Goal: Task Accomplishment & Management: Use online tool/utility

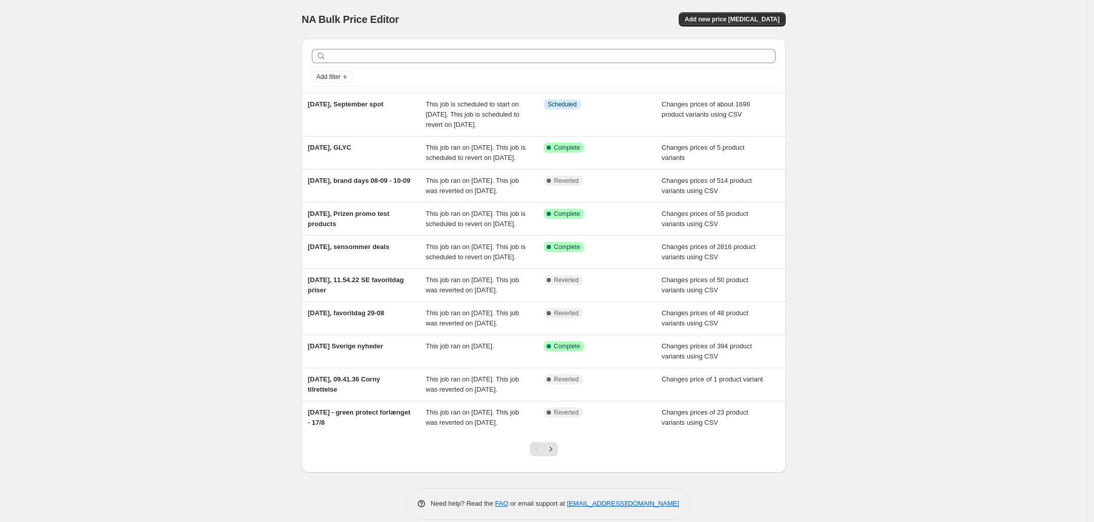
click at [246, 104] on div "NA Bulk Price Editor. This page is ready NA Bulk Price Editor Add new price cha…" at bounding box center [543, 267] width 1087 height 535
click at [260, 99] on div "NA Bulk Price Editor. This page is ready NA Bulk Price Editor Add new price cha…" at bounding box center [543, 267] width 1087 height 535
click at [224, 101] on div "NA Bulk Price Editor. This page is ready NA Bulk Price Editor Add new price cha…" at bounding box center [543, 267] width 1087 height 535
click at [228, 105] on div "NA Bulk Price Editor. This page is ready NA Bulk Price Editor Add new price cha…" at bounding box center [543, 267] width 1087 height 535
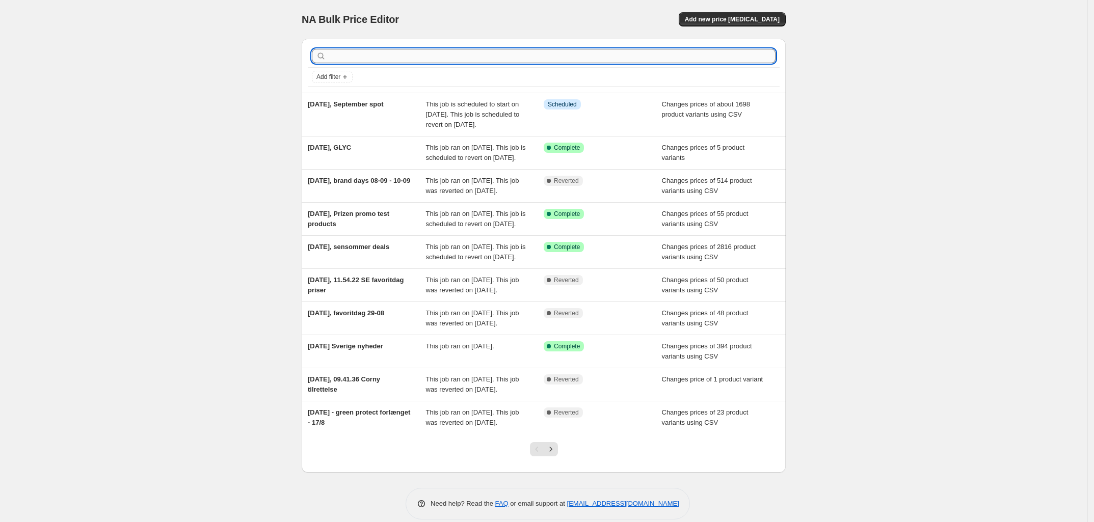
click at [408, 59] on input "text" at bounding box center [551, 56] width 447 height 14
click at [207, 82] on div "NA Bulk Price Editor. This page is ready NA Bulk Price Editor Add new price cha…" at bounding box center [543, 267] width 1087 height 535
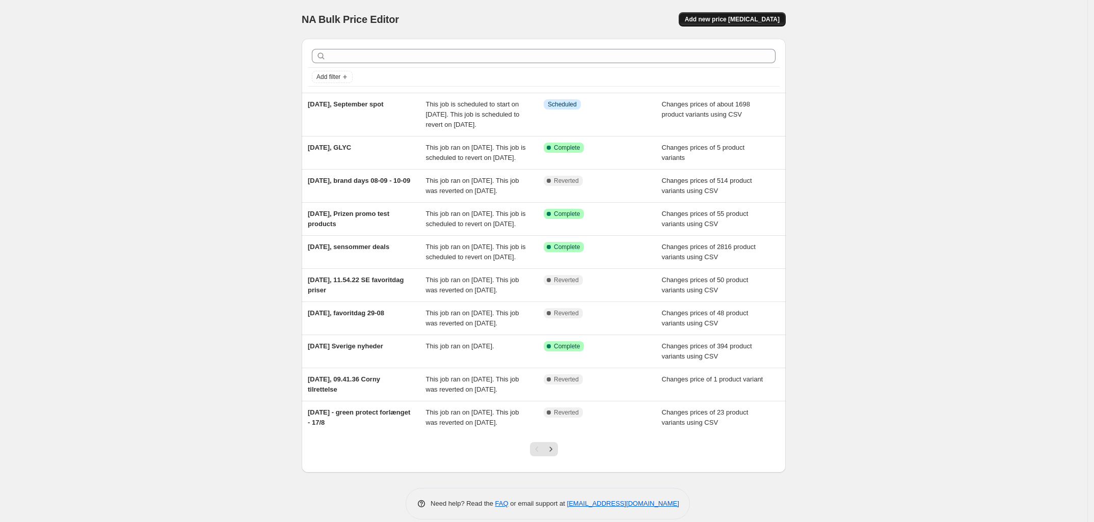
click at [767, 19] on span "Add new price change job" at bounding box center [732, 19] width 95 height 8
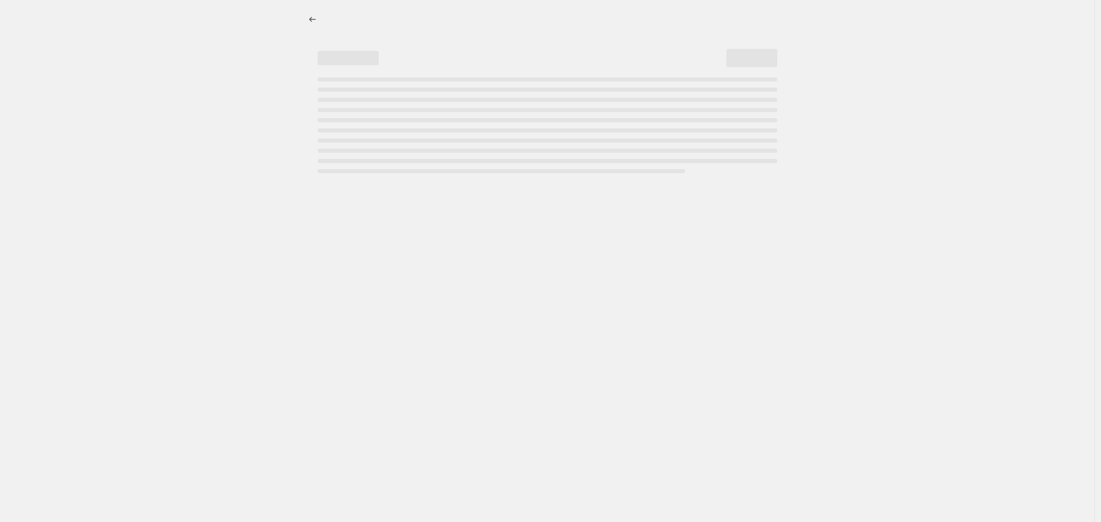
select select "percentage"
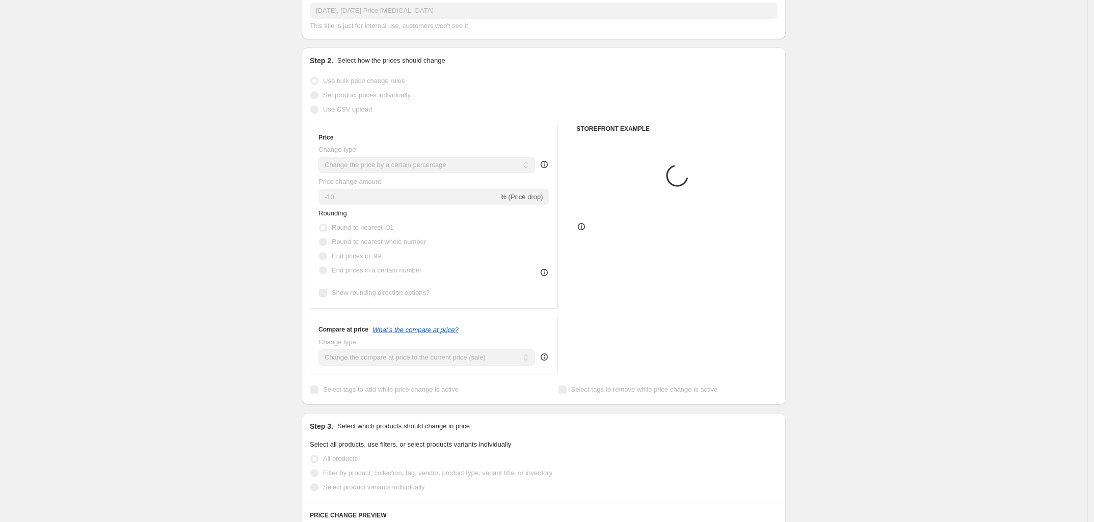
scroll to position [64, 0]
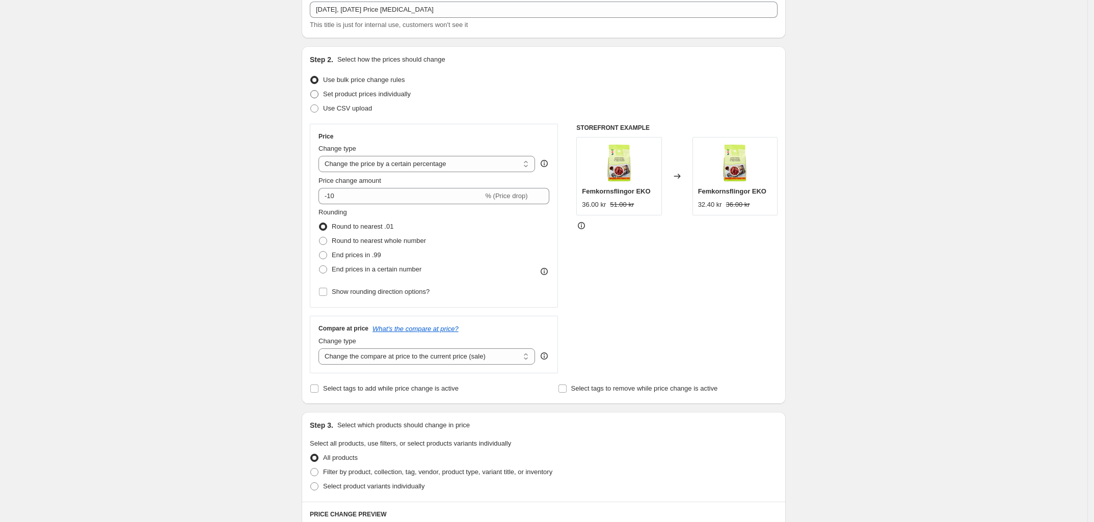
click at [317, 92] on span at bounding box center [314, 94] width 8 height 8
click at [311, 91] on input "Set product prices individually" at bounding box center [310, 90] width 1 height 1
radio input "true"
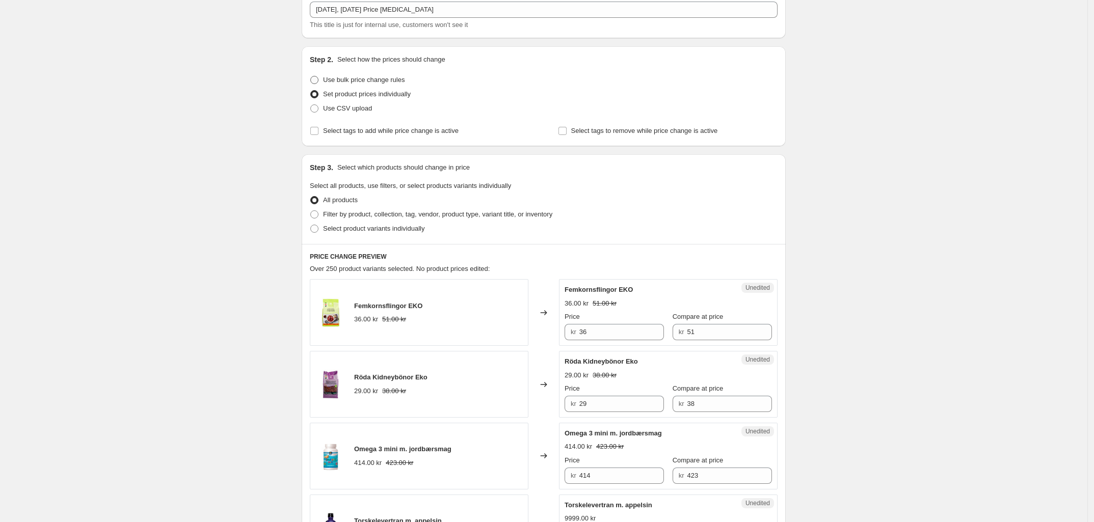
click at [318, 82] on span at bounding box center [314, 80] width 8 height 8
click at [311, 76] on input "Use bulk price change rules" at bounding box center [310, 76] width 1 height 1
radio input "true"
select select "percentage"
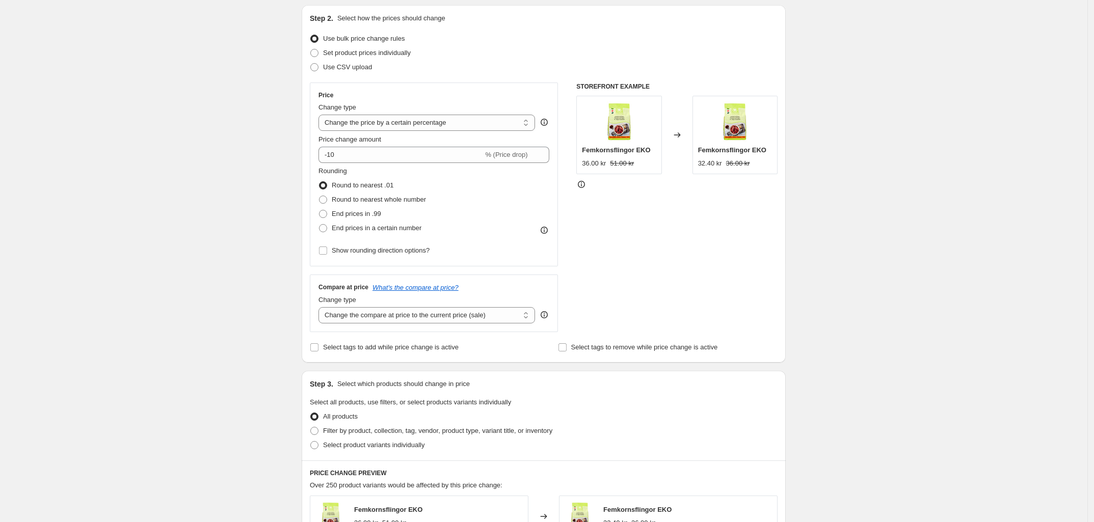
scroll to position [127, 0]
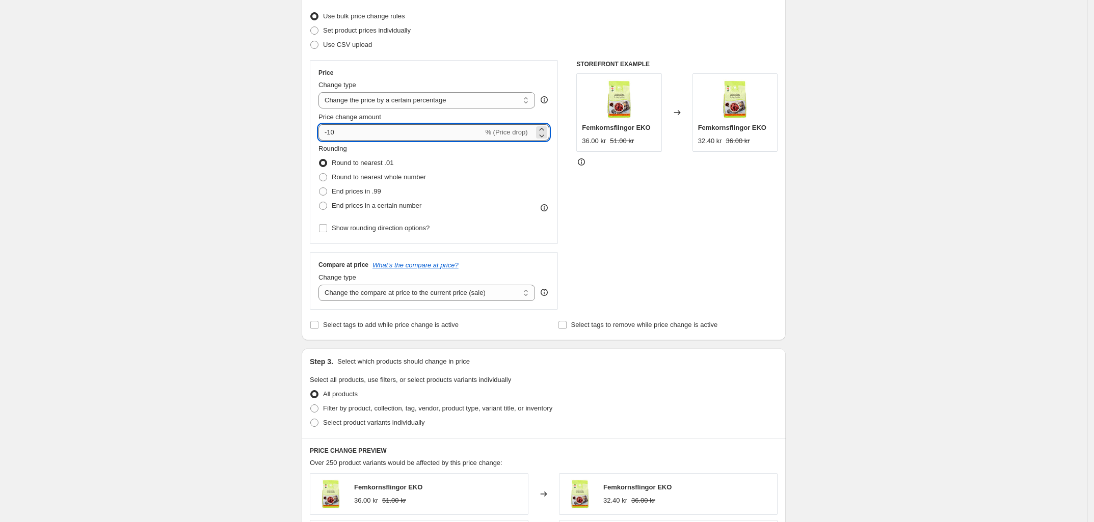
click at [368, 130] on input "-10" at bounding box center [400, 132] width 165 height 16
type input "-1"
type input "-20"
click at [205, 128] on div "Create new price change job. This page is ready Create new price change job Dra…" at bounding box center [543, 382] width 1087 height 1019
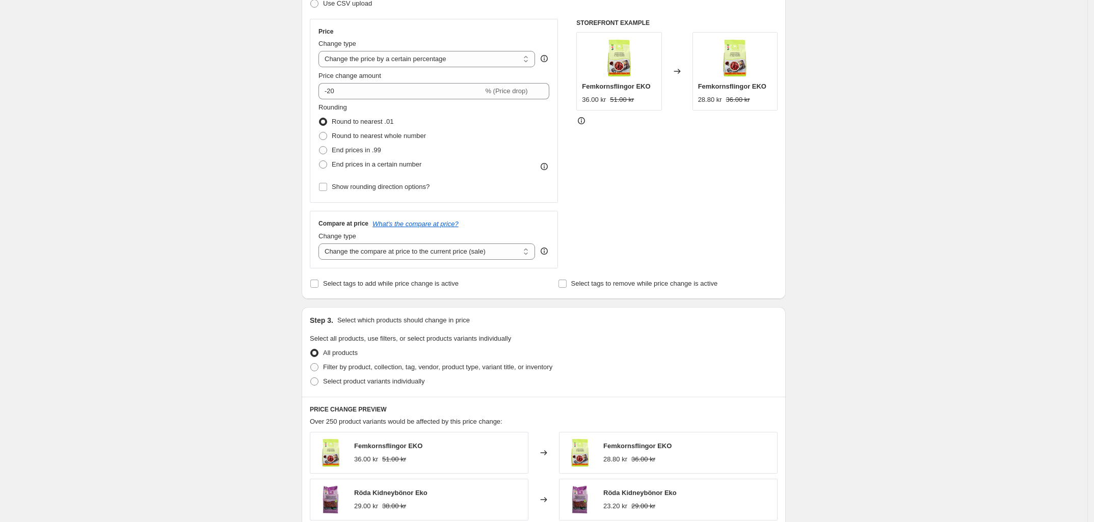
scroll to position [191, 0]
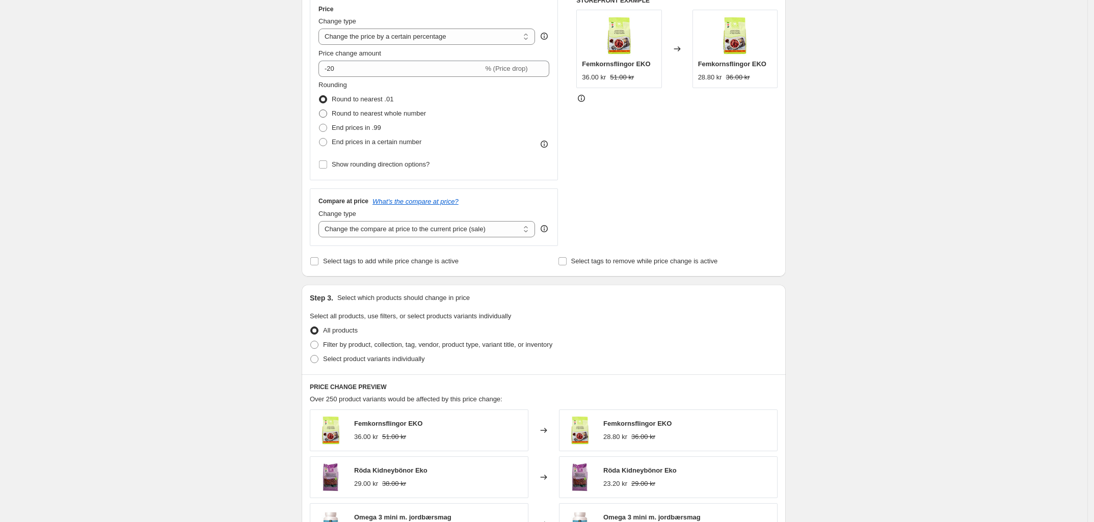
click at [325, 113] on span at bounding box center [323, 114] width 8 height 8
click at [320, 110] on input "Round to nearest whole number" at bounding box center [319, 110] width 1 height 1
radio input "true"
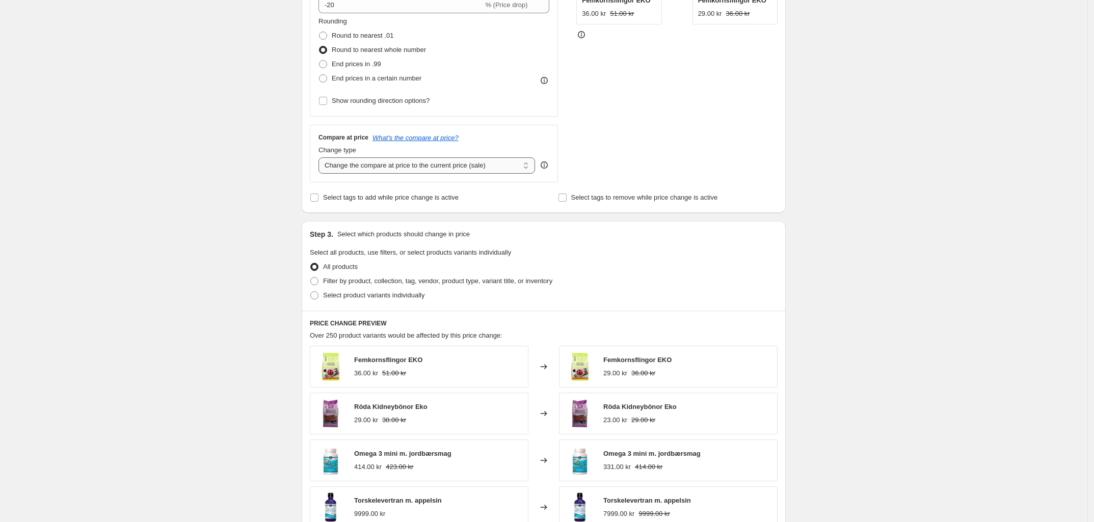
click at [410, 167] on select "Change the compare at price to the current price (sale) Change the compare at p…" at bounding box center [426, 165] width 217 height 16
click at [371, 167] on select "Change the compare at price to the current price (sale) Change the compare at p…" at bounding box center [426, 165] width 217 height 16
click at [395, 165] on select "Change the compare at price to the current price (sale) Change the compare at p…" at bounding box center [426, 165] width 217 height 16
click at [223, 158] on div "Create new price change job. This page is ready Create new price change job Dra…" at bounding box center [543, 254] width 1087 height 1019
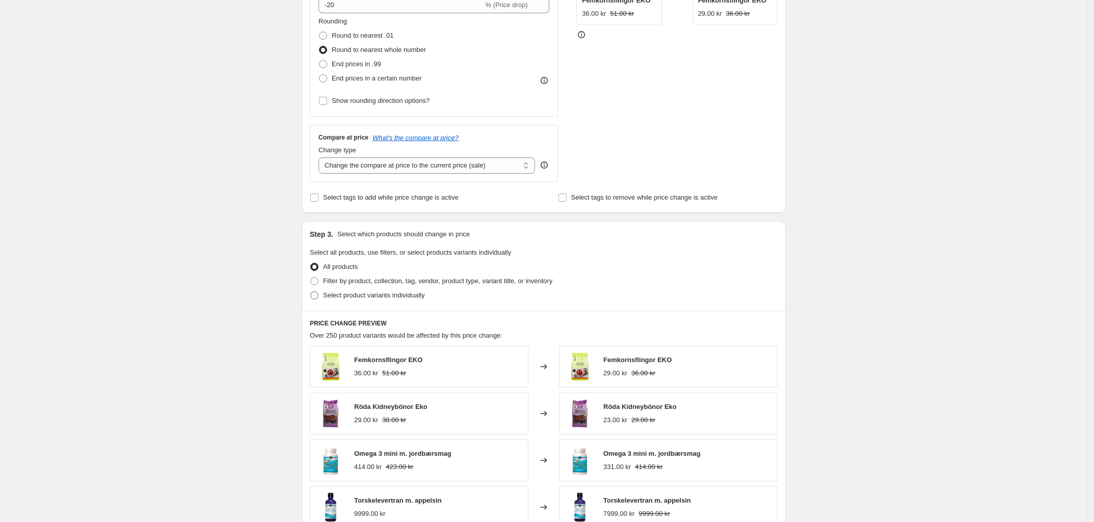
click at [317, 295] on span at bounding box center [314, 295] width 8 height 8
click at [311, 292] on input "Select product variants individually" at bounding box center [310, 291] width 1 height 1
radio input "true"
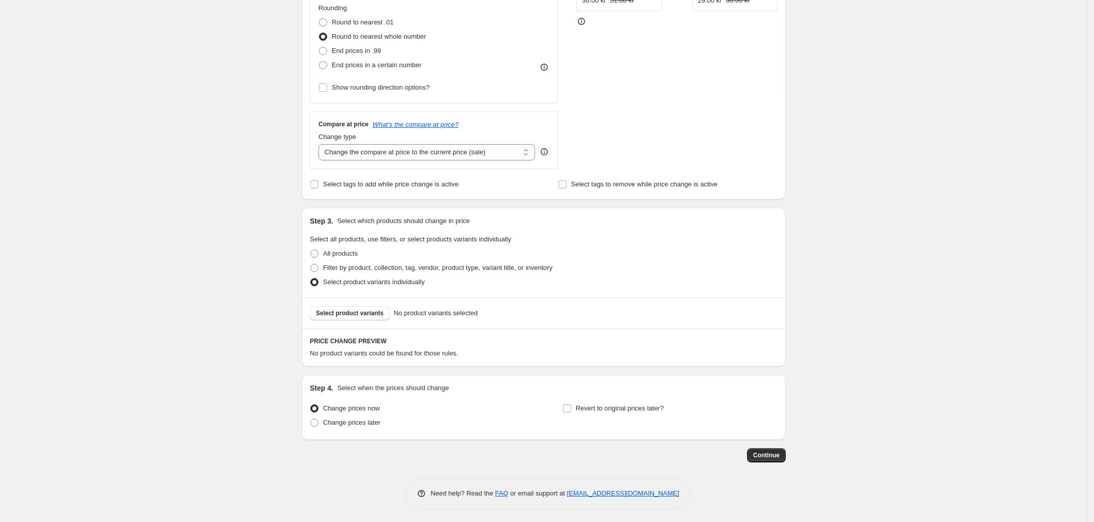
scroll to position [272, 0]
click at [366, 310] on span "Select product variants" at bounding box center [350, 311] width 68 height 8
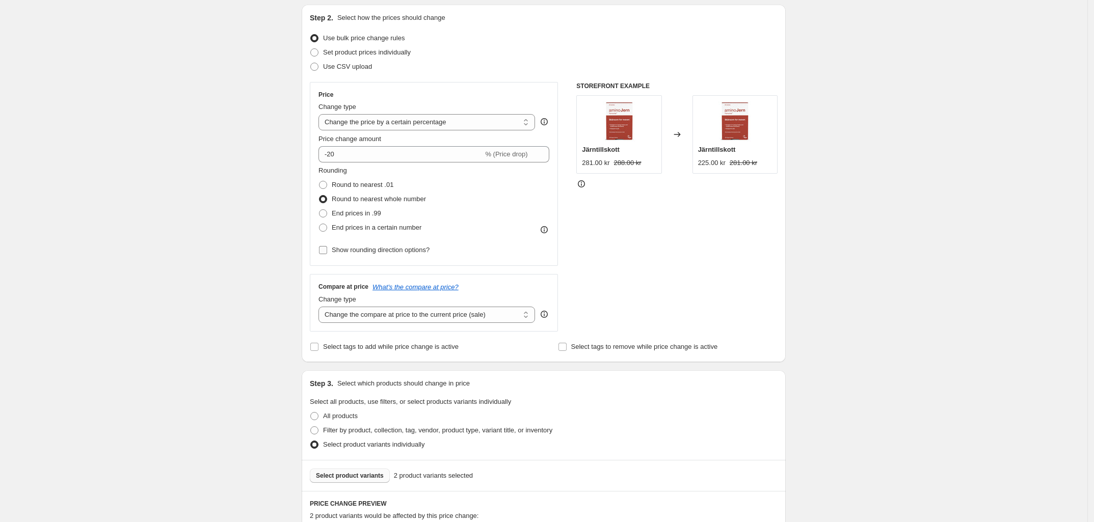
scroll to position [127, 0]
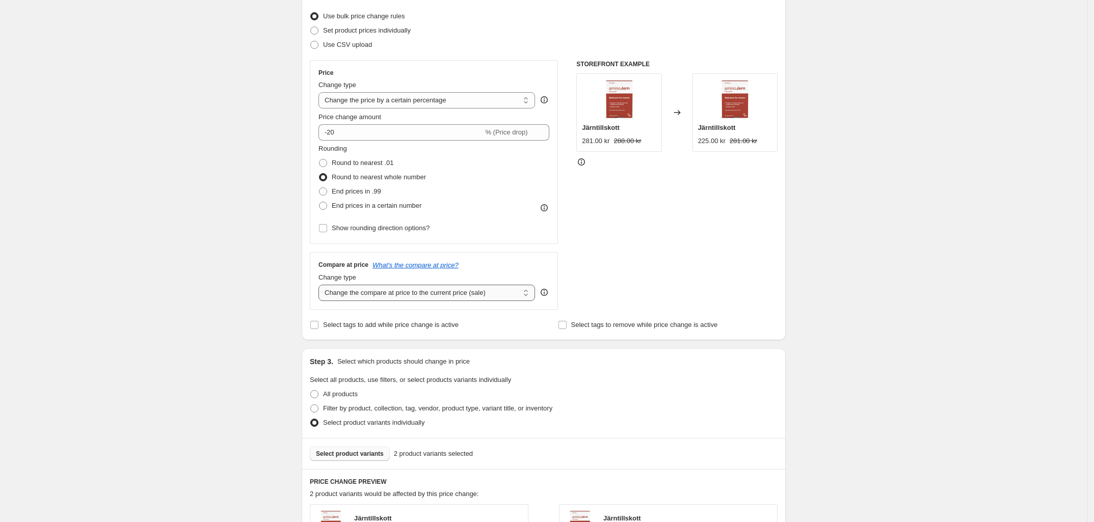
click at [391, 294] on select "Change the compare at price to the current price (sale) Change the compare at p…" at bounding box center [426, 293] width 217 height 16
select select "by"
click at [322, 285] on select "Change the compare at price to the current price (sale) Change the compare at p…" at bounding box center [426, 293] width 217 height 16
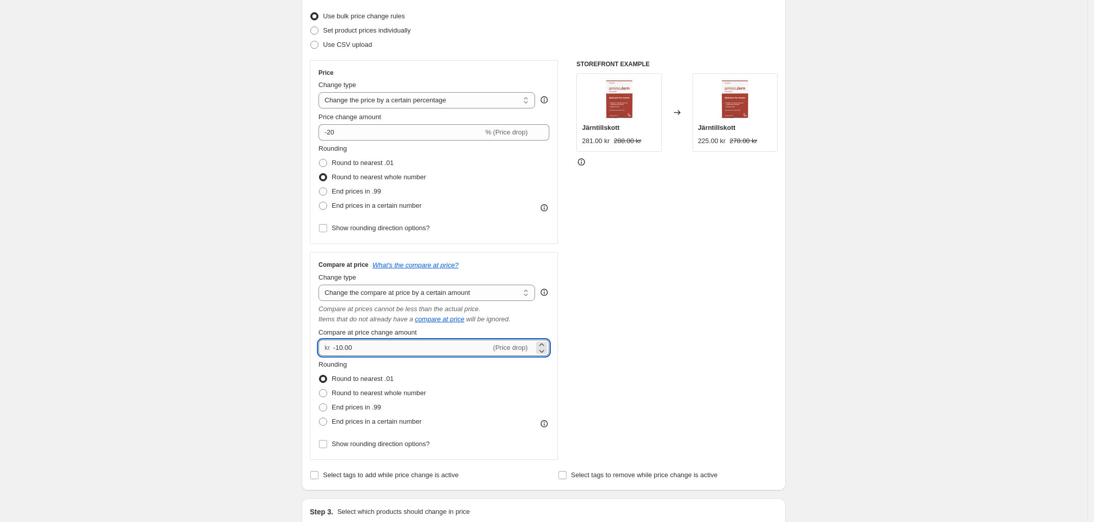
click at [383, 345] on input "-10.00" at bounding box center [412, 348] width 158 height 16
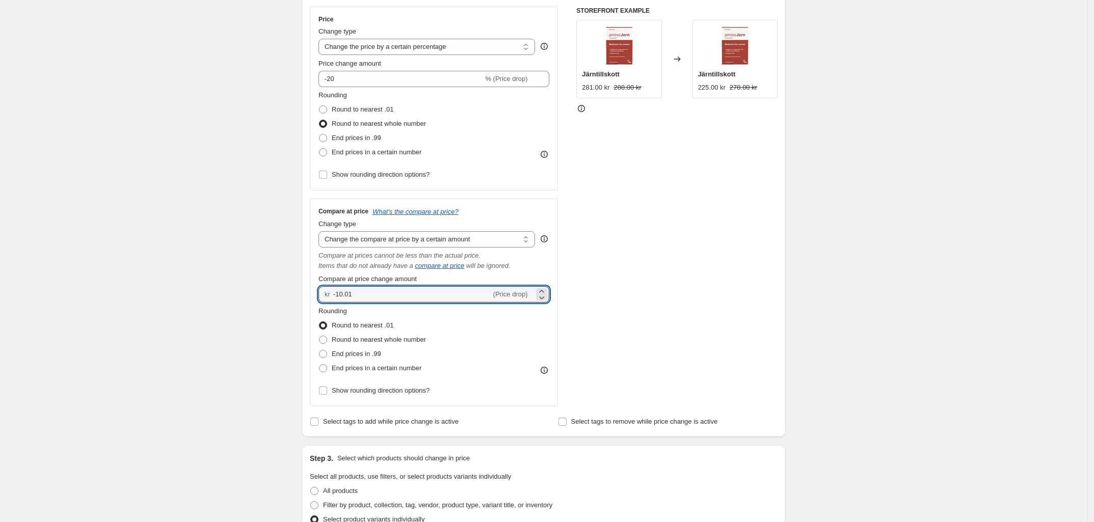
scroll to position [191, 0]
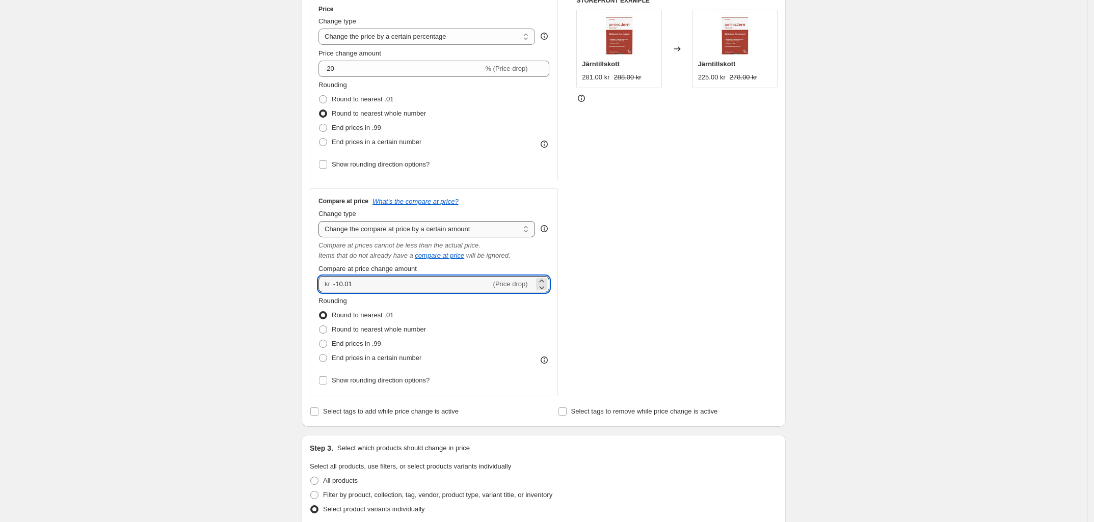
type input "-10.01"
click at [409, 232] on select "Change the compare at price to the current price (sale) Change the compare at p…" at bounding box center [426, 229] width 217 height 16
select select "percentage"
click at [322, 222] on select "Change the compare at price to the current price (sale) Change the compare at p…" at bounding box center [426, 229] width 217 height 16
click at [363, 284] on input "-15" at bounding box center [400, 284] width 165 height 16
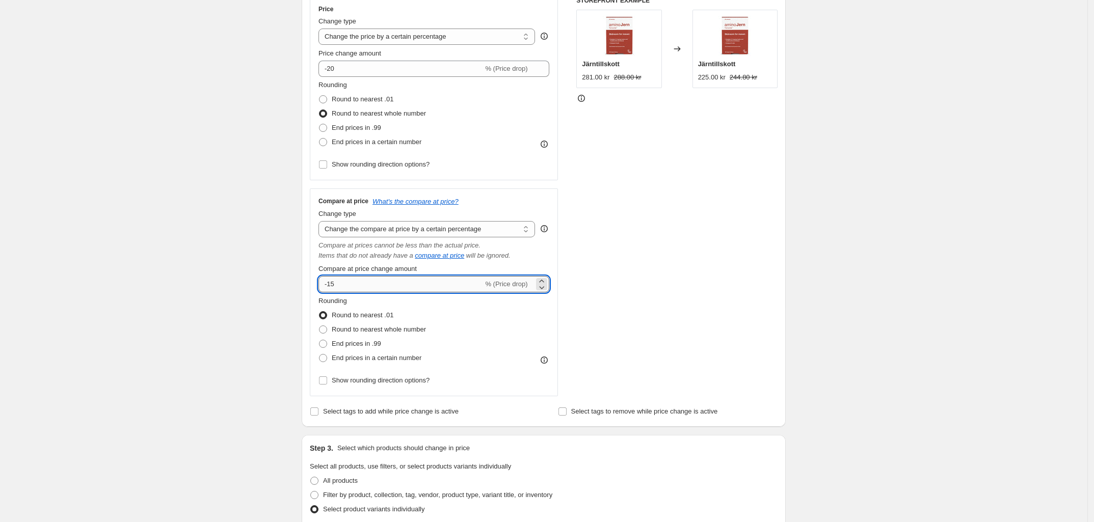
type input "-1"
type input "-20"
click at [271, 286] on div "Create new price change job. This page is ready Create new price change job Dra…" at bounding box center [543, 338] width 1087 height 1059
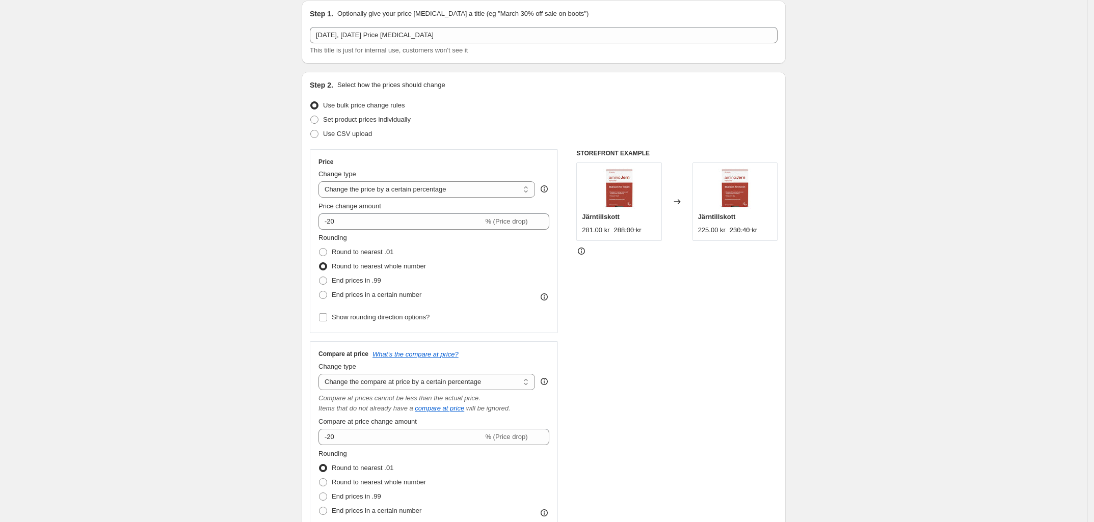
scroll to position [0, 0]
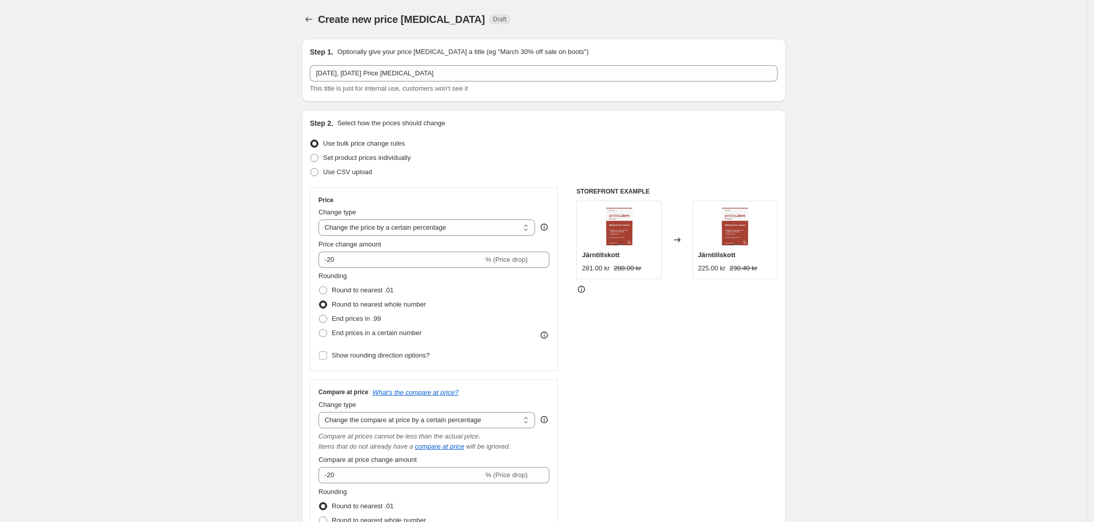
click at [243, 232] on div "Create new price change job. This page is ready Create new price change job Dra…" at bounding box center [543, 529] width 1087 height 1059
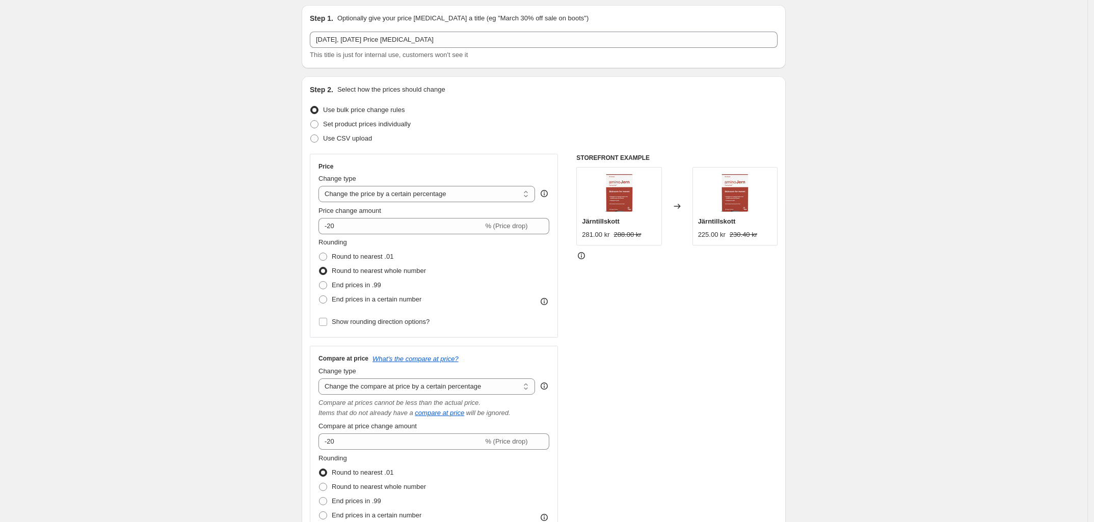
scroll to position [64, 0]
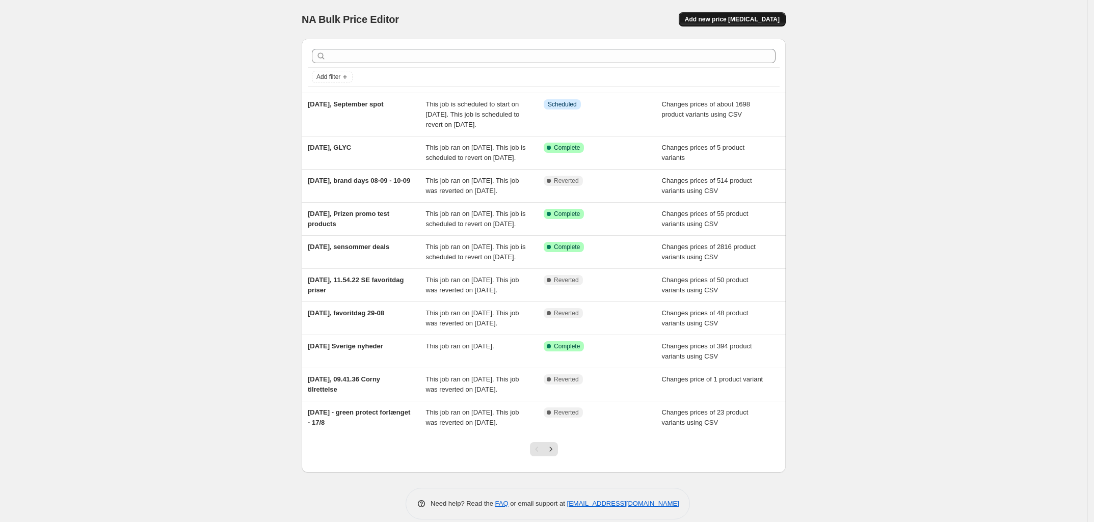
click at [750, 22] on span "Add new price change job" at bounding box center [732, 19] width 95 height 8
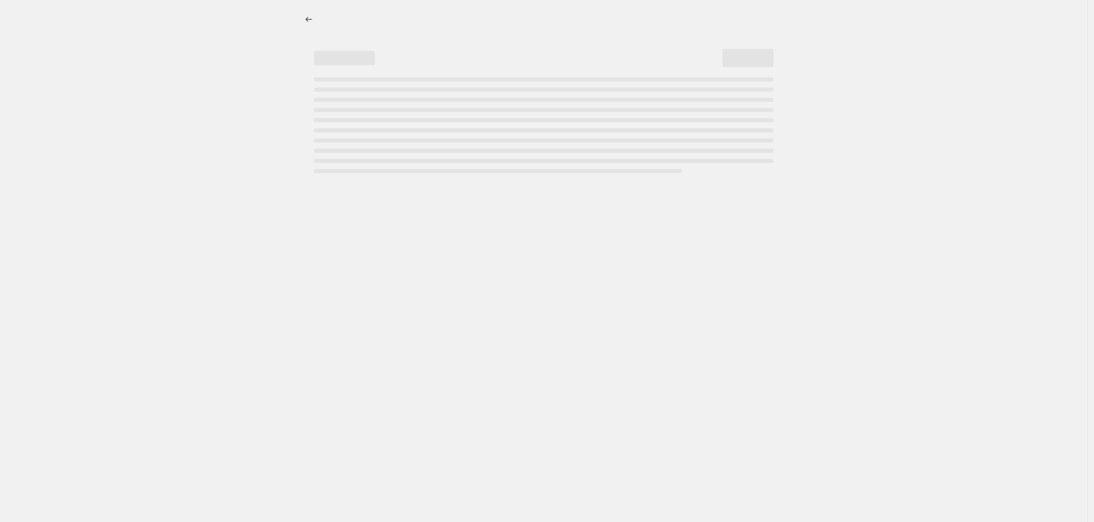
select select "percentage"
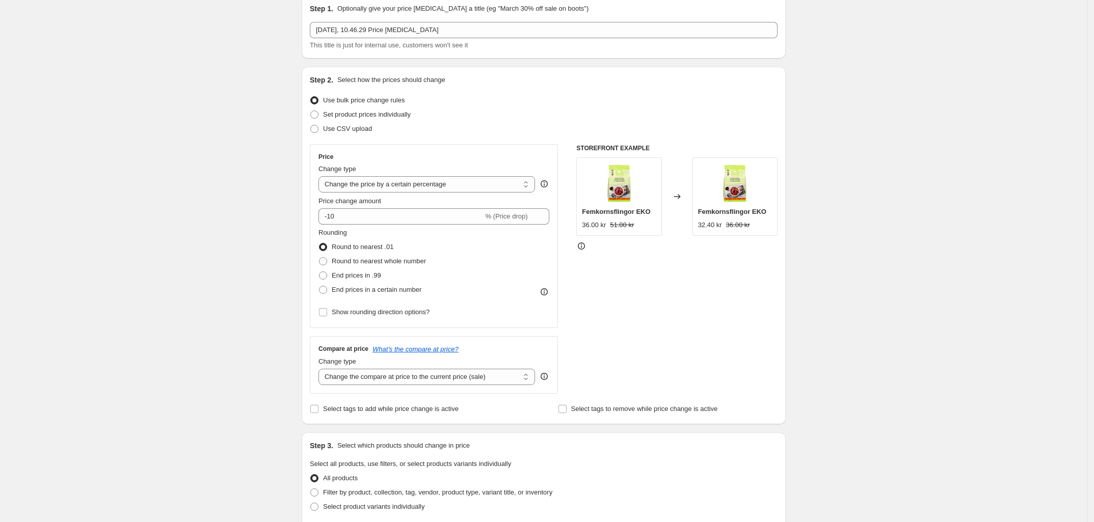
scroll to position [64, 0]
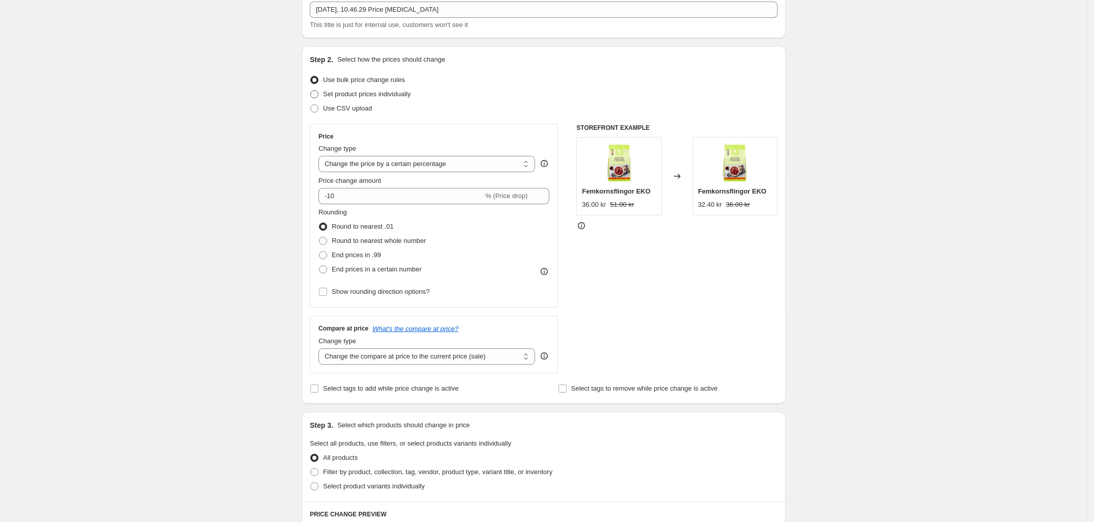
click at [316, 94] on span at bounding box center [314, 94] width 8 height 8
click at [311, 91] on input "Set product prices individually" at bounding box center [310, 90] width 1 height 1
radio input "true"
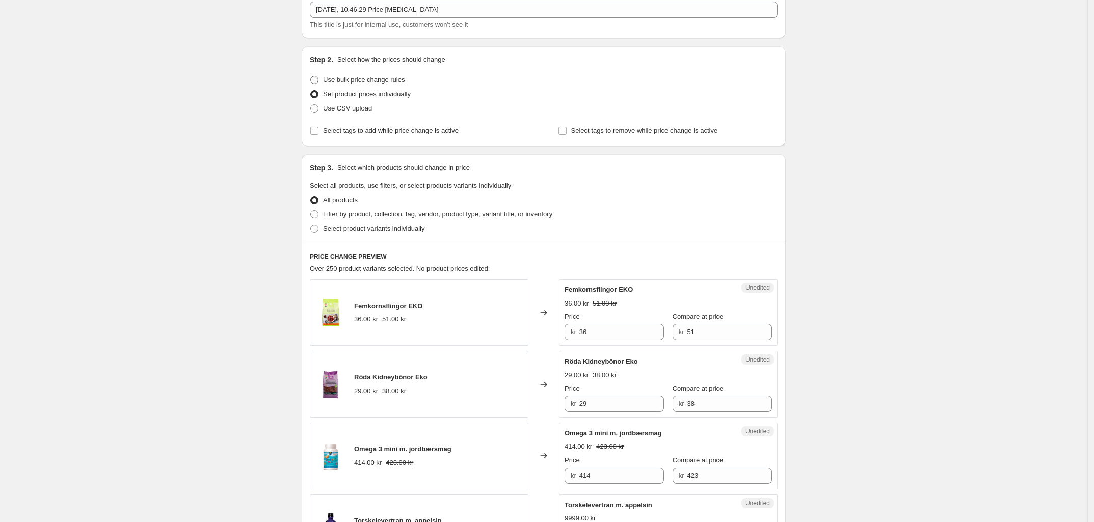
click at [318, 78] on span at bounding box center [314, 80] width 8 height 8
click at [311, 76] on input "Use bulk price change rules" at bounding box center [310, 76] width 1 height 1
radio input "true"
select select "percentage"
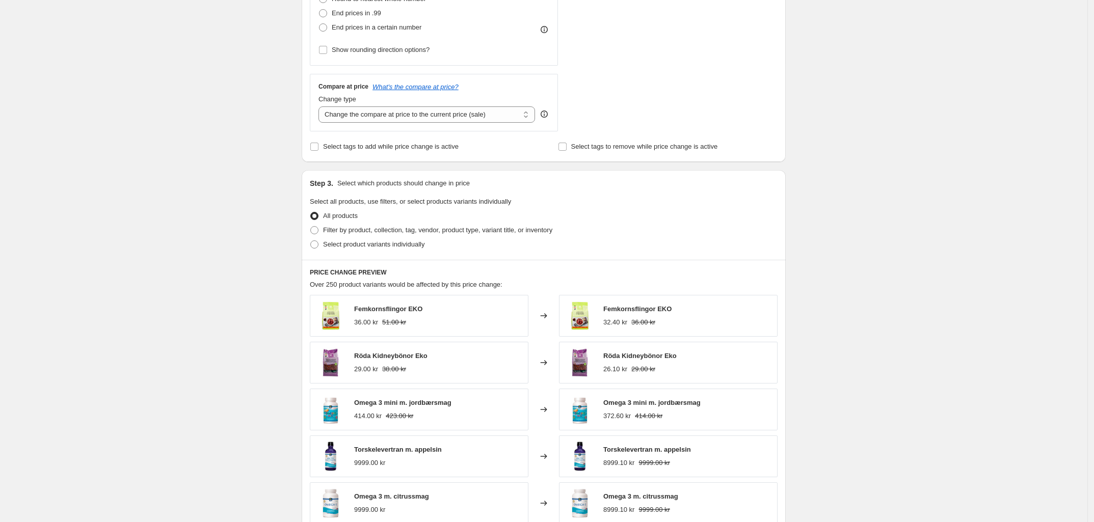
scroll to position [255, 0]
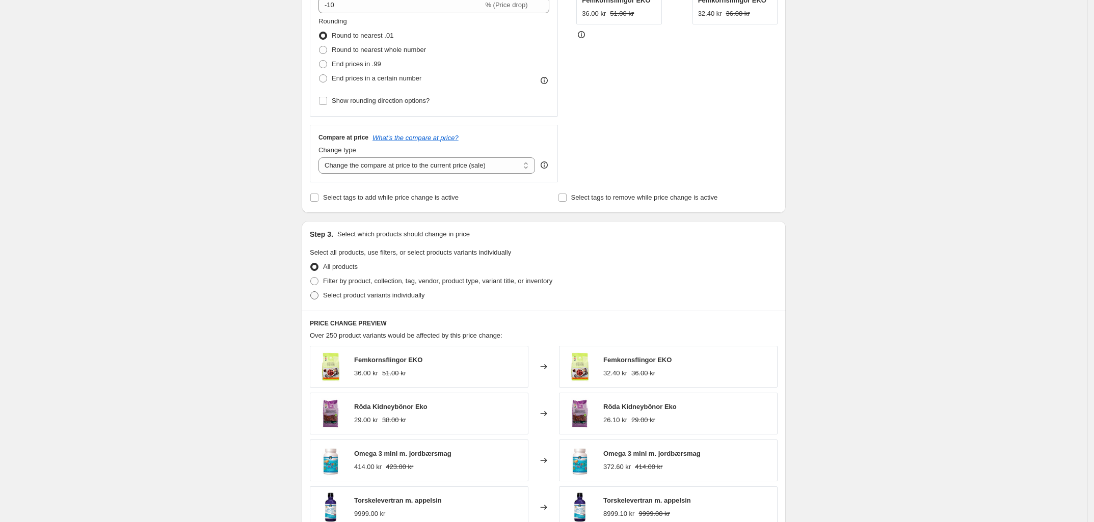
click at [318, 294] on span at bounding box center [314, 295] width 8 height 8
click at [311, 292] on input "Select product variants individually" at bounding box center [310, 291] width 1 height 1
radio input "true"
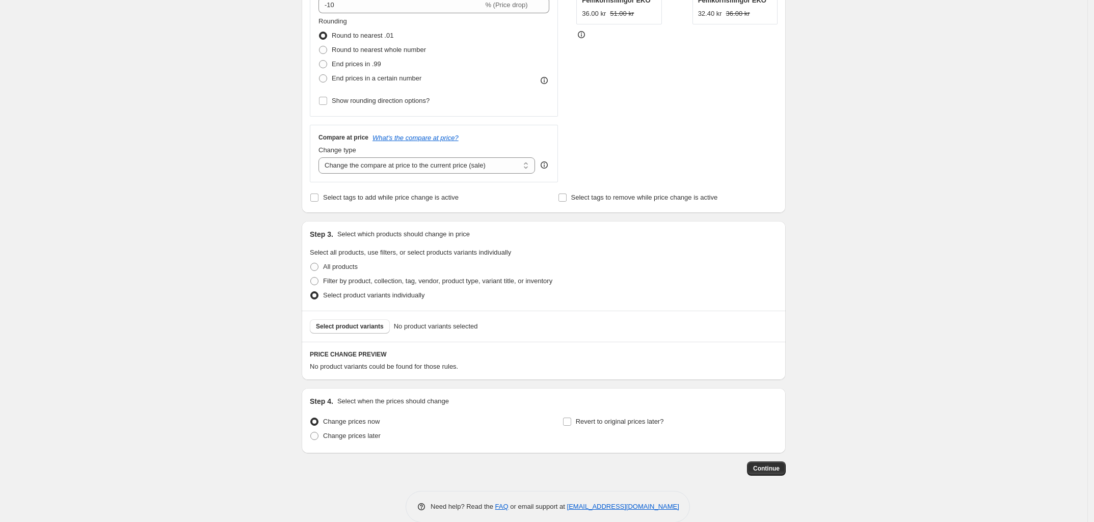
scroll to position [272, 0]
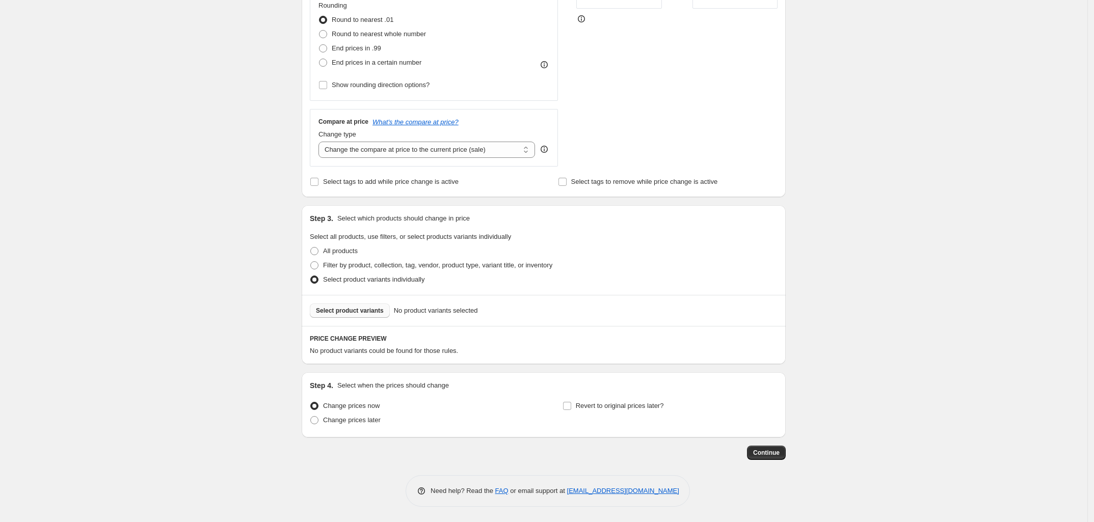
click at [353, 313] on span "Select product variants" at bounding box center [350, 311] width 68 height 8
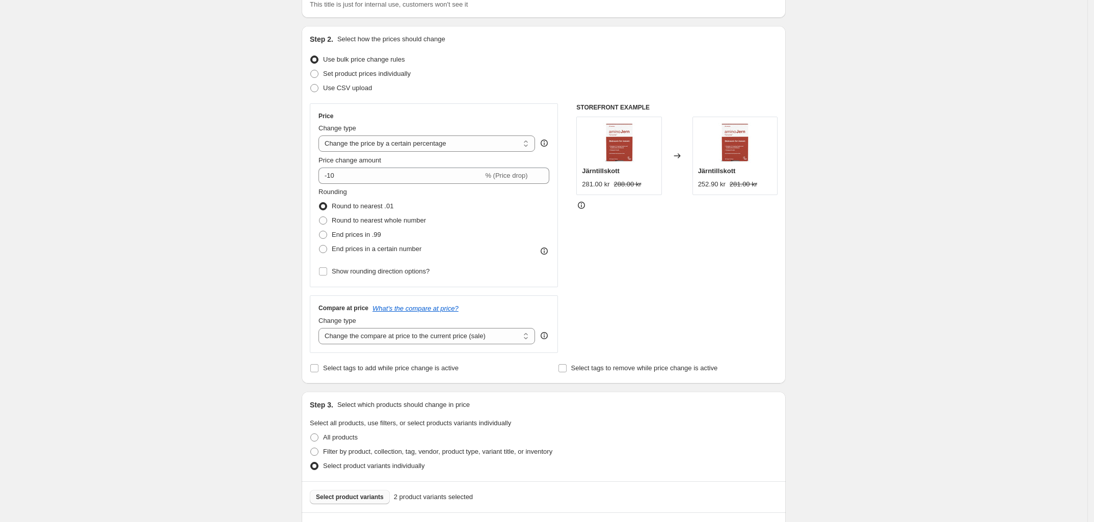
scroll to position [81, 0]
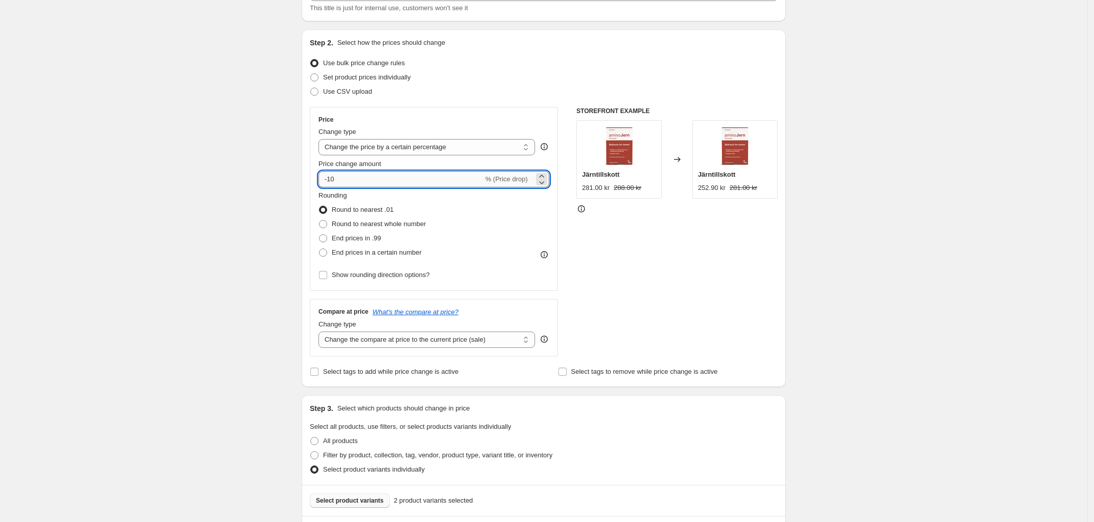
click at [353, 179] on input "-10" at bounding box center [400, 179] width 165 height 16
type input "-1"
click at [224, 179] on div "Create new price change job. This page is ready Create new price change job Dra…" at bounding box center [543, 373] width 1087 height 909
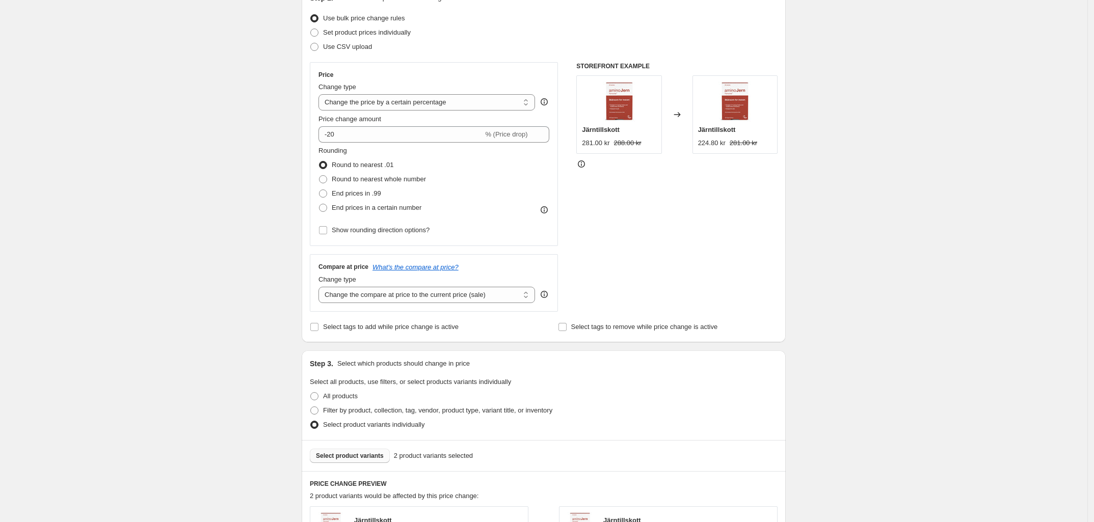
scroll to position [144, 0]
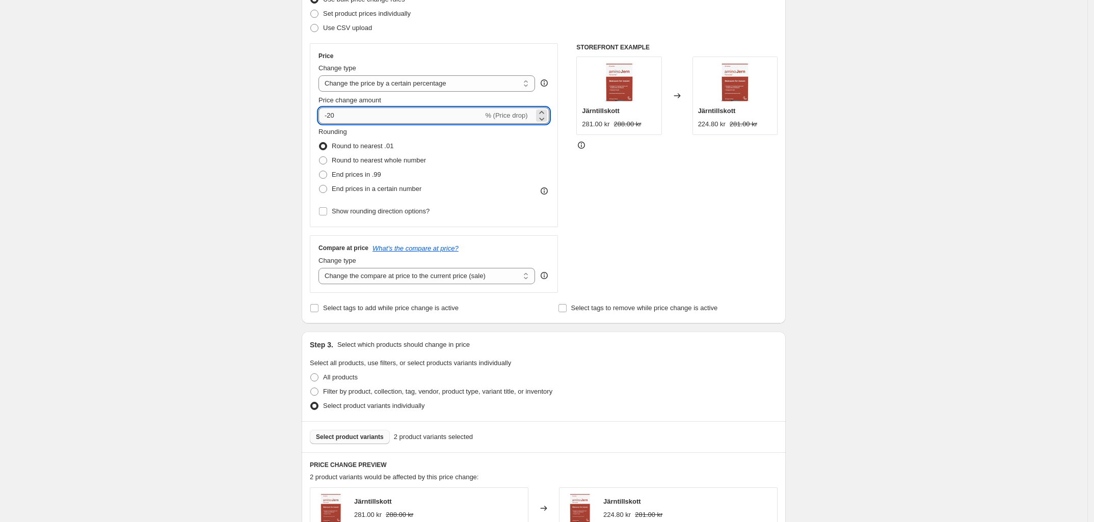
click at [368, 119] on input "-20" at bounding box center [400, 116] width 165 height 16
type input "-2"
type input "-1"
type input "-20"
click at [278, 129] on div "Create new price change job. This page is ready Create new price change job Dra…" at bounding box center [543, 310] width 1087 height 909
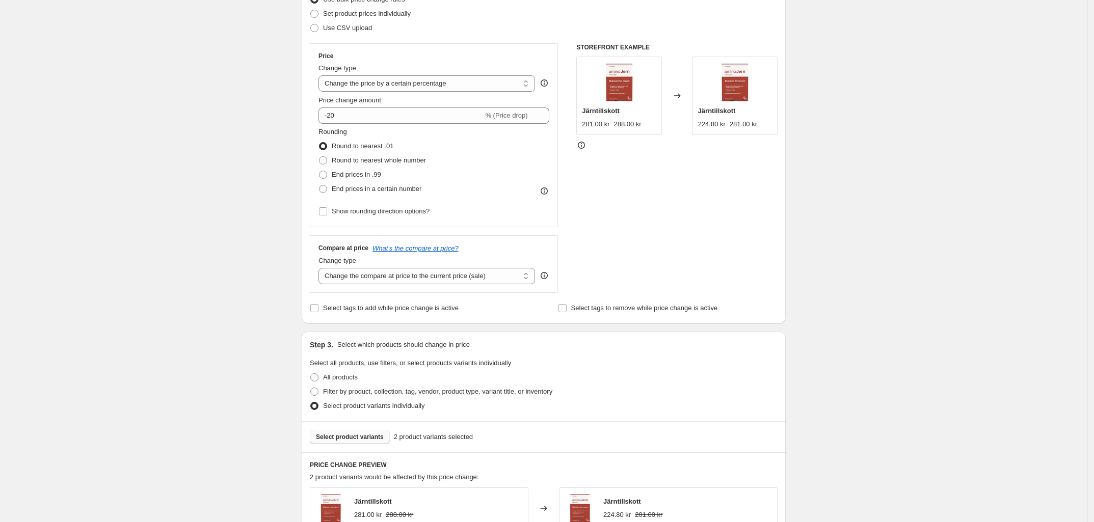
click at [417, 94] on div "Price Change type Change the price to a certain amount Change the price by a ce…" at bounding box center [433, 135] width 231 height 167
click at [417, 85] on select "Change the price to a certain amount Change the price by a certain amount Chang…" at bounding box center [426, 83] width 217 height 16
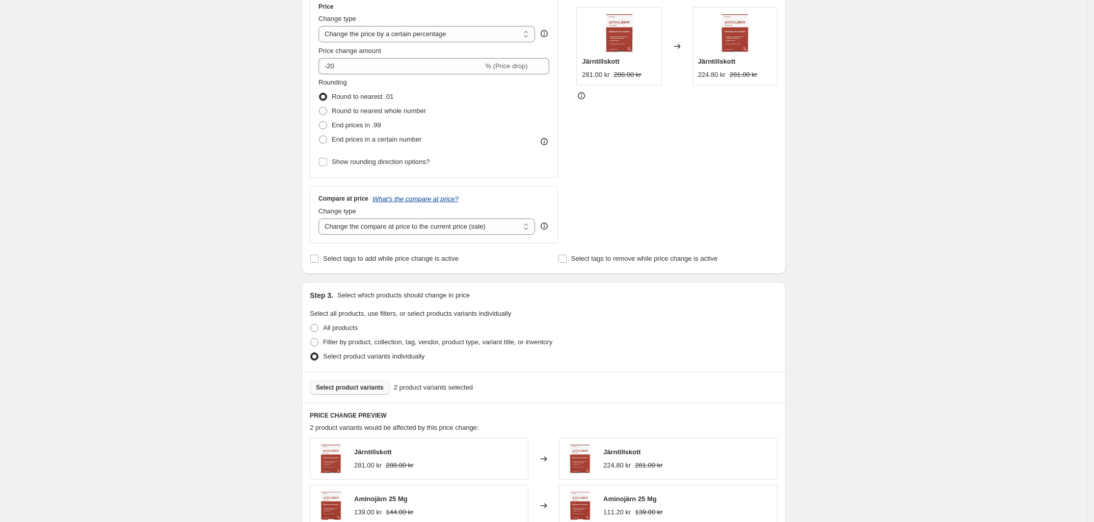
scroll to position [208, 0]
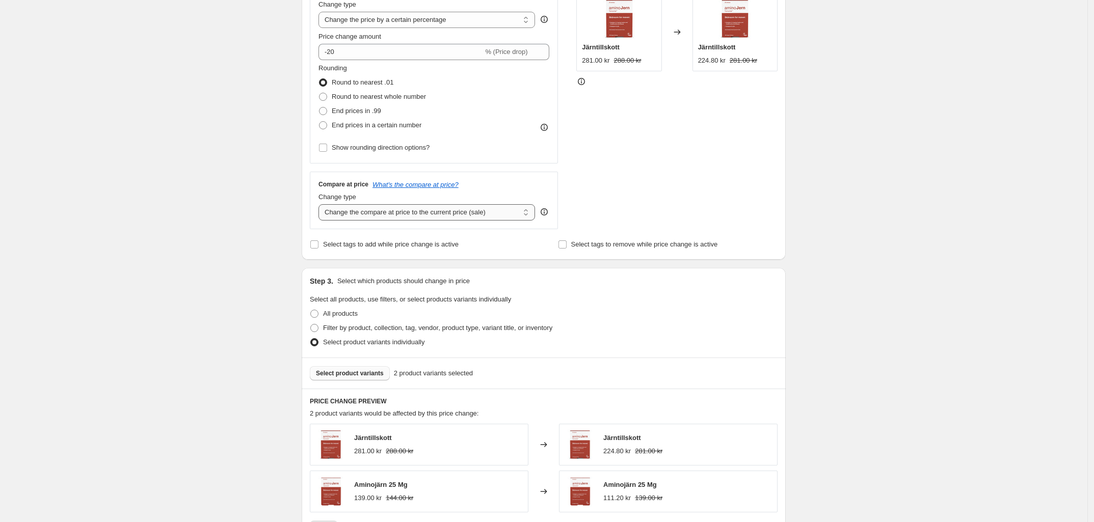
click at [399, 211] on select "Change the compare at price to the current price (sale) Change the compare at p…" at bounding box center [426, 212] width 217 height 16
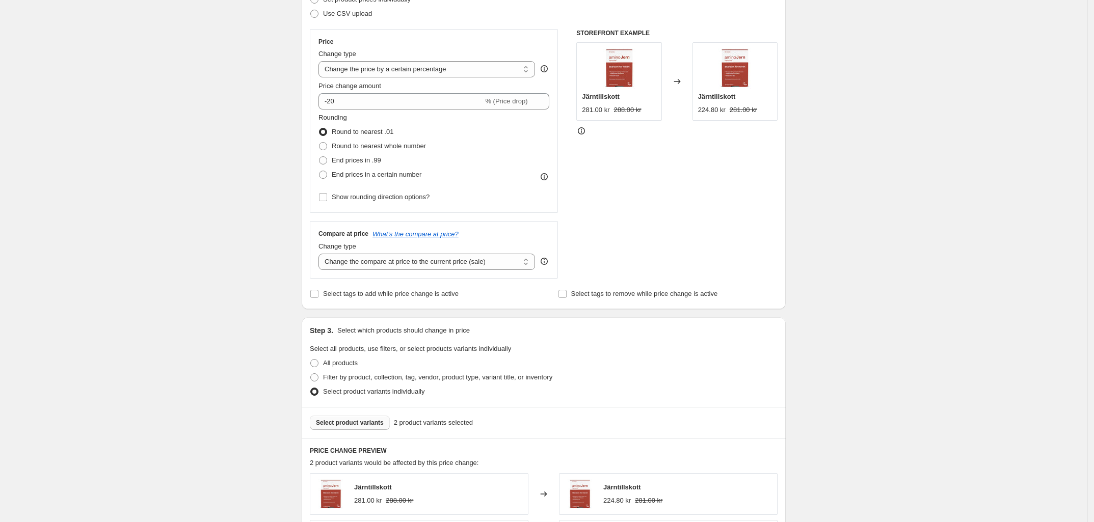
scroll to position [144, 0]
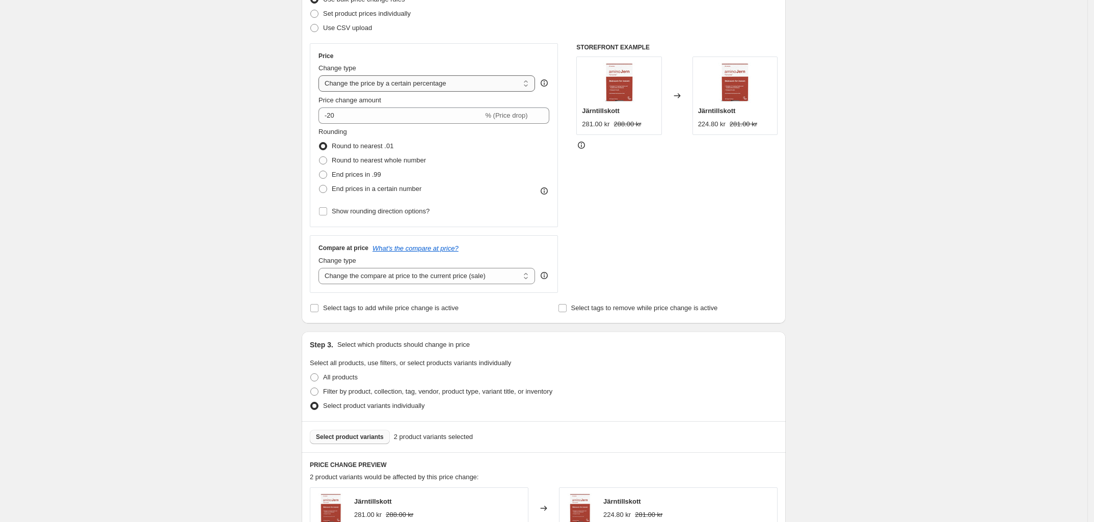
click at [413, 87] on select "Change the price to a certain amount Change the price by a certain amount Chang…" at bounding box center [426, 83] width 217 height 16
select select "bcap"
click at [322, 75] on select "Change the price to a certain amount Change the price by a certain amount Chang…" at bounding box center [426, 83] width 217 height 16
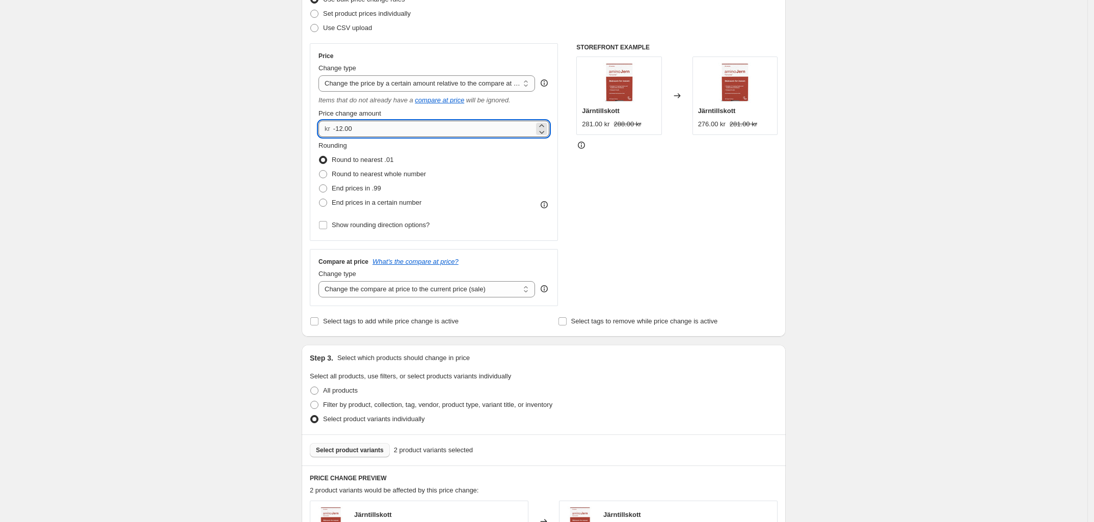
click at [385, 129] on input "-12.00" at bounding box center [433, 129] width 201 height 16
click at [325, 129] on div "kr -12.00" at bounding box center [433, 129] width 231 height 16
click at [384, 124] on input "-12.00" at bounding box center [433, 129] width 201 height 16
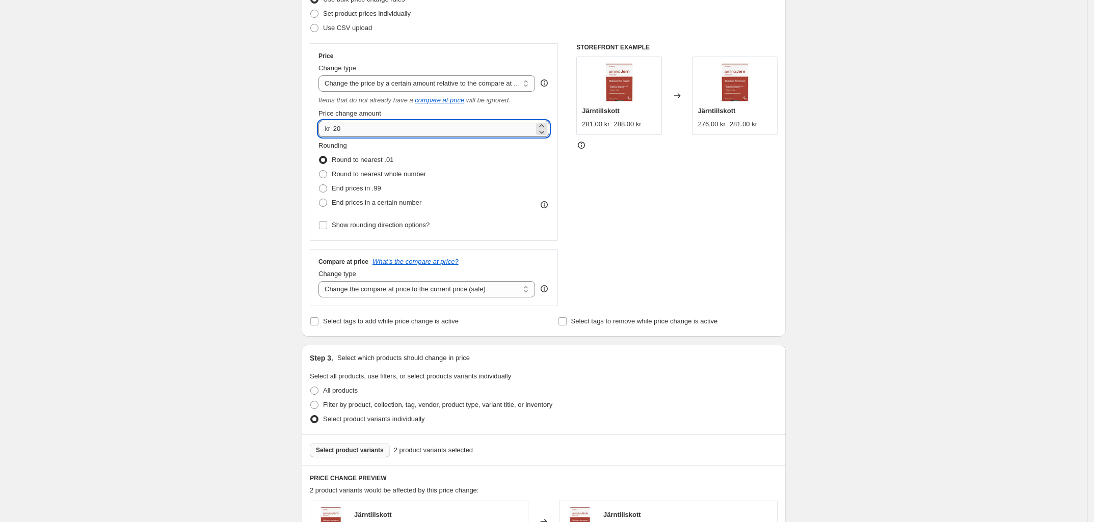
type input "2"
type input "20.00"
click at [409, 84] on select "Change the price to a certain amount Change the price by a certain amount Chang…" at bounding box center [426, 83] width 217 height 16
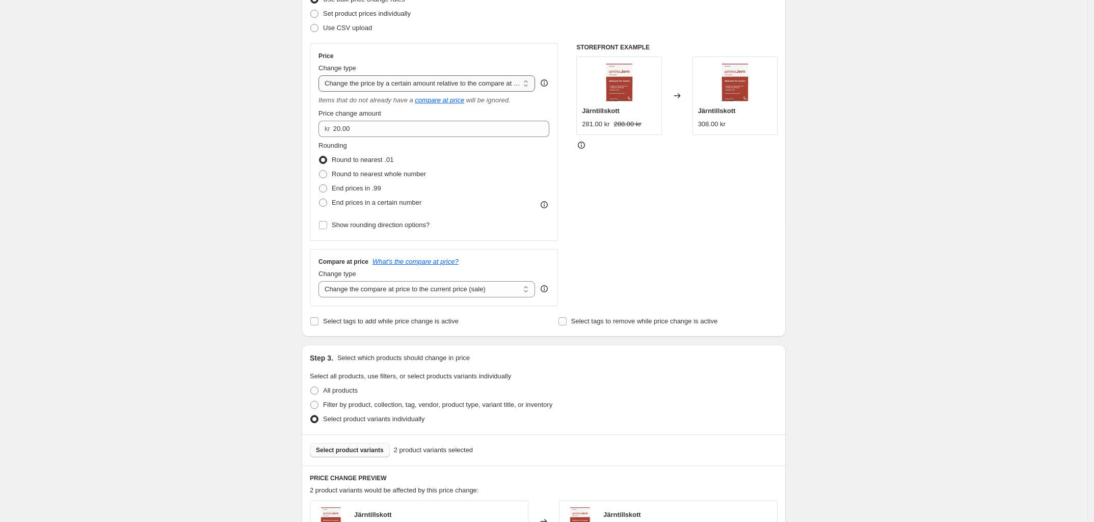
select select "pcap"
click at [322, 75] on select "Change the price to a certain amount Change the price by a certain amount Chang…" at bounding box center [426, 83] width 217 height 16
click at [371, 122] on input "-20" at bounding box center [418, 129] width 201 height 16
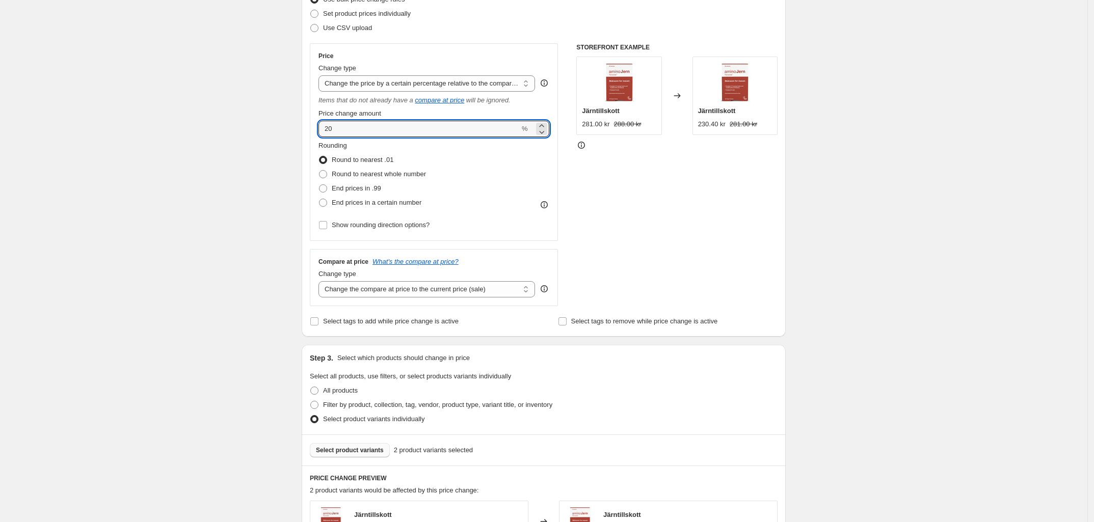
click at [287, 132] on div "Create new price change job. This page is ready Create new price change job Dra…" at bounding box center [543, 317] width 1087 height 922
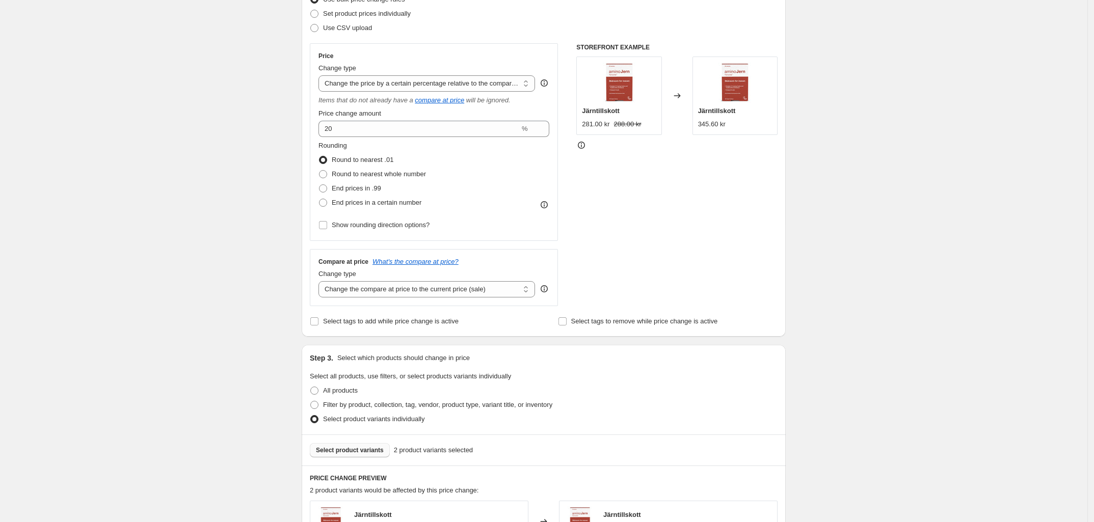
click at [451, 163] on div "Rounding Round to nearest .01 Round to nearest whole number End prices in .99 E…" at bounding box center [433, 175] width 231 height 69
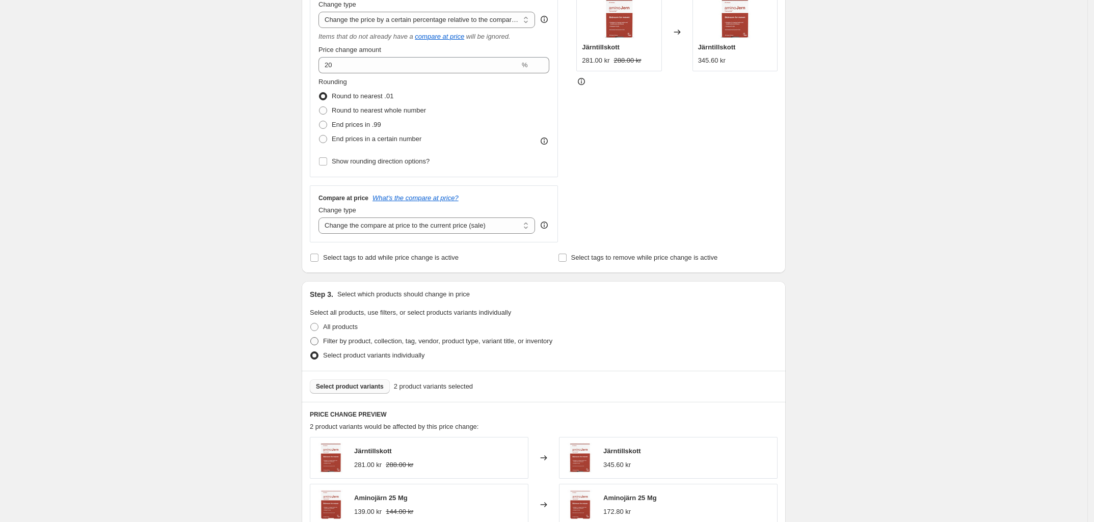
scroll to position [81, 0]
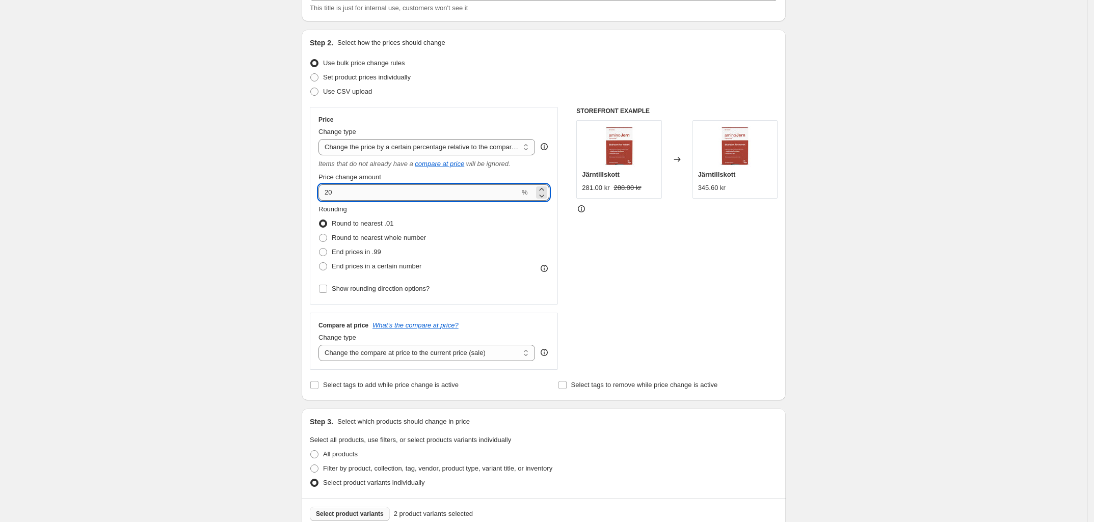
click at [393, 190] on input "20" at bounding box center [418, 192] width 201 height 16
click at [327, 194] on input "20" at bounding box center [418, 192] width 201 height 16
type input "-20"
click at [500, 221] on div "Rounding Round to nearest .01 Round to nearest whole number End prices in .99 E…" at bounding box center [433, 238] width 231 height 69
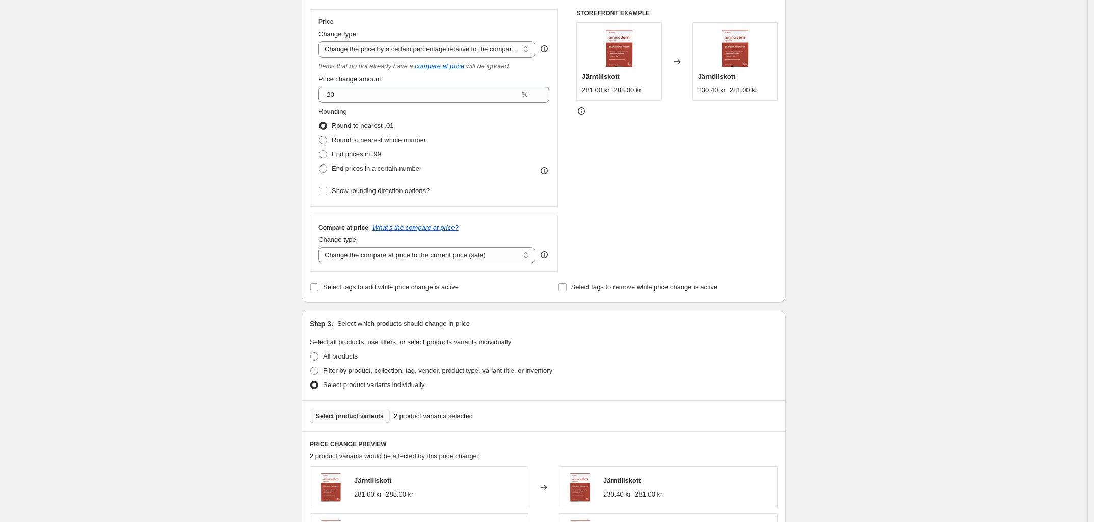
scroll to position [147, 0]
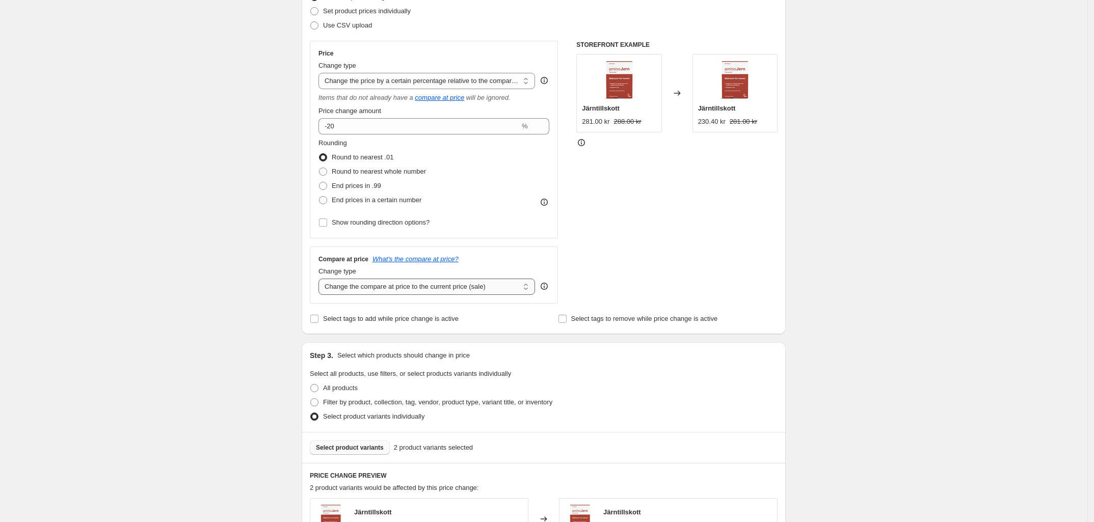
click at [462, 288] on select "Change the compare at price to the current price (sale) Change the compare at p…" at bounding box center [426, 287] width 217 height 16
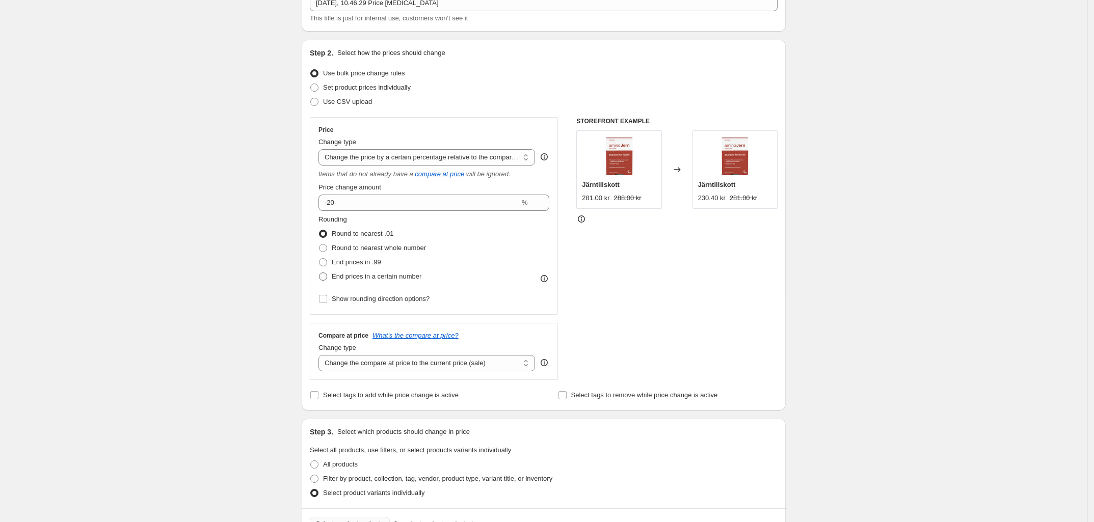
scroll to position [19, 0]
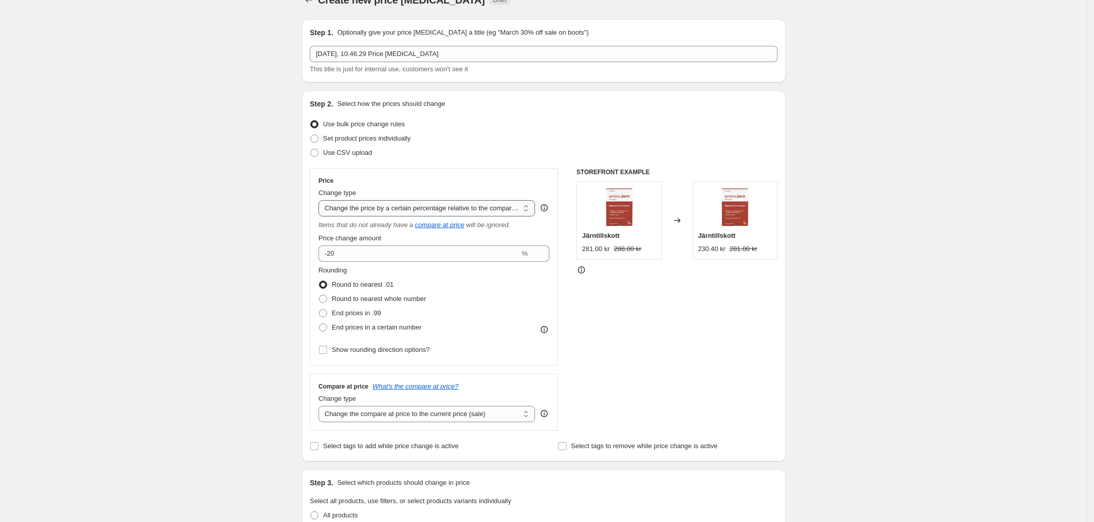
click at [415, 204] on select "Change the price to a certain amount Change the price by a certain amount Chang…" at bounding box center [426, 208] width 217 height 16
select select "percentage"
click at [322, 200] on select "Change the price to a certain amount Change the price by a certain amount Chang…" at bounding box center [426, 208] width 217 height 16
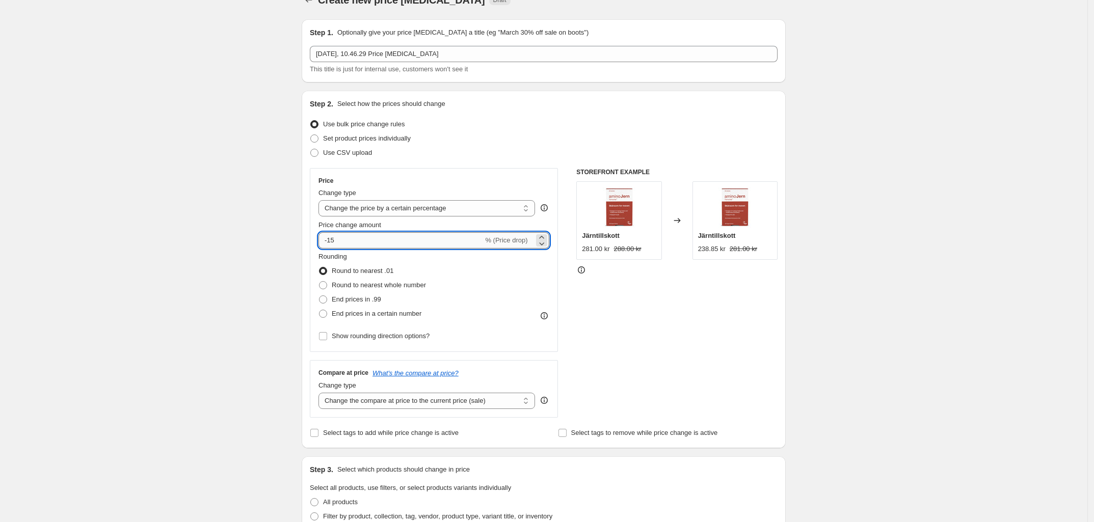
click at [336, 238] on input "-15" at bounding box center [400, 240] width 165 height 16
type input "-1"
type input "-20"
click at [247, 268] on div "Create new price change job. This page is ready Create new price change job Dra…" at bounding box center [543, 435] width 1087 height 909
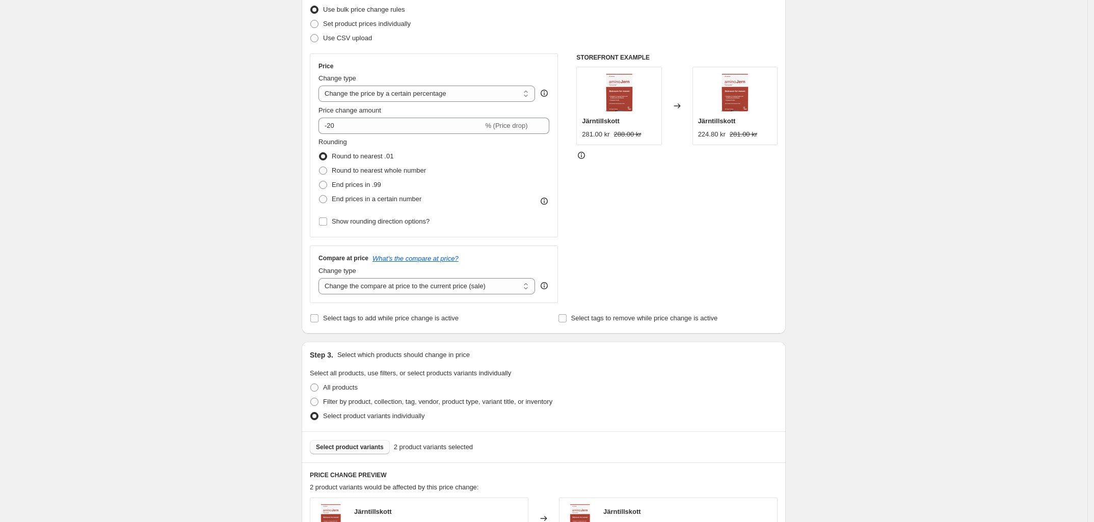
scroll to position [274, 0]
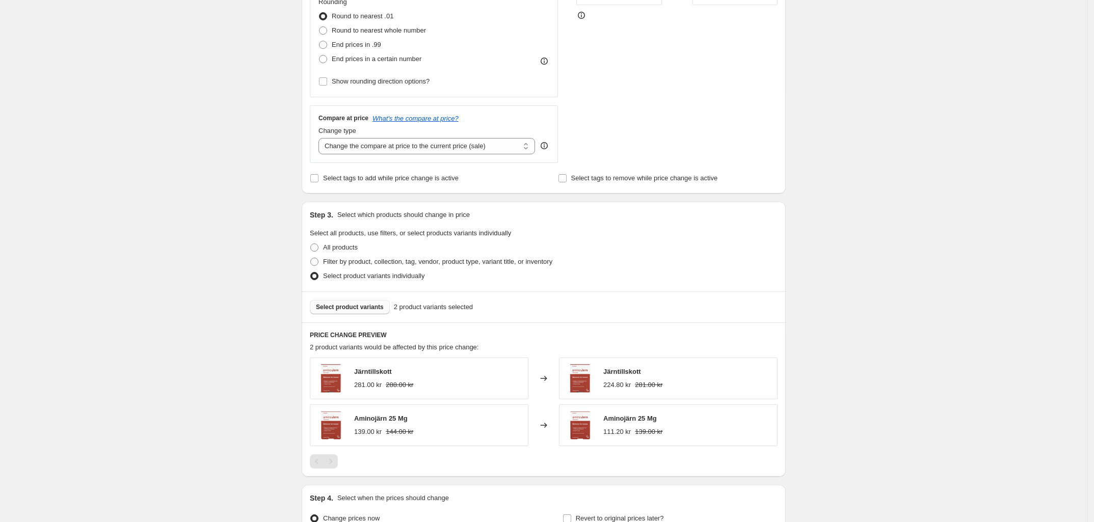
drag, startPoint x: 326, startPoint y: 347, endPoint x: 331, endPoint y: 351, distance: 6.2
click at [326, 347] on span "2 product variants would be affected by this price change:" at bounding box center [394, 347] width 169 height 8
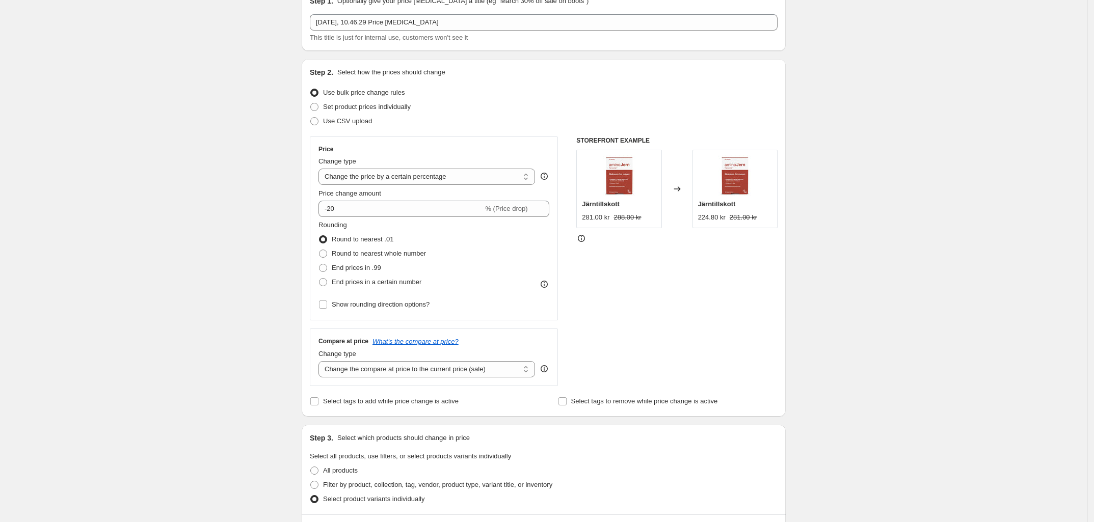
scroll to position [127, 0]
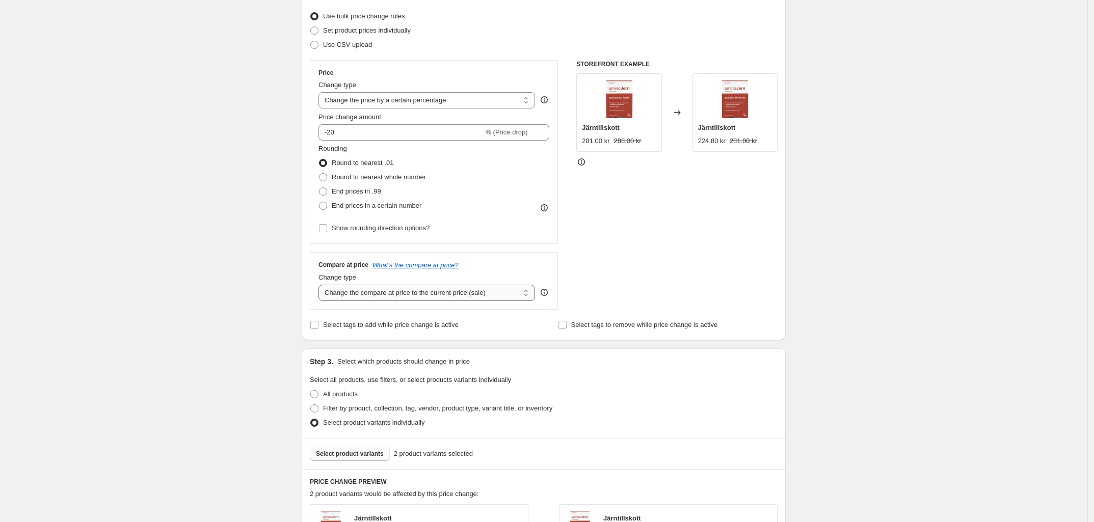
click at [423, 298] on select "Change the compare at price to the current price (sale) Change the compare at p…" at bounding box center [426, 293] width 217 height 16
select select "no_change"
click at [322, 285] on select "Change the compare at price to the current price (sale) Change the compare at p…" at bounding box center [426, 293] width 217 height 16
click at [255, 304] on div "Create new price change job. This page is ready Create new price change job Dra…" at bounding box center [543, 327] width 1087 height 909
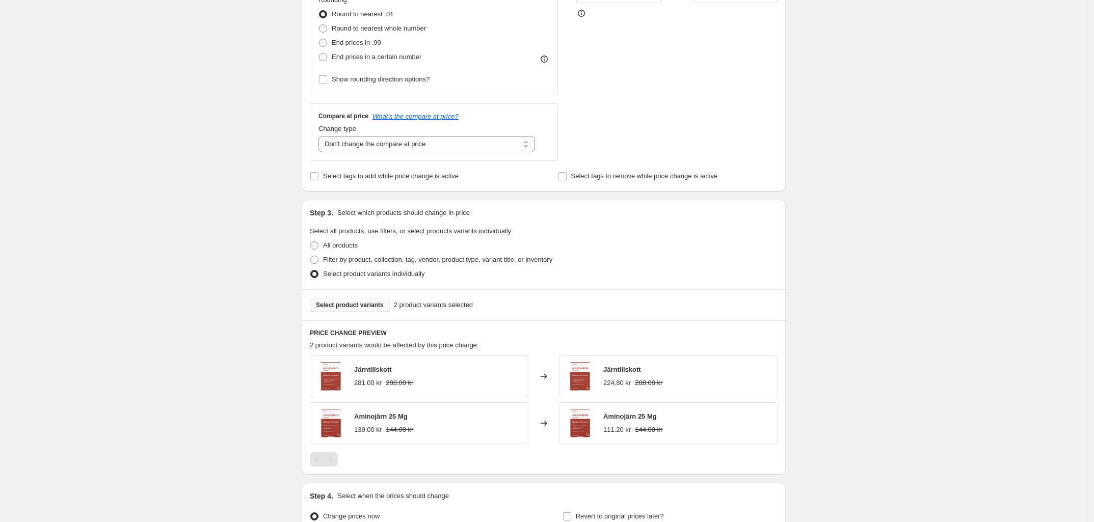
scroll to position [255, 0]
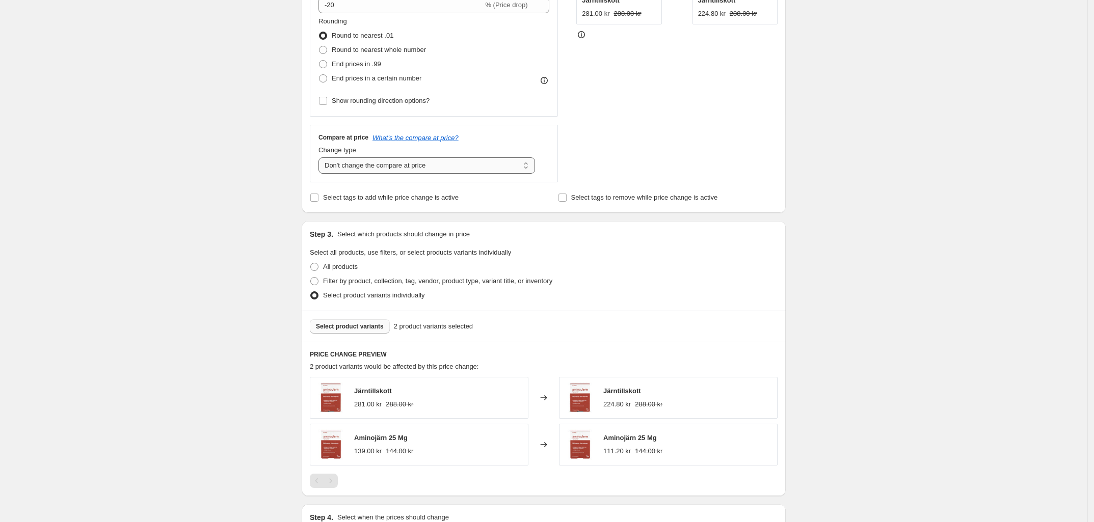
click at [380, 165] on select "Change the compare at price to the current price (sale) Change the compare at p…" at bounding box center [426, 165] width 217 height 16
click at [322, 158] on select "Change the compare at price to the current price (sale) Change the compare at p…" at bounding box center [426, 165] width 217 height 16
click at [222, 240] on div "Create new price change job. This page is ready Create new price change job Dra…" at bounding box center [543, 199] width 1087 height 909
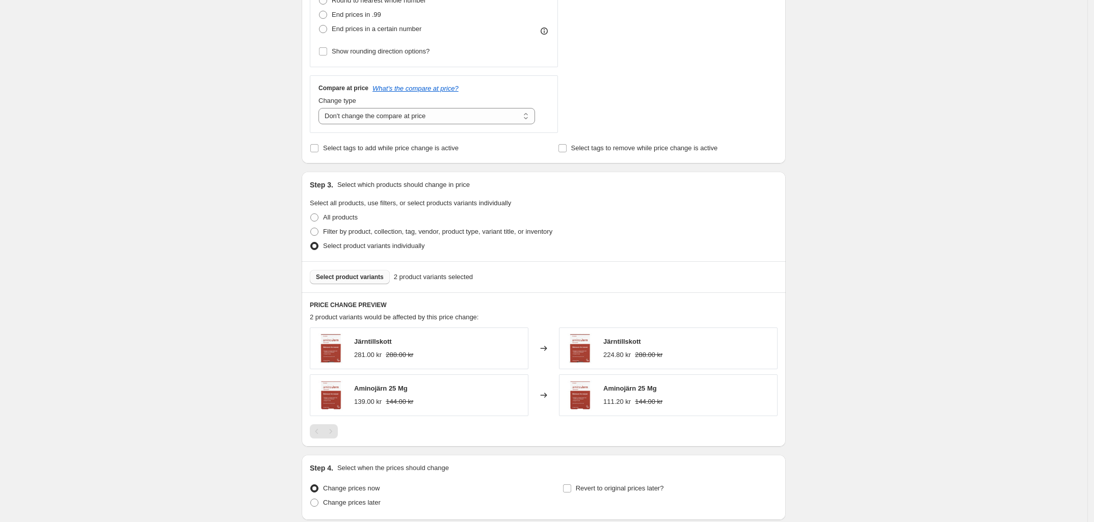
scroll to position [318, 0]
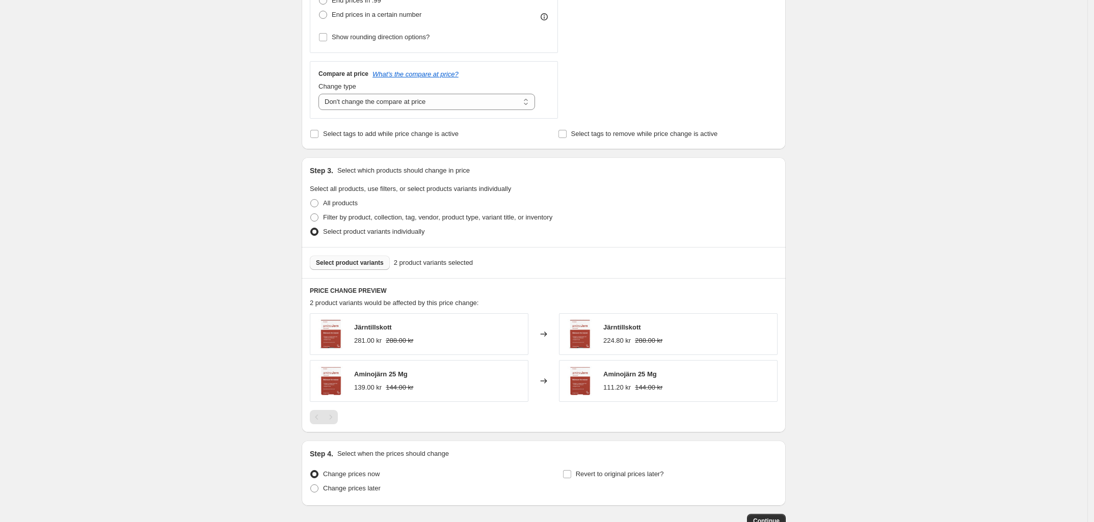
click at [317, 233] on span at bounding box center [314, 232] width 8 height 8
click at [311, 228] on input "Select product variants individually" at bounding box center [310, 228] width 1 height 1
click at [345, 265] on span "Select product variants" at bounding box center [350, 263] width 68 height 8
click at [238, 307] on div "Create new price change job. This page is ready Create new price change job Dra…" at bounding box center [543, 136] width 1087 height 909
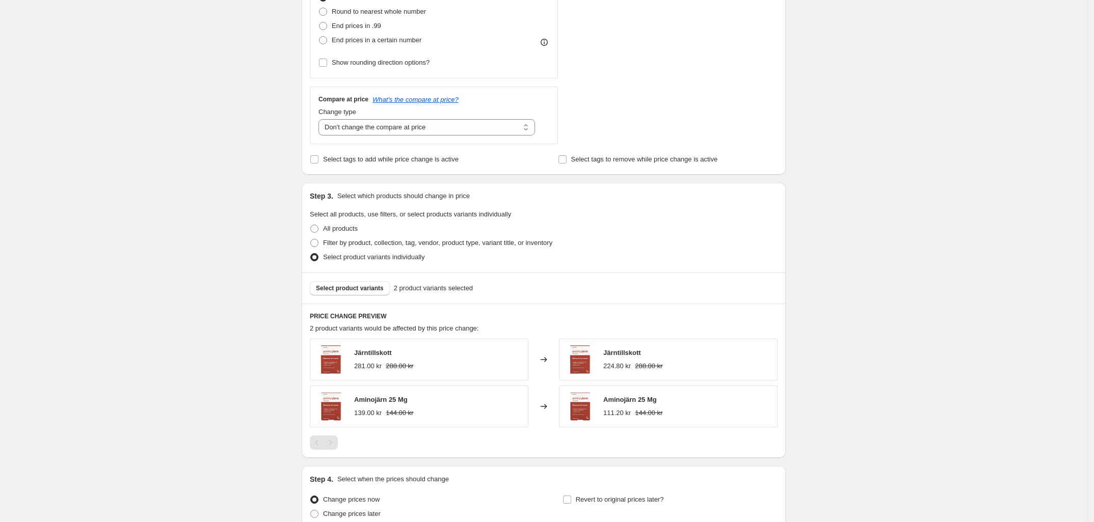
scroll to position [388, 0]
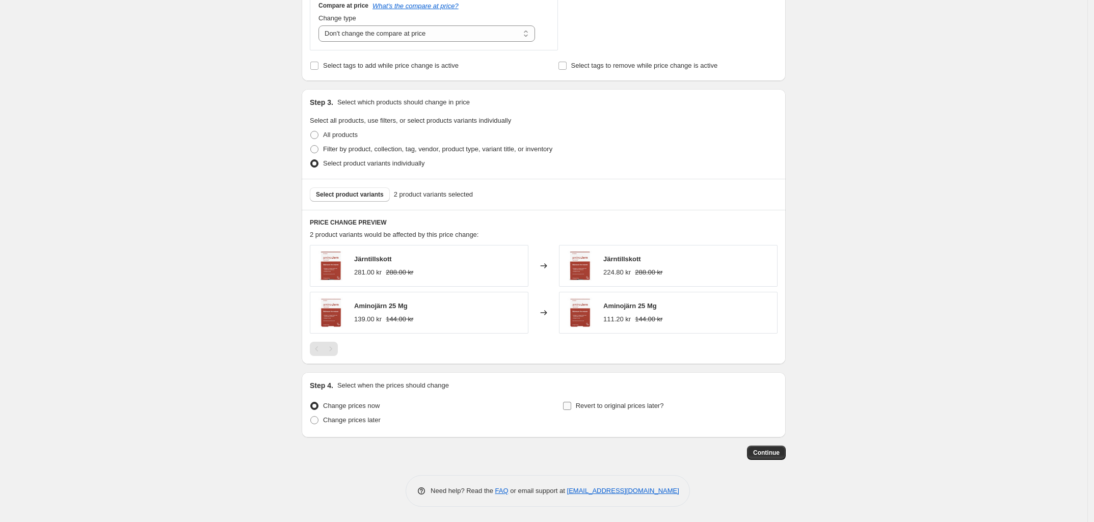
click at [583, 407] on span "Revert to original prices later?" at bounding box center [620, 406] width 88 height 8
click at [571, 407] on input "Revert to original prices later?" at bounding box center [567, 406] width 8 height 8
checkbox input "true"
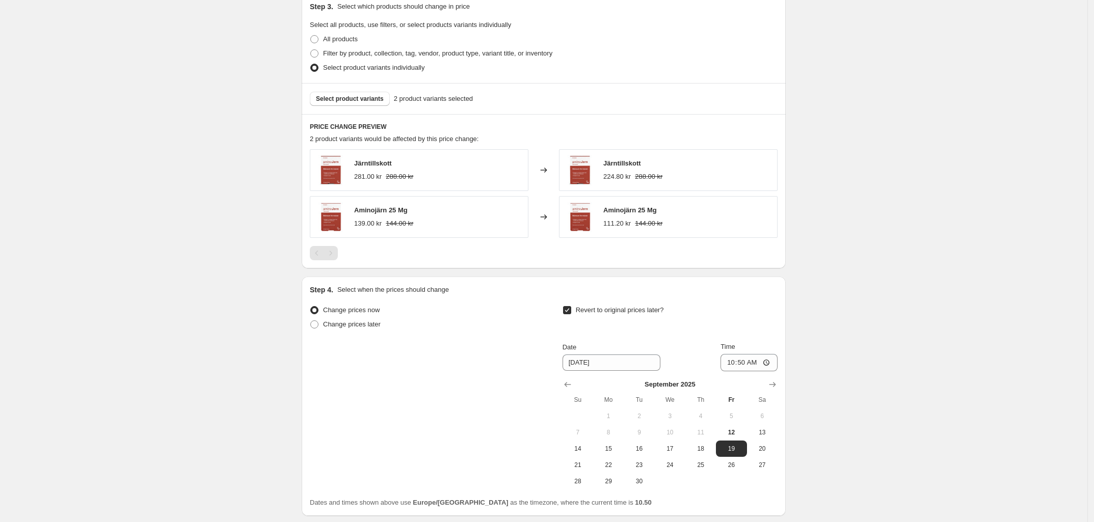
scroll to position [516, 0]
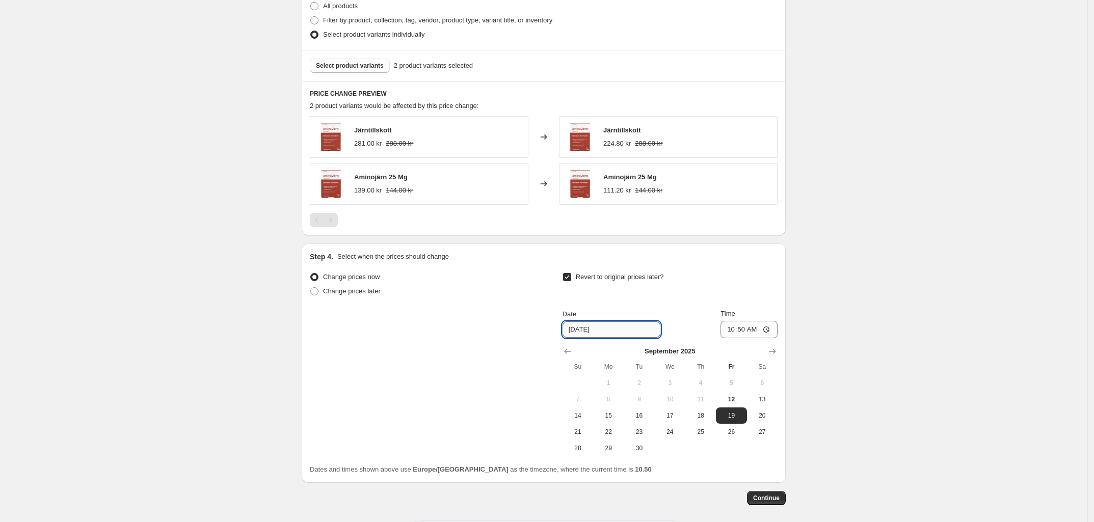
click at [575, 329] on input "9/19/2025" at bounding box center [612, 330] width 98 height 16
click at [603, 327] on input "9/19/2025" at bounding box center [612, 330] width 98 height 16
click at [556, 329] on div "Change prices now Change prices later Revert to original prices later? Date 9/1…" at bounding box center [544, 363] width 468 height 187
click at [576, 329] on input "9/19/2025" at bounding box center [612, 330] width 98 height 16
click at [587, 449] on span "28" at bounding box center [578, 448] width 22 height 8
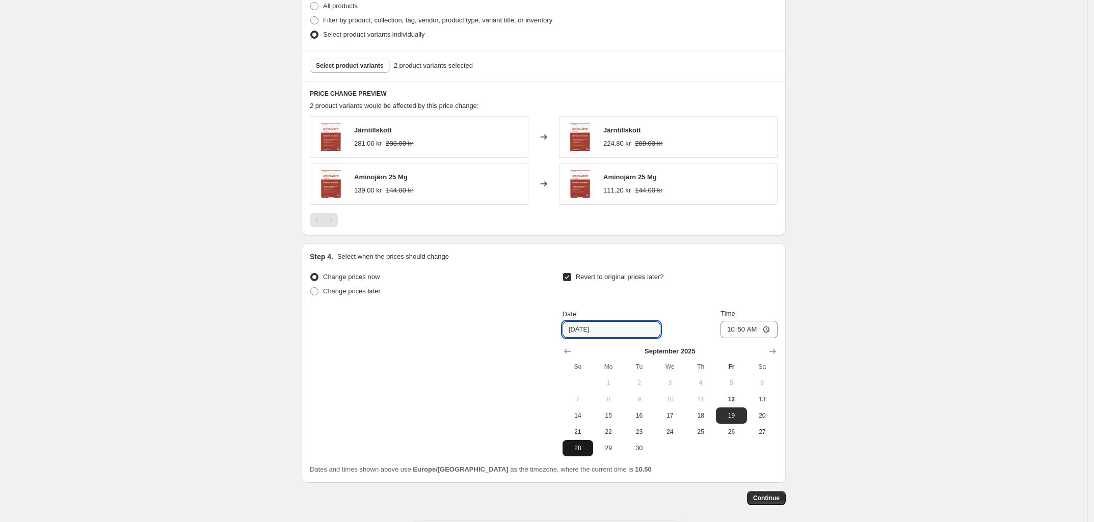
type input "9/28/2025"
click at [747, 332] on input "10:50" at bounding box center [749, 329] width 57 height 17
type input "23:59"
click at [593, 259] on div "Step 4. Select when the prices should change" at bounding box center [544, 257] width 468 height 10
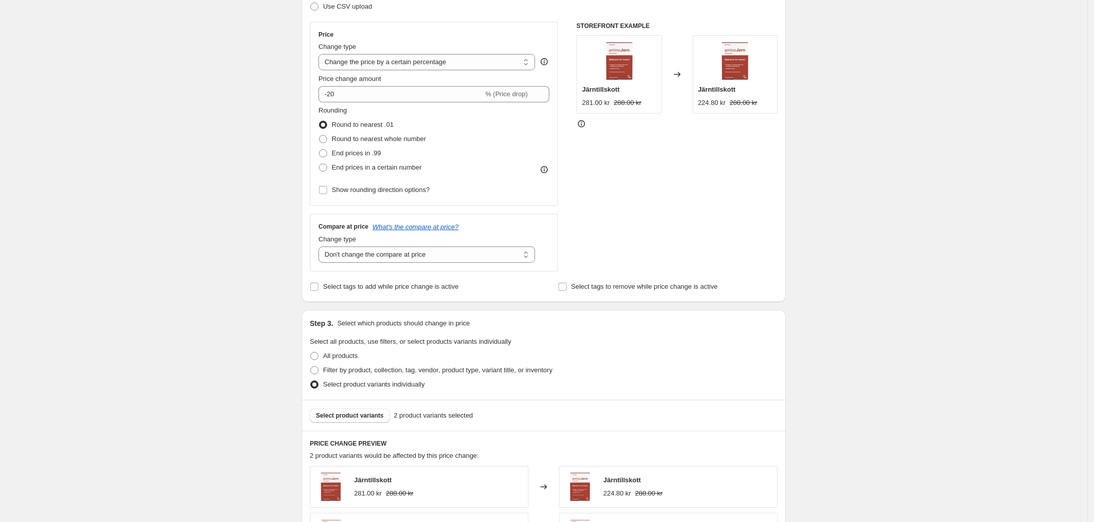
scroll to position [191, 0]
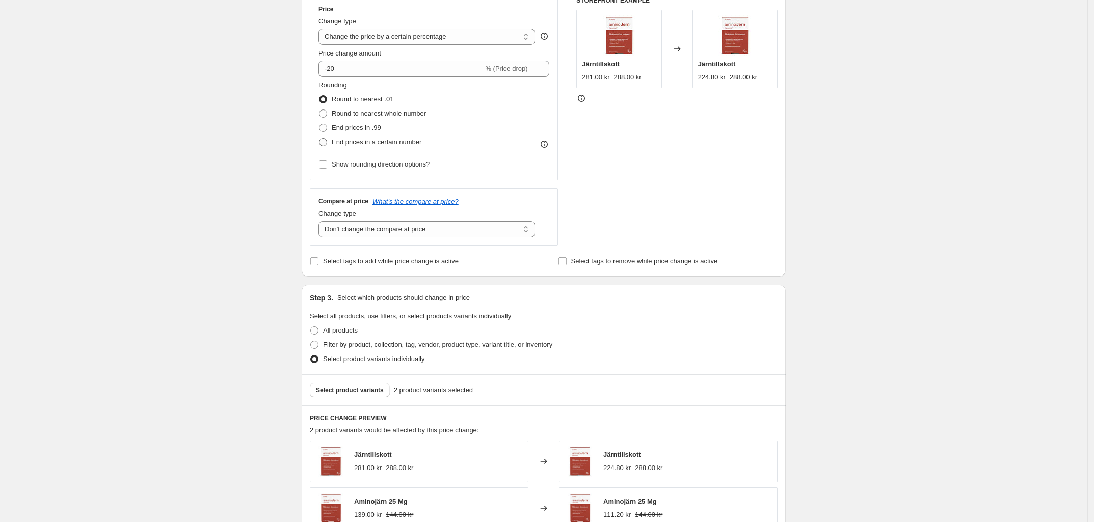
click at [327, 144] on span at bounding box center [323, 142] width 8 height 8
click at [320, 139] on input "End prices in a certain number" at bounding box center [319, 138] width 1 height 1
radio input "true"
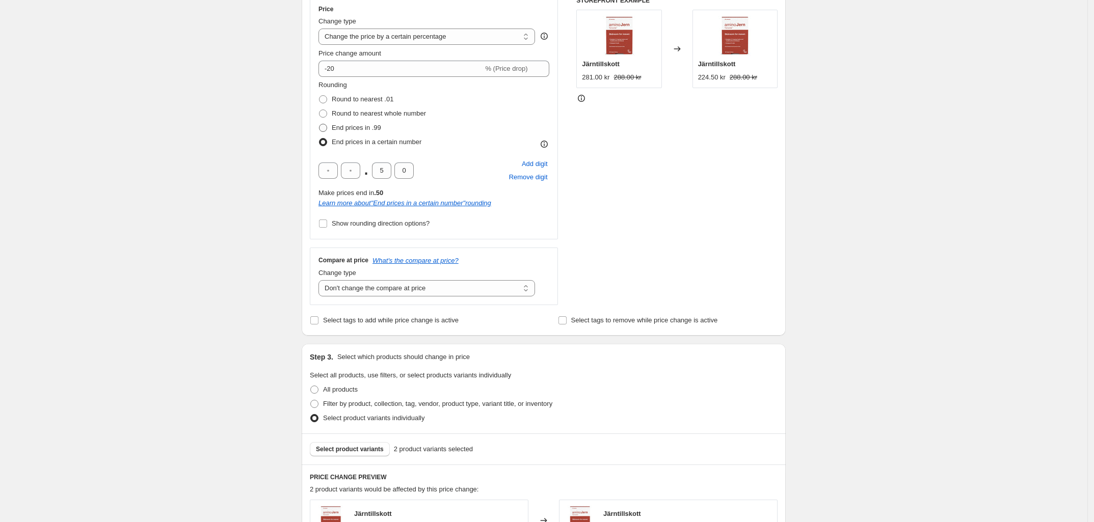
click at [327, 129] on span at bounding box center [323, 128] width 8 height 8
click at [320, 124] on input "End prices in .99" at bounding box center [319, 124] width 1 height 1
radio input "true"
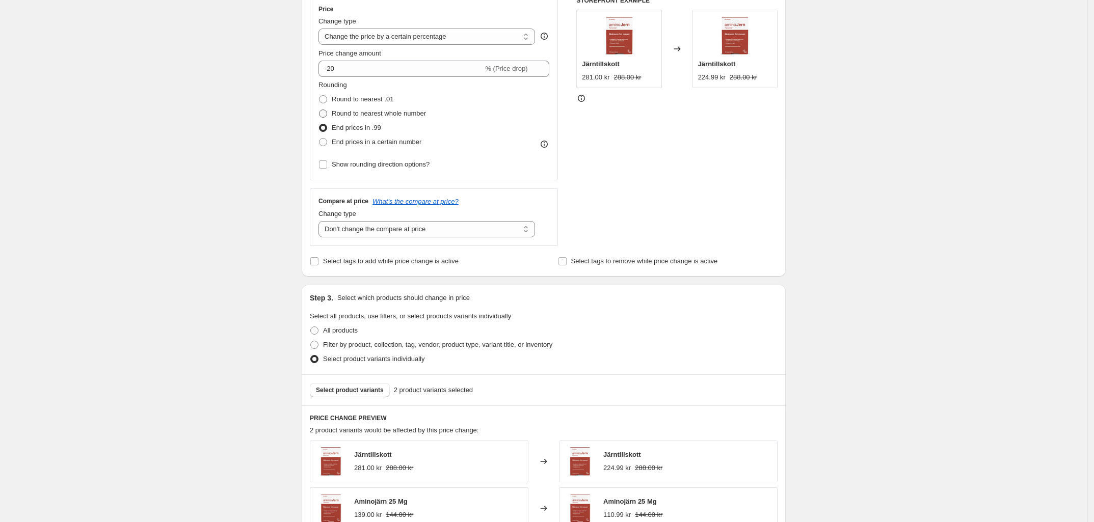
click at [328, 114] on span at bounding box center [322, 113] width 9 height 9
click at [320, 110] on input "Round to nearest whole number" at bounding box center [319, 110] width 1 height 1
radio input "true"
click at [327, 114] on span at bounding box center [323, 114] width 8 height 8
click at [320, 110] on input "Round to nearest whole number" at bounding box center [319, 110] width 1 height 1
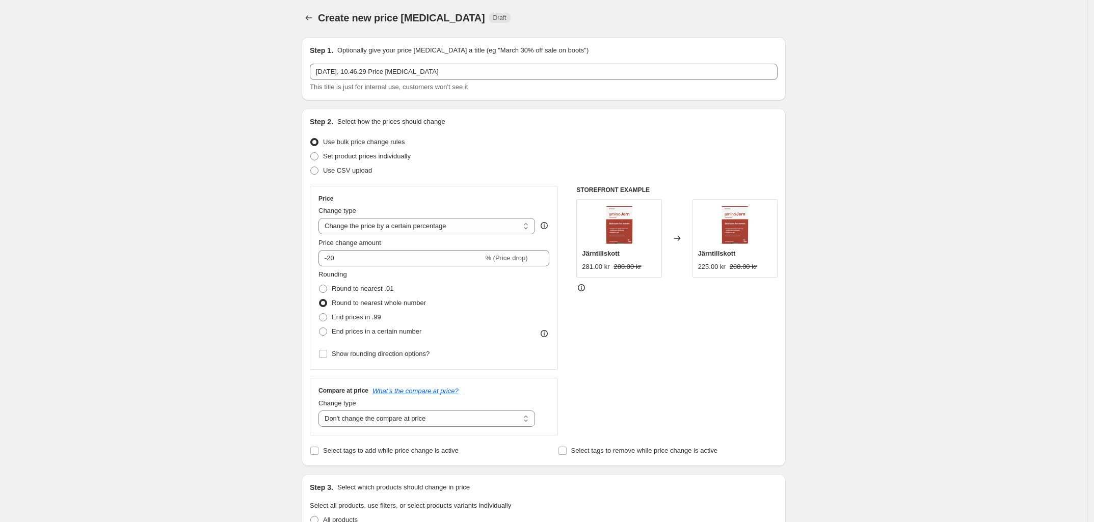
scroll to position [0, 0]
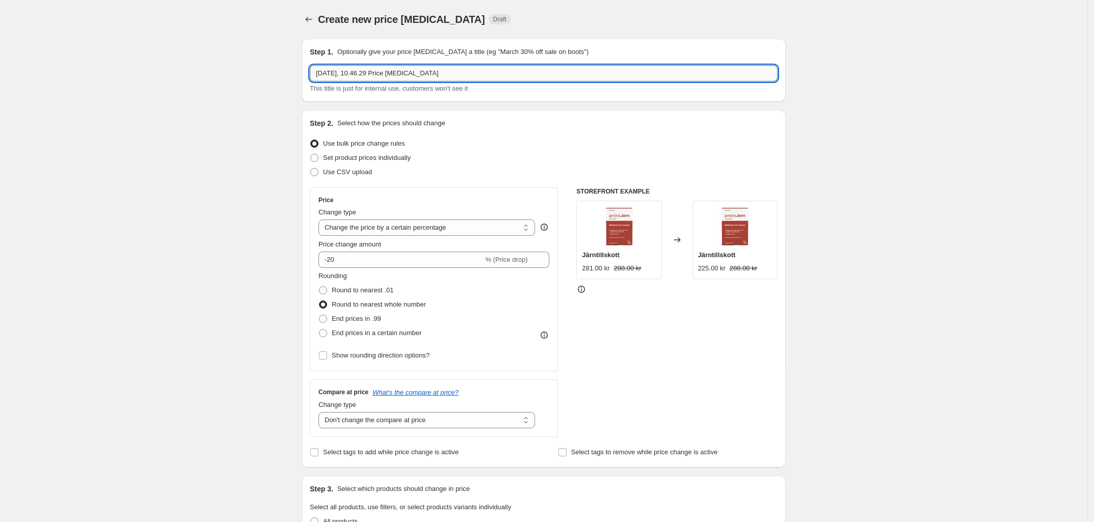
drag, startPoint x: 457, startPoint y: 73, endPoint x: 390, endPoint y: 79, distance: 67.1
click at [390, 79] on input "12. sep. 2025, 10.46.29 Price change job" at bounding box center [544, 73] width 468 height 16
type input "12. sep. 2025, AminoJern"
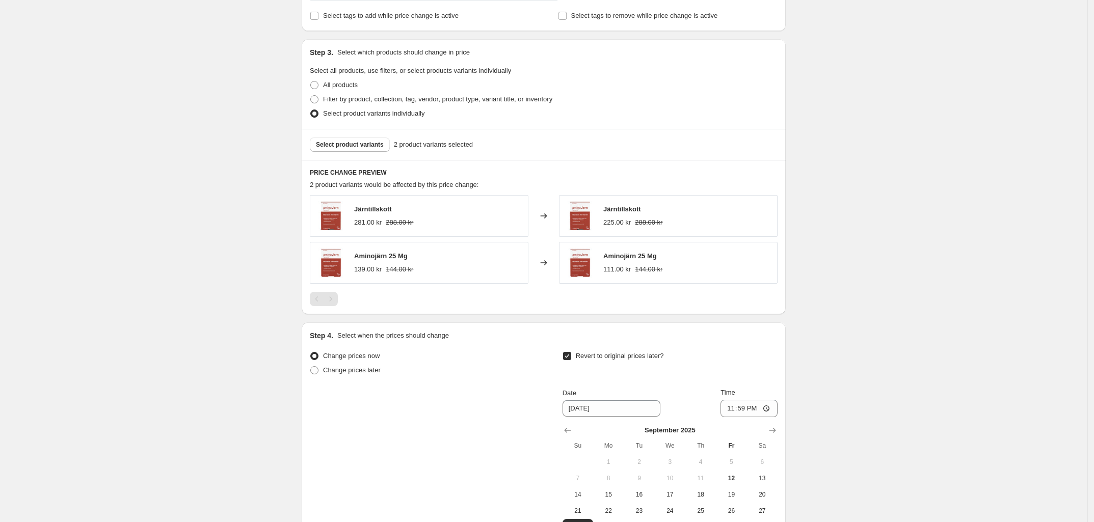
scroll to position [563, 0]
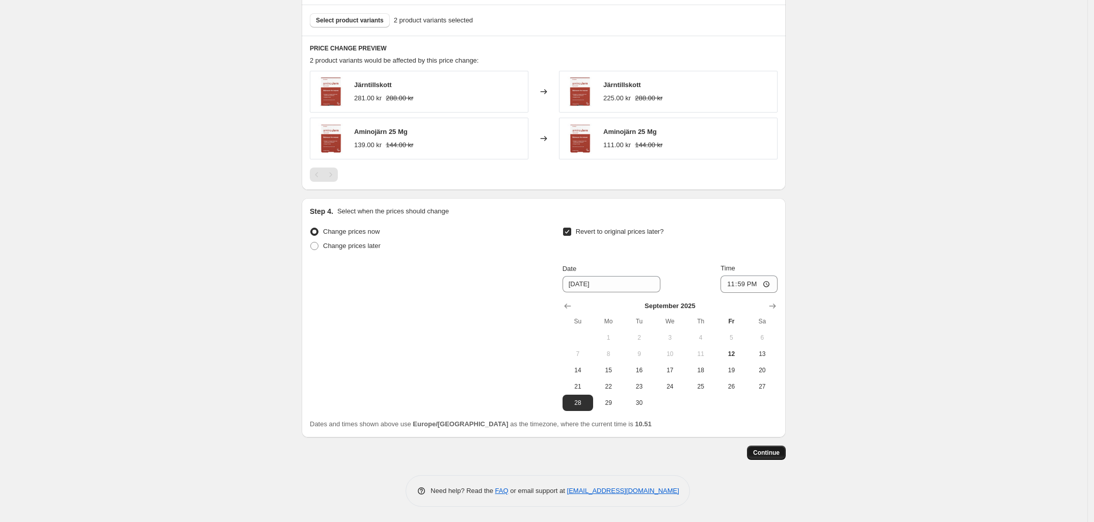
click at [768, 455] on span "Continue" at bounding box center [766, 453] width 26 height 8
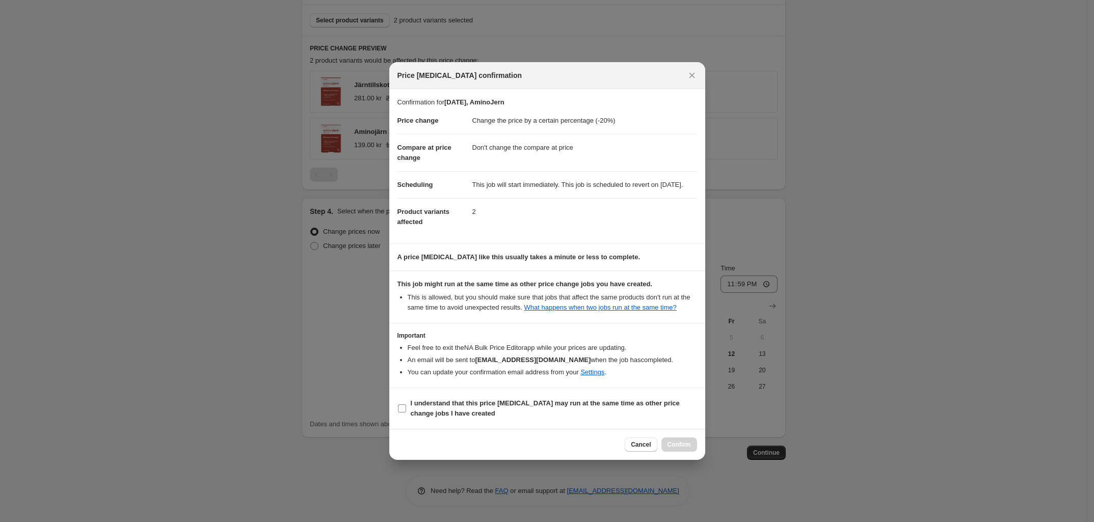
click at [402, 413] on input "I understand that this price change job may run at the same time as other price…" at bounding box center [402, 409] width 8 height 8
checkbox input "true"
click at [676, 452] on button "Confirm" at bounding box center [679, 445] width 36 height 14
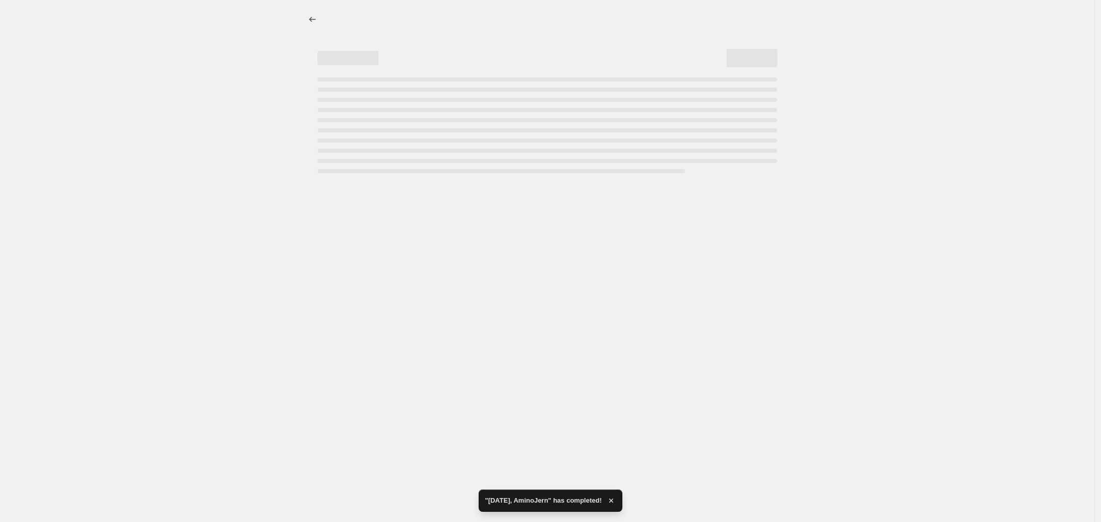
select select "percentage"
select select "no_change"
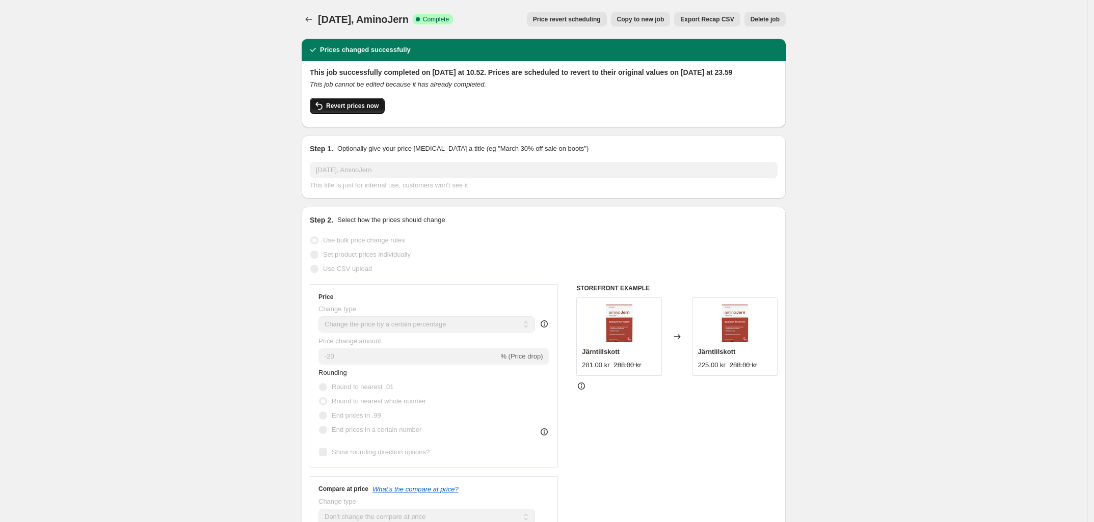
click at [356, 110] on span "Revert prices now" at bounding box center [352, 106] width 52 height 8
checkbox input "false"
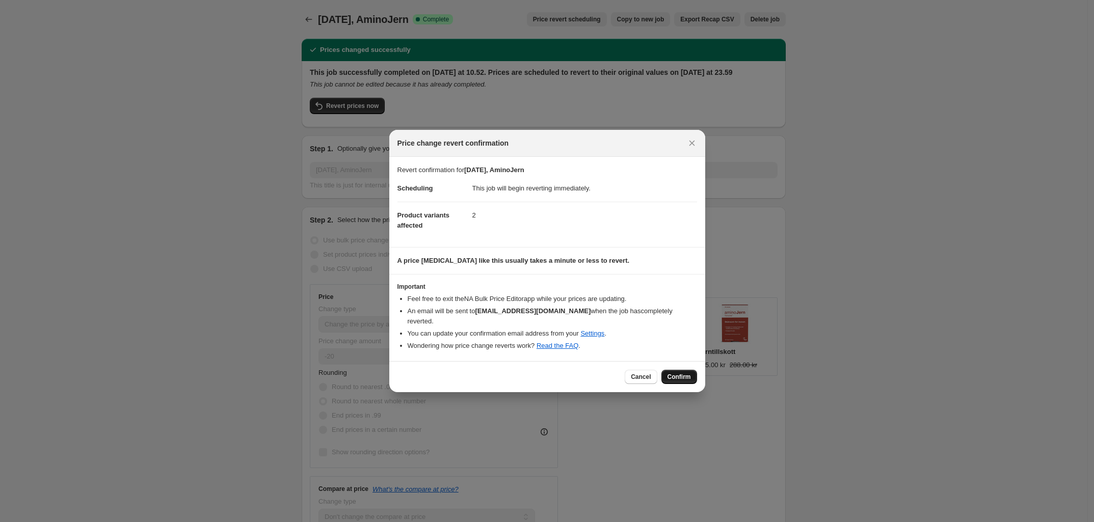
click at [683, 373] on span "Confirm" at bounding box center [679, 377] width 23 height 8
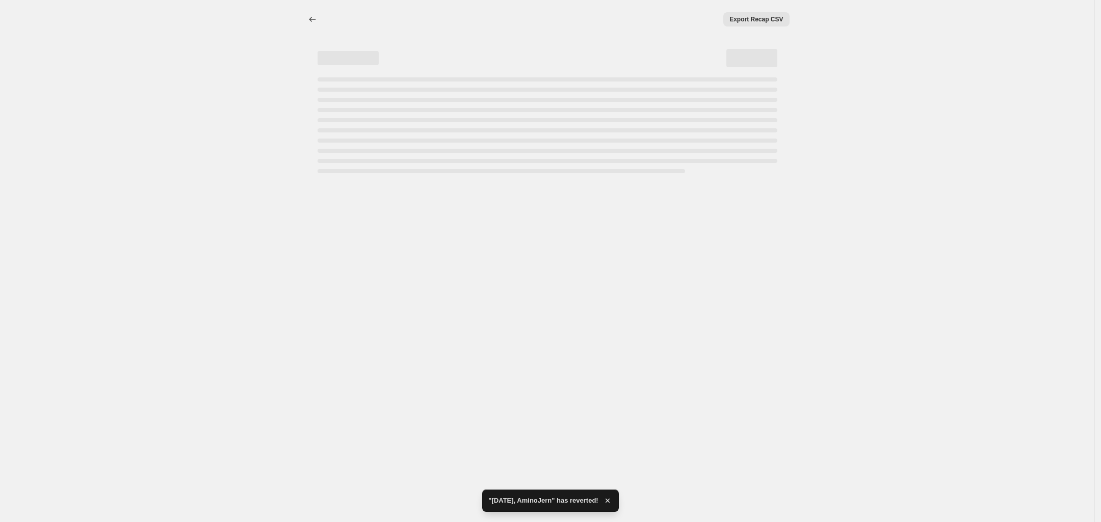
select select "percentage"
select select "no_change"
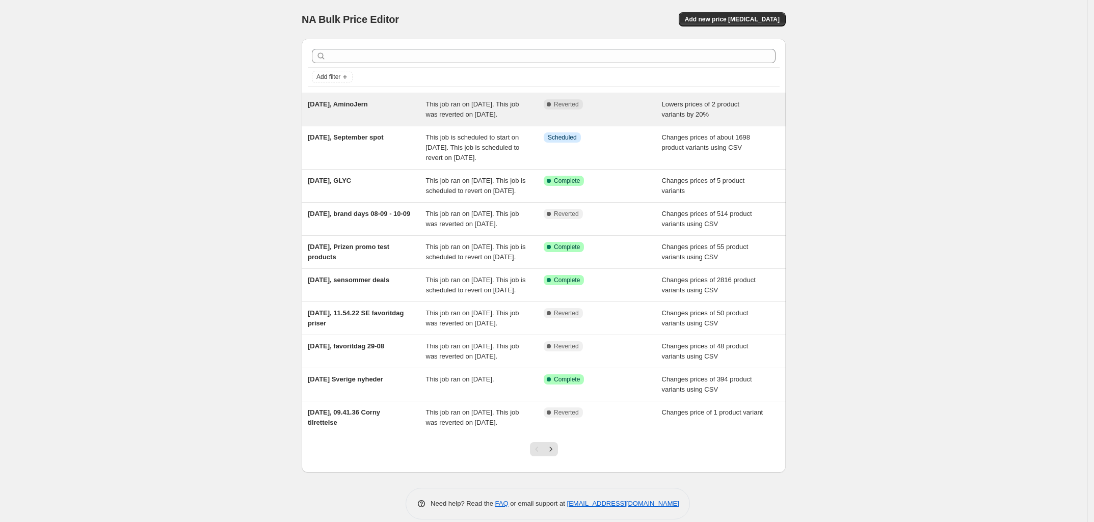
click at [368, 106] on span "12. sep. 2025, AminoJern" at bounding box center [338, 104] width 60 height 8
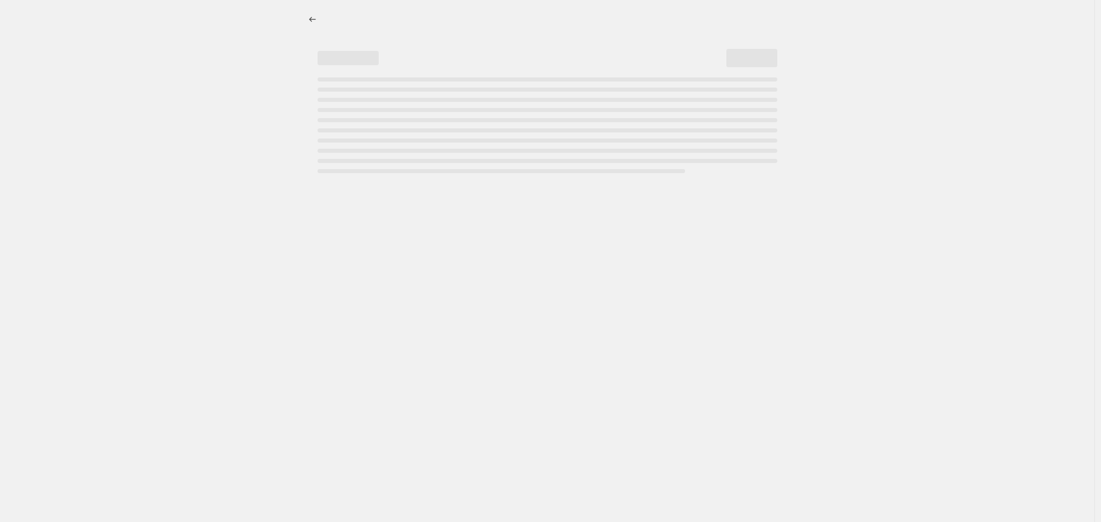
select select "percentage"
select select "no_change"
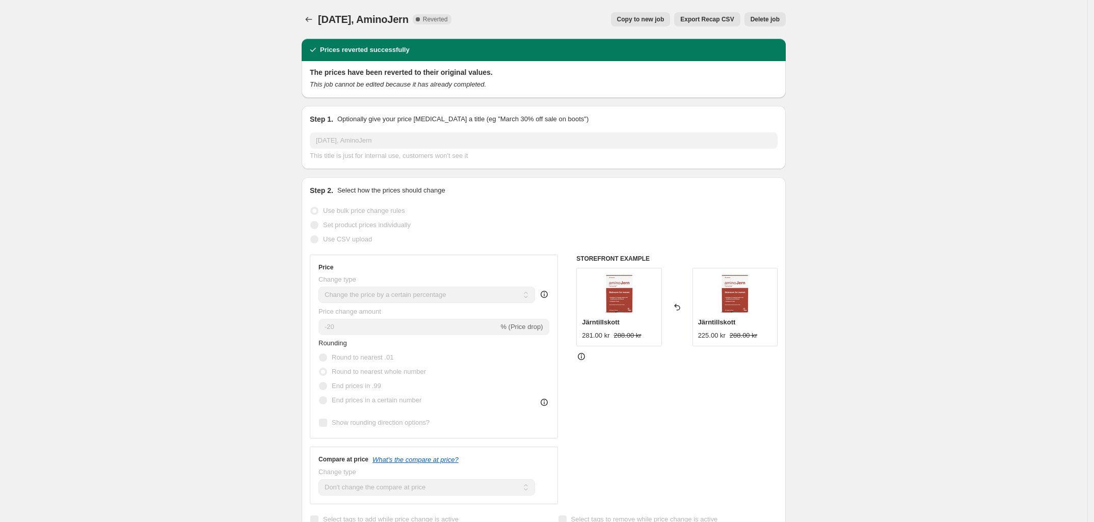
click at [646, 20] on span "Copy to new job" at bounding box center [640, 19] width 47 height 8
select select "percentage"
select select "no_change"
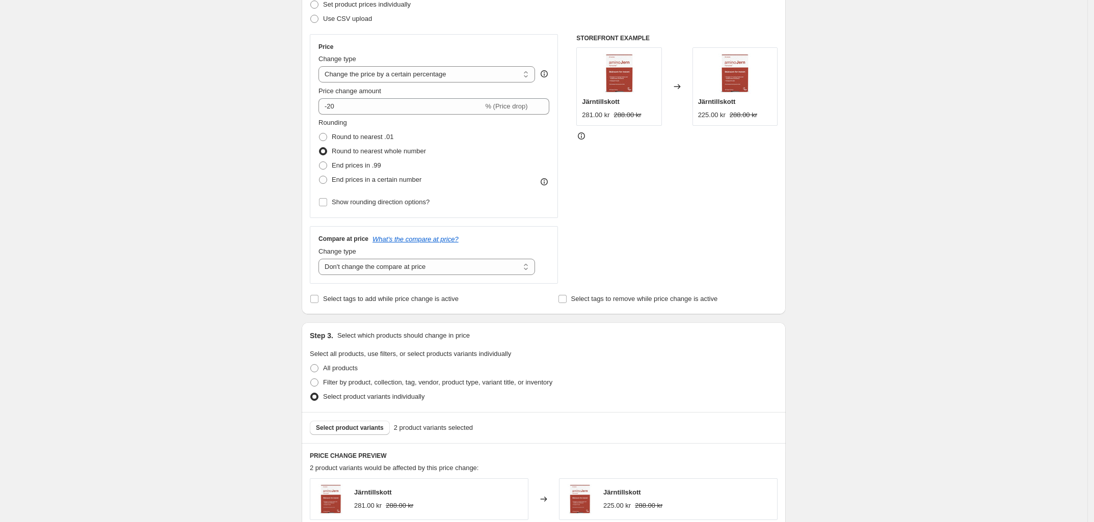
scroll to position [134, 0]
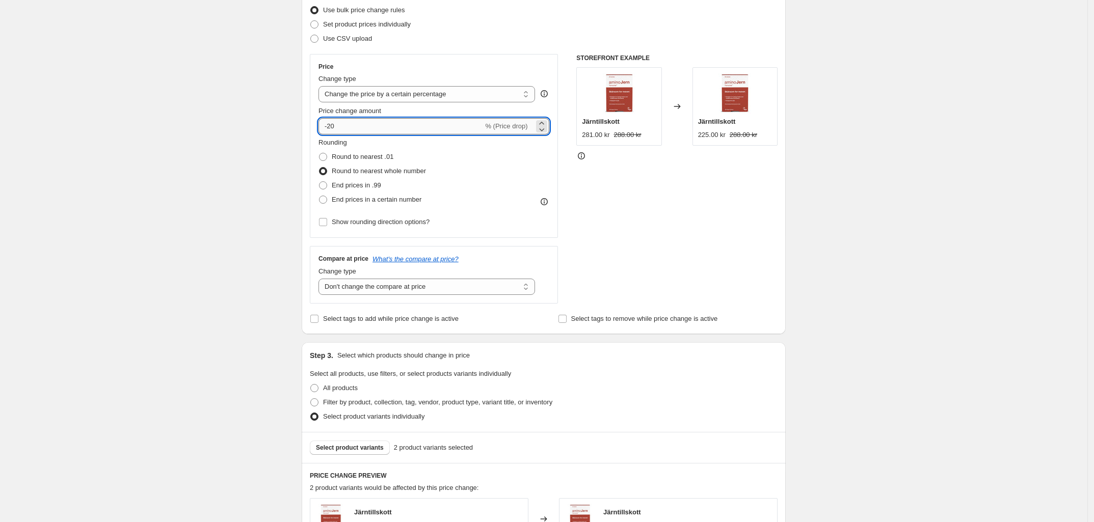
click at [364, 130] on input "-20" at bounding box center [400, 126] width 165 height 16
click at [296, 143] on div "Create new price change job. This page is ready Create new price change job Dra…" at bounding box center [543, 320] width 509 height 909
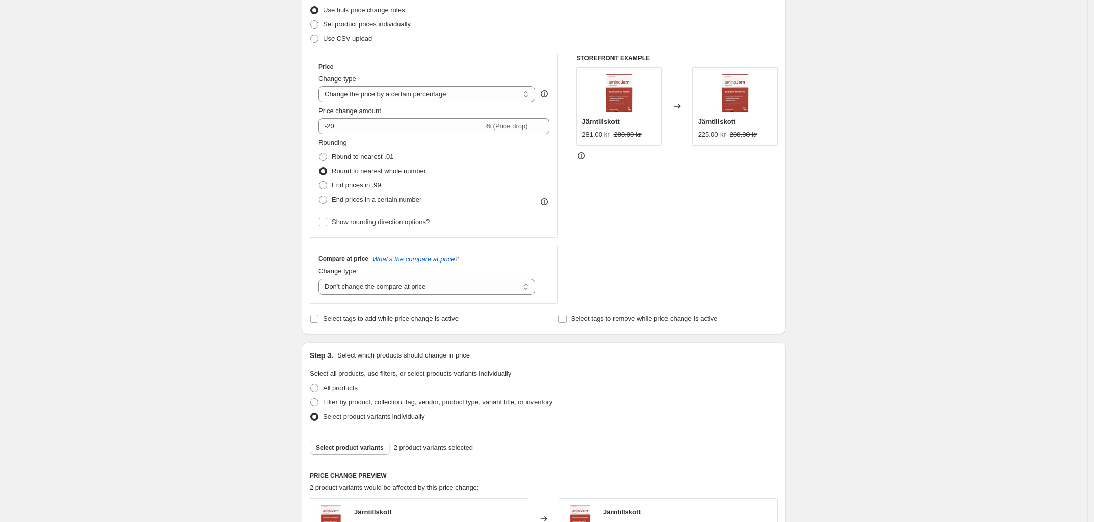
click at [327, 169] on span at bounding box center [323, 171] width 8 height 8
click at [320, 168] on input "Round to nearest whole number" at bounding box center [319, 167] width 1 height 1
click at [275, 173] on div "Create new price change job. This page is ready Create new price change job Dra…" at bounding box center [543, 320] width 1087 height 909
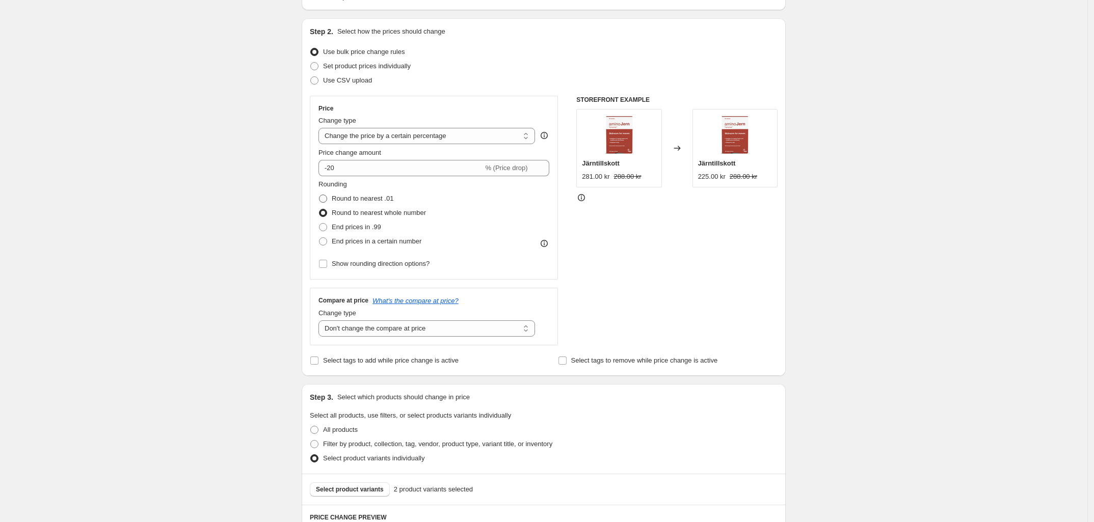
scroll to position [70, 0]
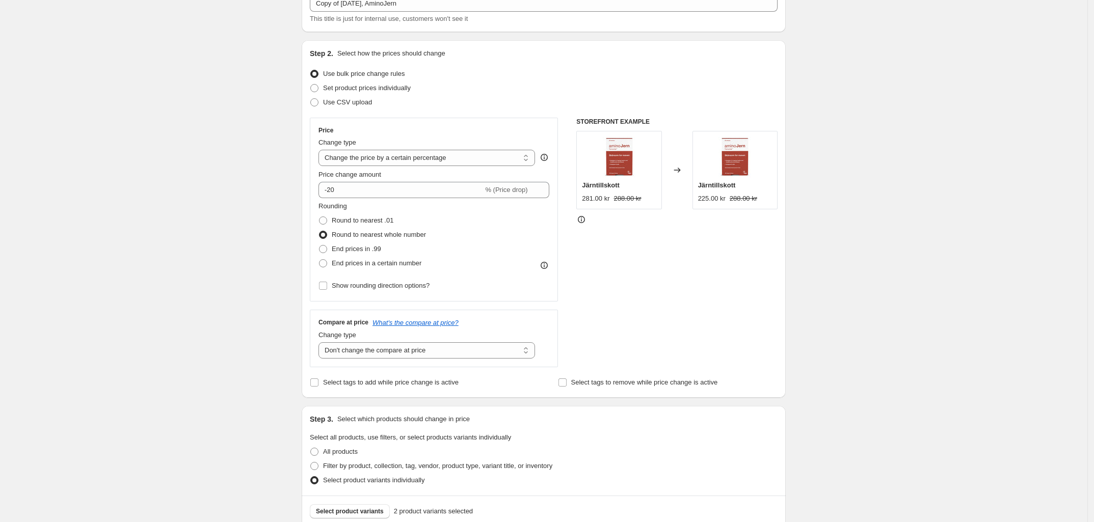
click at [233, 190] on div "Create new price change job. This page is ready Create new price change job Dra…" at bounding box center [543, 384] width 1087 height 909
click at [397, 196] on input "-20" at bounding box center [400, 190] width 165 height 16
click at [221, 203] on div "Create new price change job. This page is ready Create new price change job Dra…" at bounding box center [543, 384] width 1087 height 909
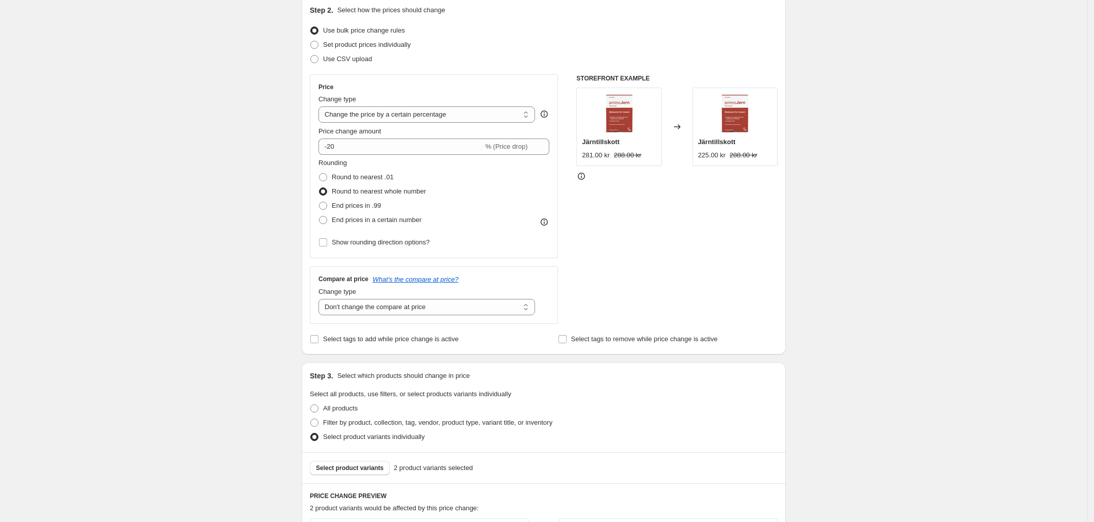
scroll to position [134, 0]
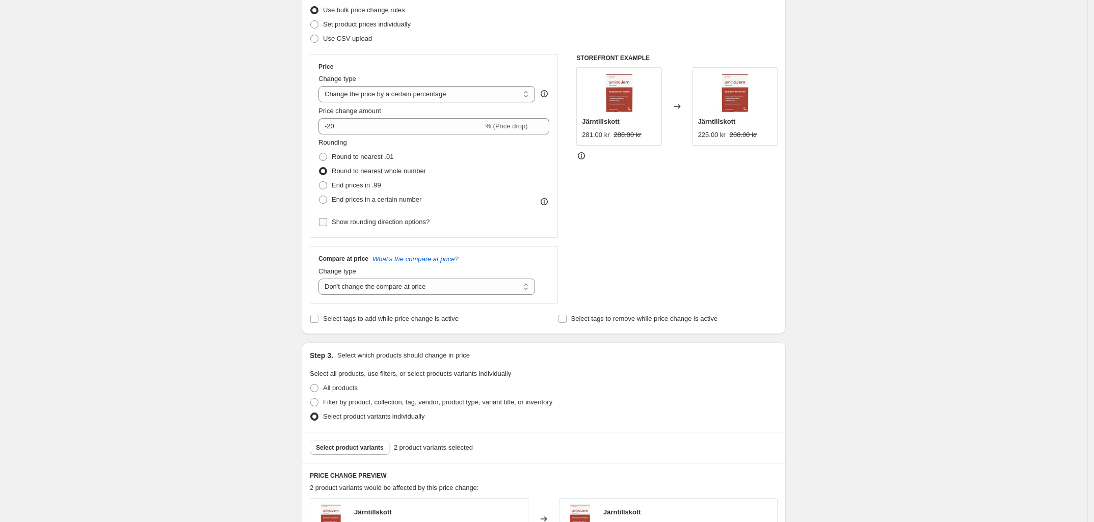
click at [391, 221] on span "Show rounding direction options?" at bounding box center [381, 222] width 98 height 8
click at [327, 221] on input "Show rounding direction options?" at bounding box center [323, 222] width 8 height 8
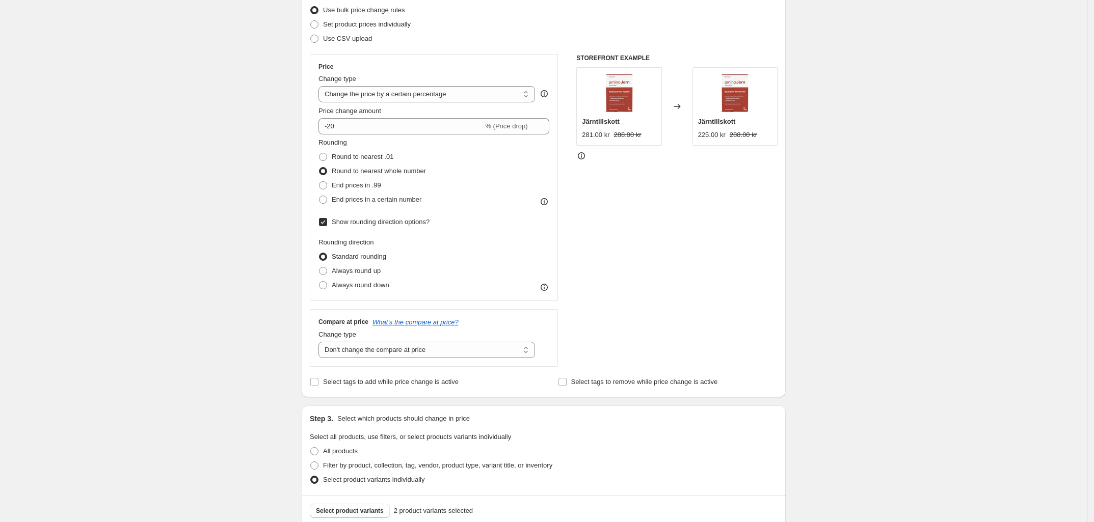
click at [327, 220] on input "Show rounding direction options?" at bounding box center [323, 222] width 8 height 8
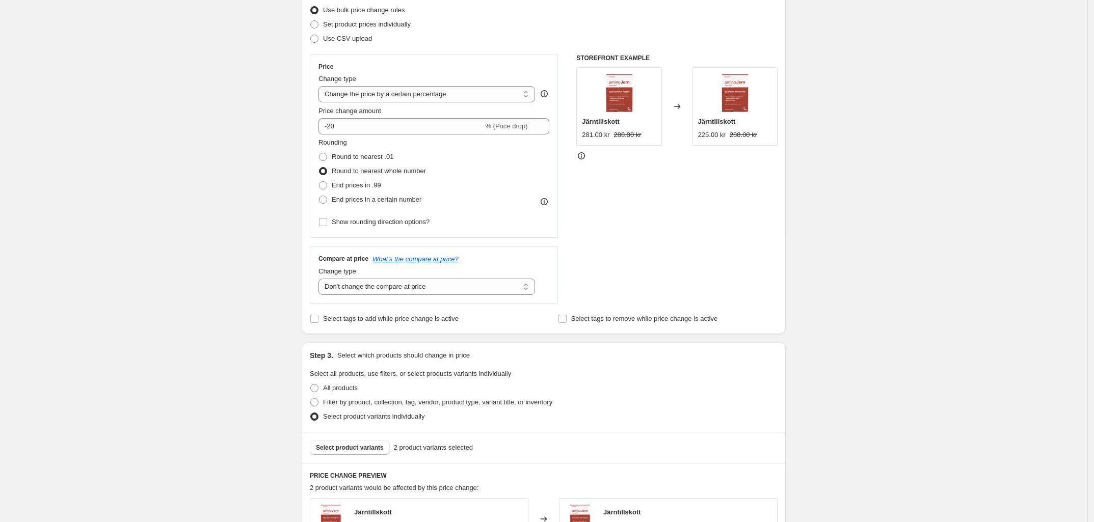
click at [321, 221] on div "Price Change type Change the price to a certain amount Change the price by a ce…" at bounding box center [434, 146] width 248 height 184
click at [324, 222] on input "Show rounding direction options?" at bounding box center [323, 222] width 8 height 8
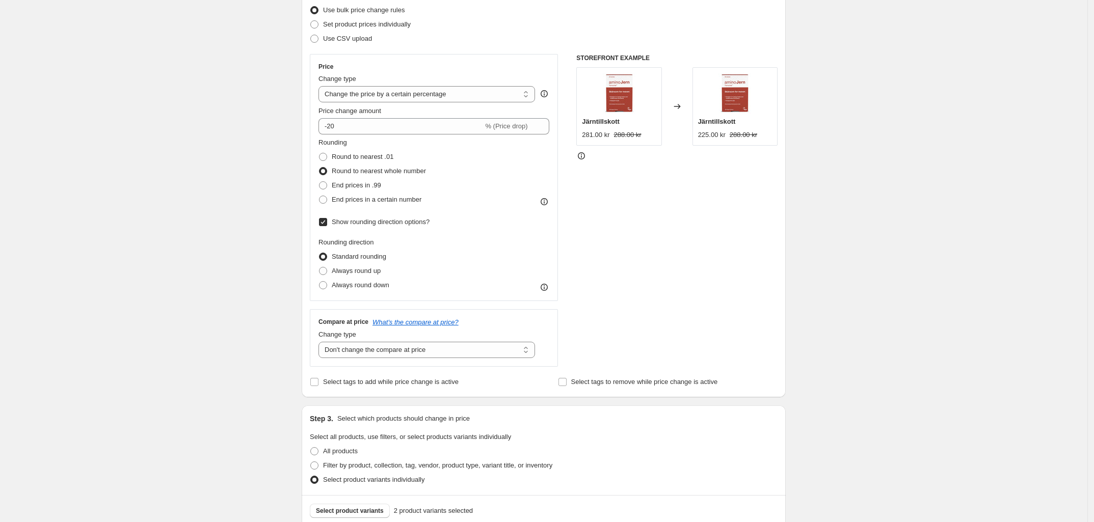
click at [327, 226] on input "Show rounding direction options?" at bounding box center [323, 222] width 8 height 8
checkbox input "false"
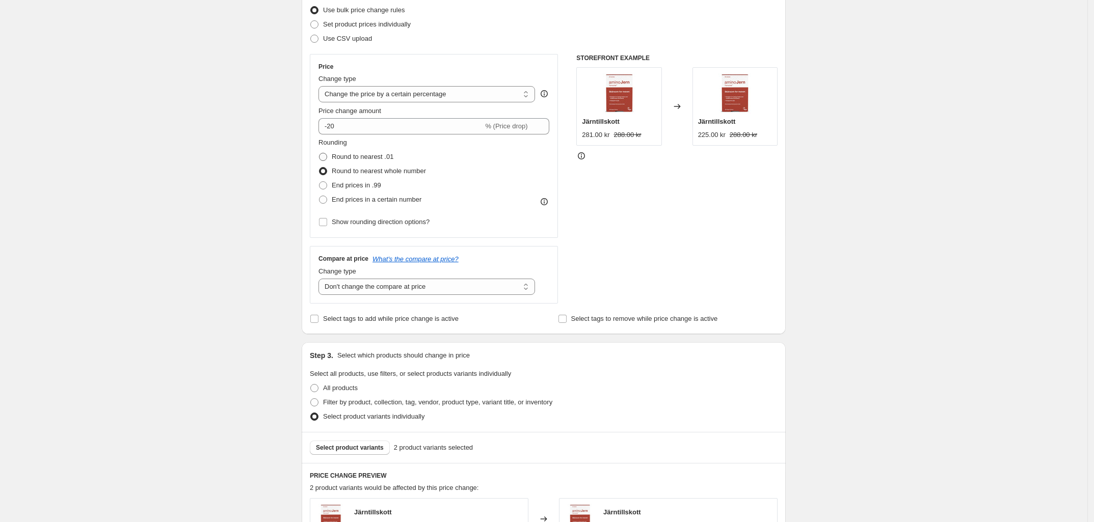
click at [339, 157] on span "Round to nearest .01" at bounding box center [363, 157] width 62 height 8
click at [320, 153] on input "Round to nearest .01" at bounding box center [319, 153] width 1 height 1
radio input "true"
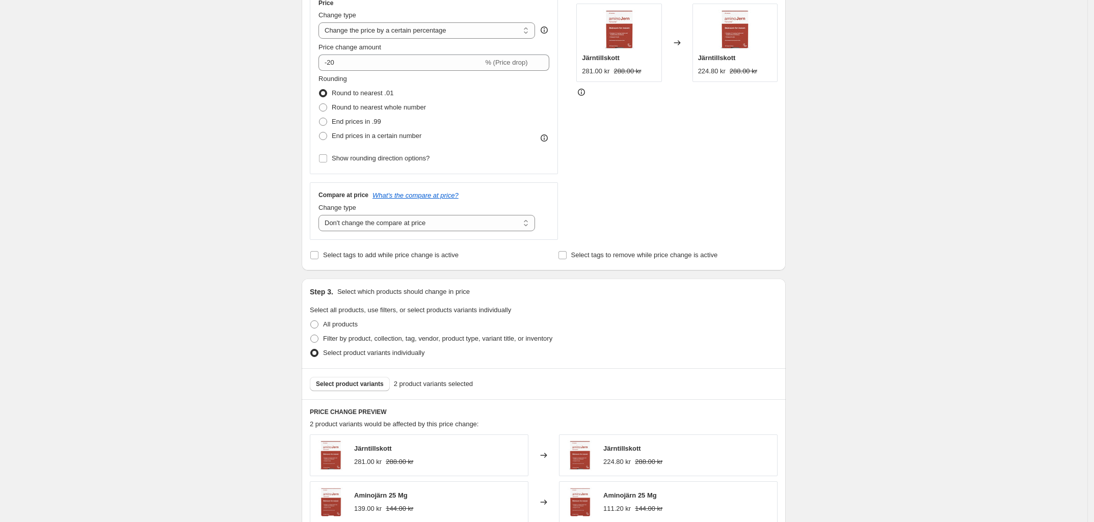
scroll to position [261, 0]
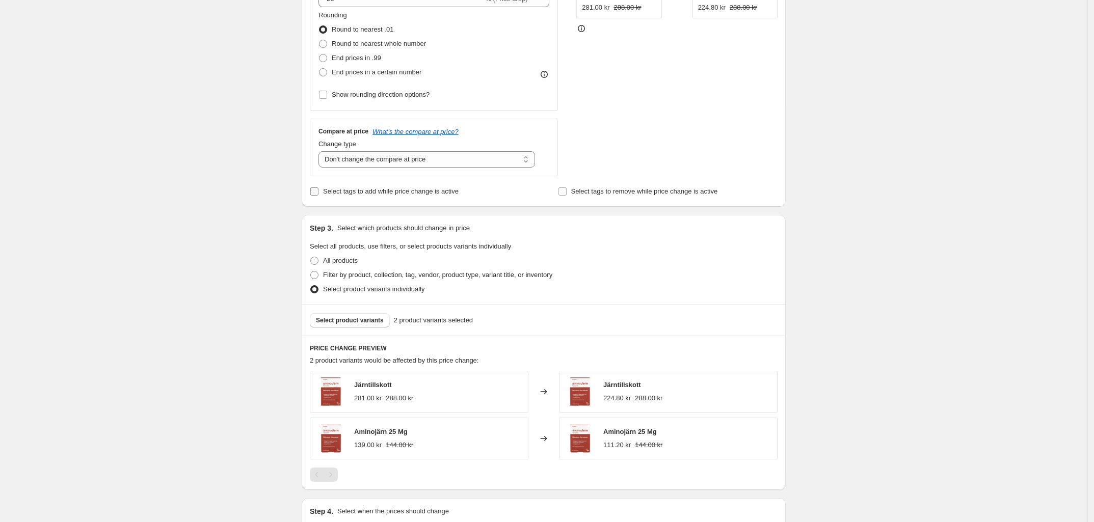
click at [315, 191] on input "Select tags to add while price change is active" at bounding box center [314, 192] width 8 height 8
checkbox input "true"
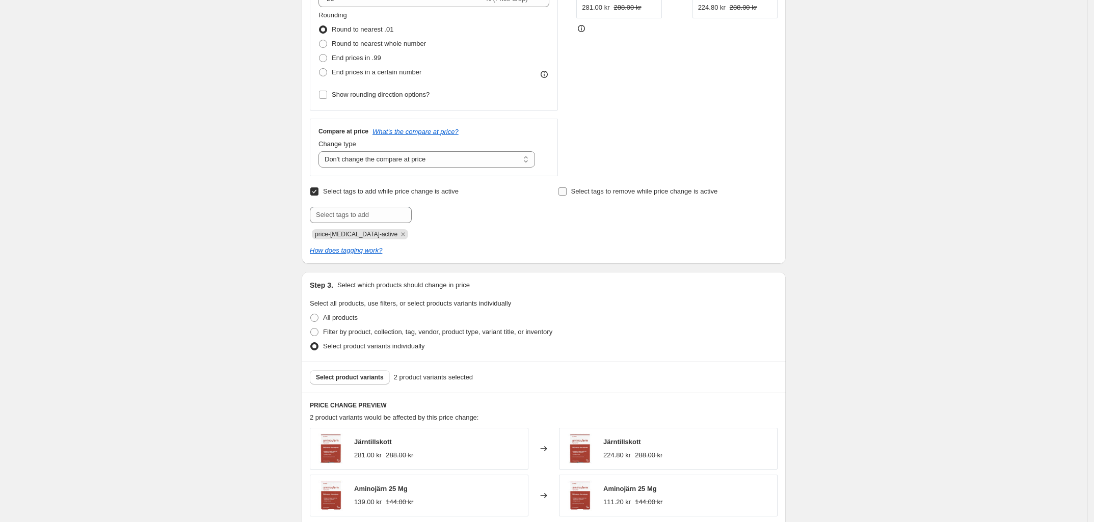
click at [569, 187] on label "Select tags to remove while price change is active" at bounding box center [638, 191] width 160 height 14
click at [567, 188] on input "Select tags to remove while price change is active" at bounding box center [563, 192] width 8 height 8
checkbox input "true"
click at [578, 211] on input "text" at bounding box center [609, 215] width 102 height 16
type input "Fast lågt pris"
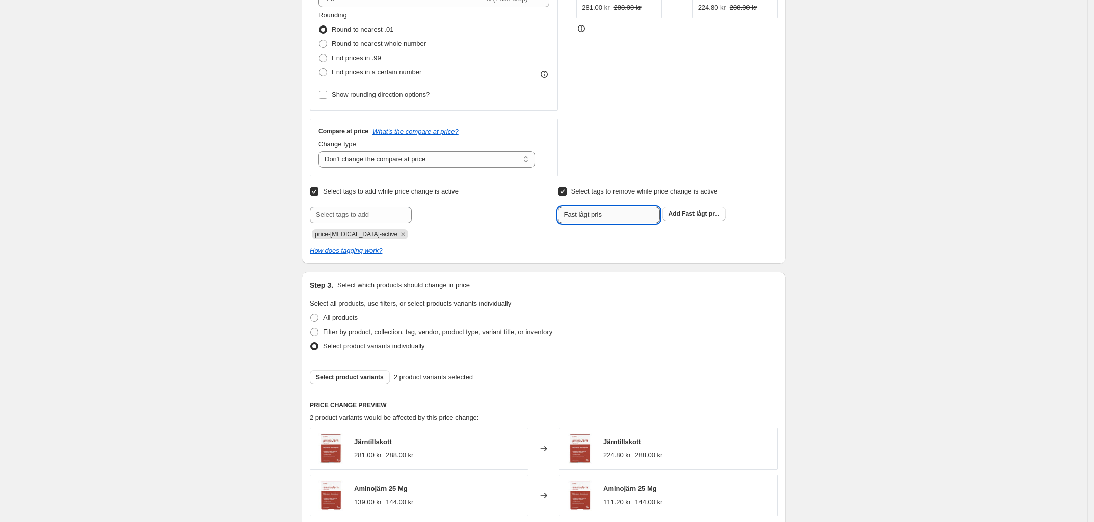
click at [578, 211] on input "text" at bounding box center [609, 215] width 102 height 16
type input "p"
type input "P"
click at [631, 157] on div "STOREFRONT EXAMPLE Järntillskott 281.00 kr 288.00 kr Changed to Järntillskott 2…" at bounding box center [676, 52] width 201 height 250
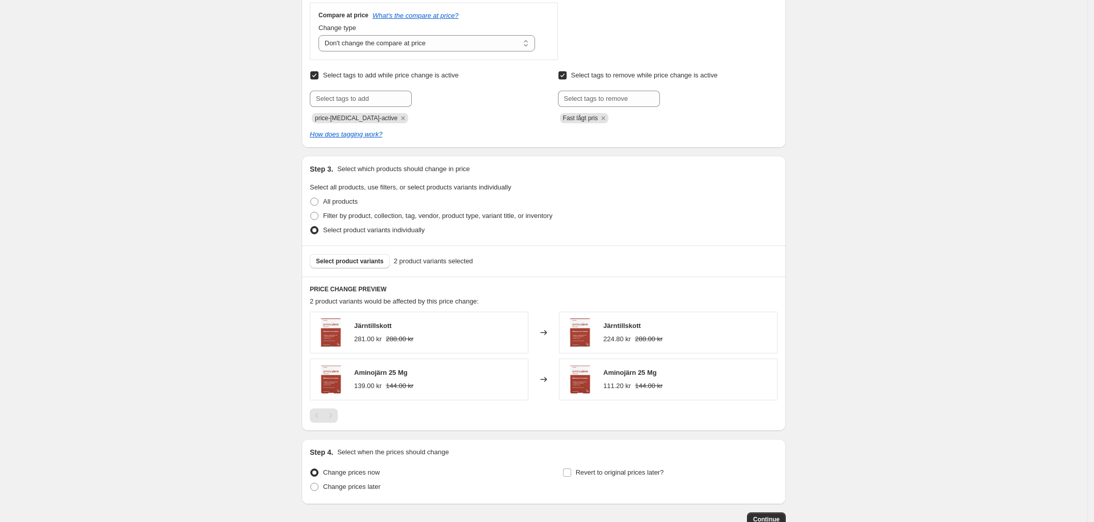
scroll to position [446, 0]
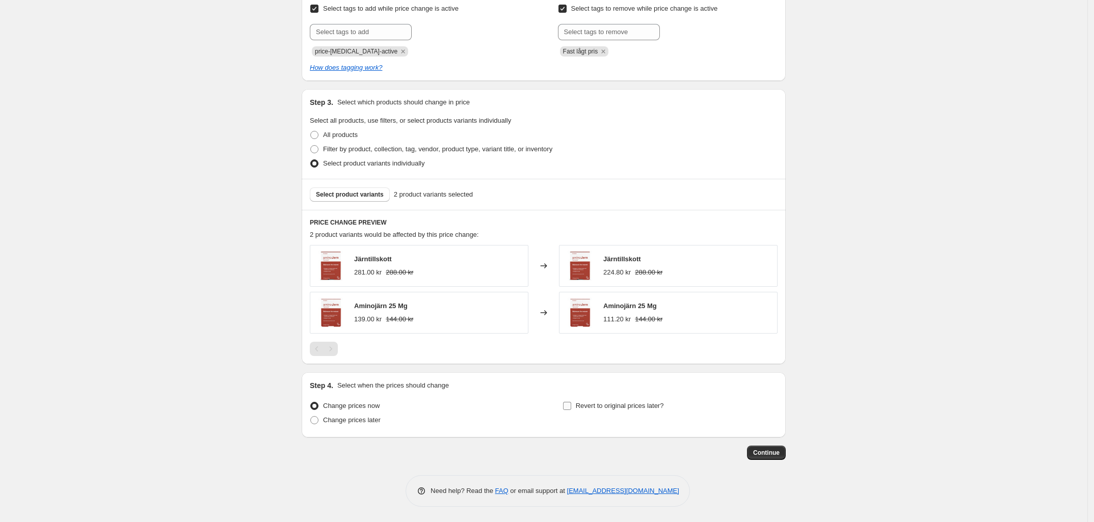
click at [602, 402] on span "Revert to original prices later?" at bounding box center [620, 406] width 88 height 8
click at [571, 402] on input "Revert to original prices later?" at bounding box center [567, 406] width 8 height 8
checkbox input "true"
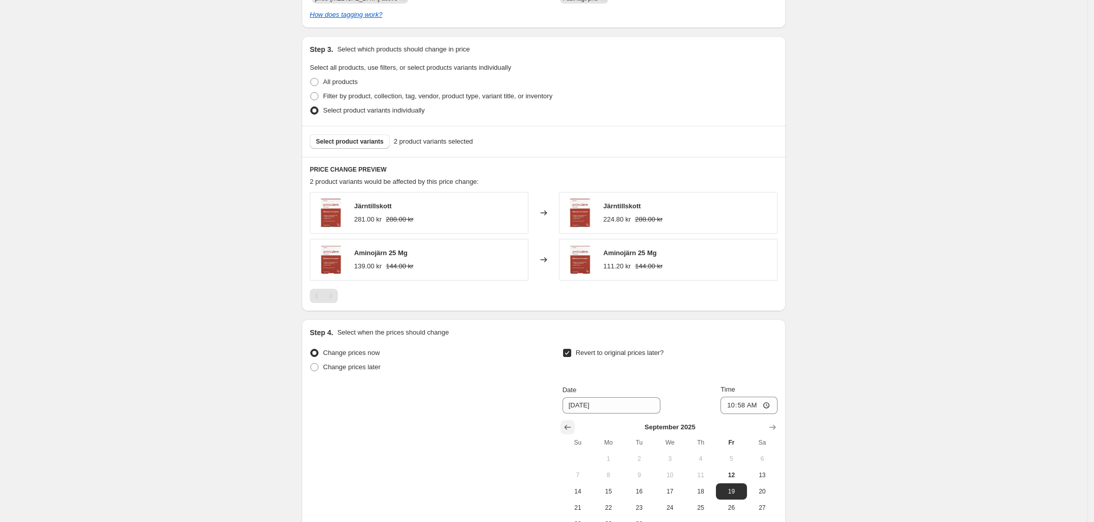
scroll to position [573, 0]
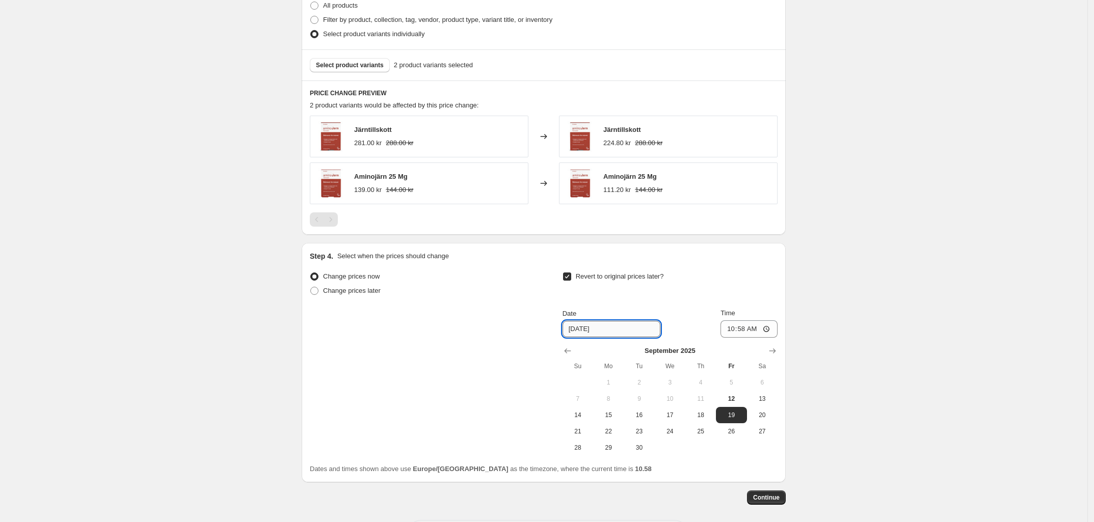
click at [604, 331] on input "9/19/2025" at bounding box center [612, 329] width 98 height 16
click at [580, 449] on span "28" at bounding box center [578, 448] width 22 height 8
type input "9/28/2025"
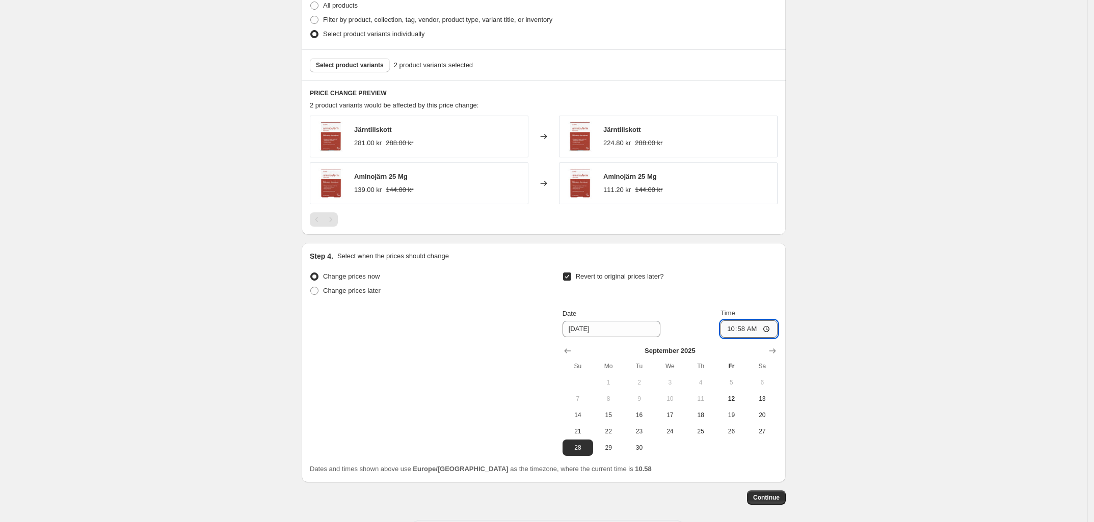
click at [748, 329] on input "10:58" at bounding box center [749, 329] width 57 height 17
click at [751, 329] on input "23:58" at bounding box center [749, 329] width 57 height 17
click at [752, 329] on input "23:58" at bounding box center [749, 329] width 57 height 17
click at [757, 332] on input "23:58" at bounding box center [749, 329] width 57 height 17
type input "23:59"
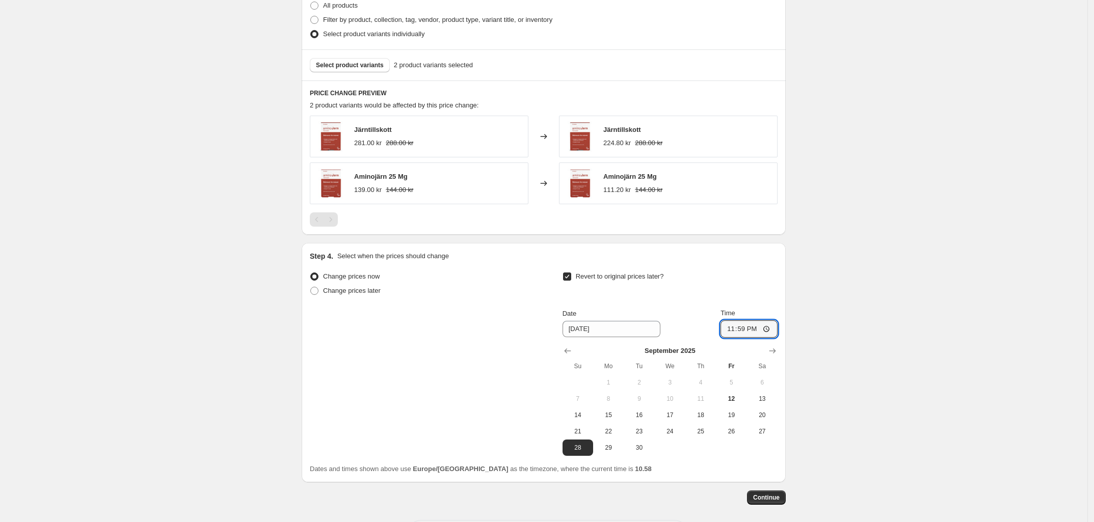
click at [701, 282] on div "Revert to original prices later?" at bounding box center [670, 285] width 215 height 31
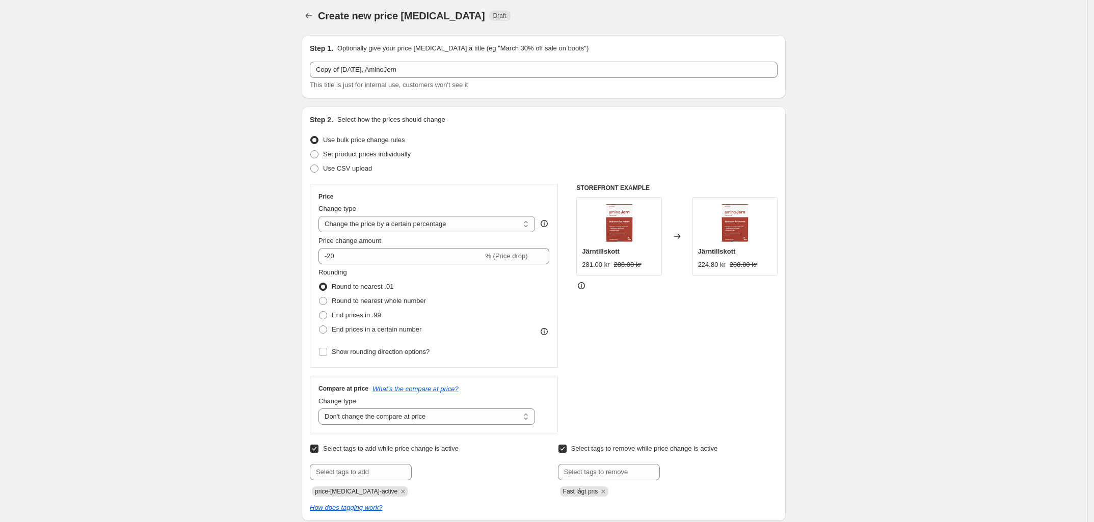
scroll to position [0, 0]
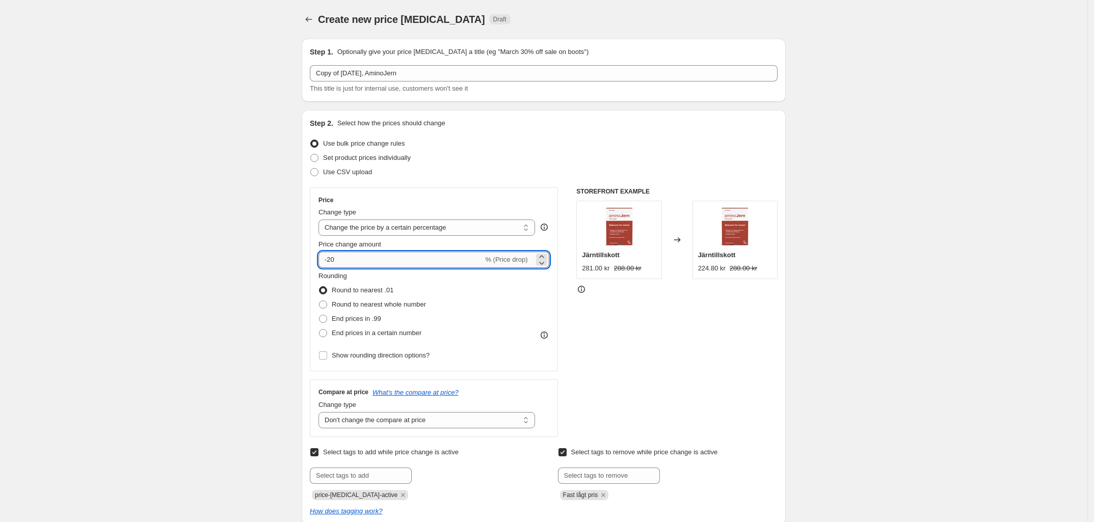
click at [390, 257] on input "-20" at bounding box center [400, 260] width 165 height 16
click at [553, 256] on div "Price Change type Change the price to a certain amount Change the price by a ce…" at bounding box center [434, 280] width 248 height 184
click at [544, 256] on icon at bounding box center [542, 257] width 10 height 10
click at [543, 265] on icon at bounding box center [542, 263] width 10 height 10
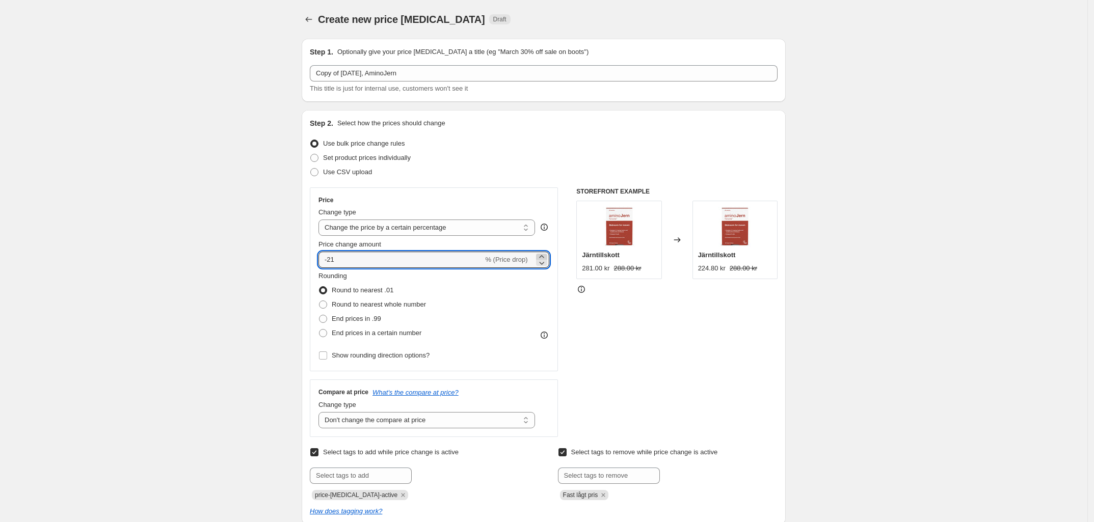
click at [543, 255] on icon at bounding box center [542, 257] width 10 height 10
type input "-20"
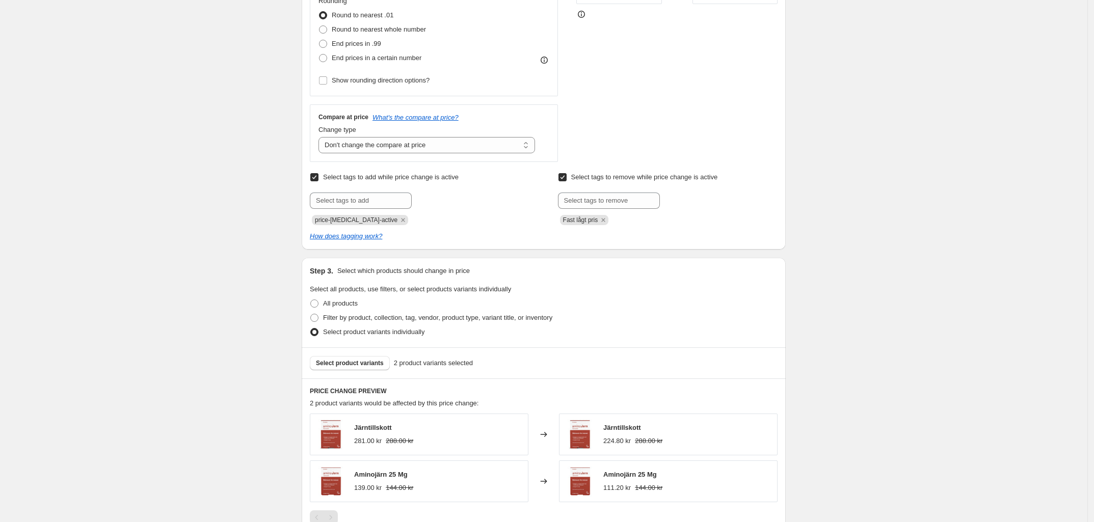
scroll to position [255, 0]
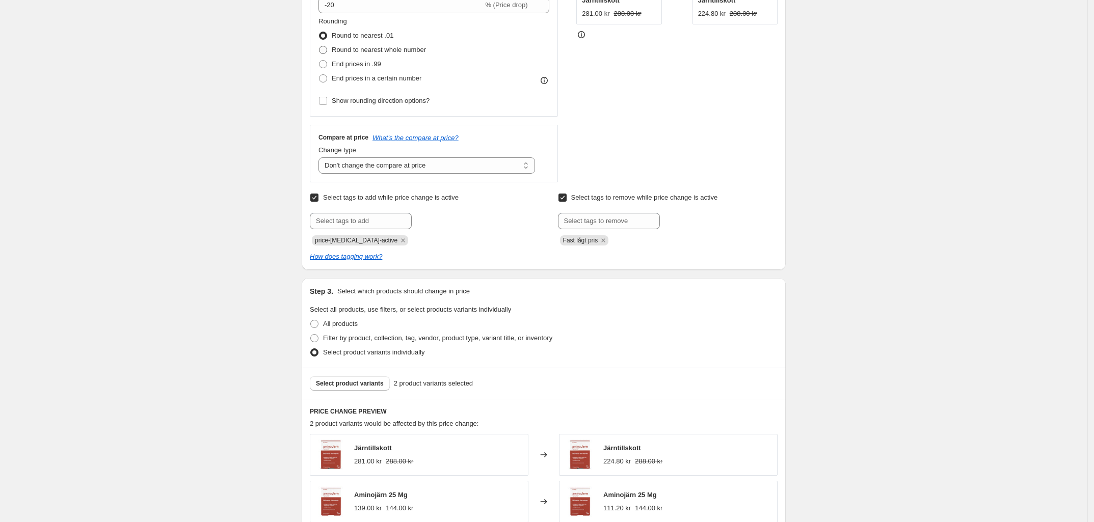
click at [327, 50] on span at bounding box center [323, 50] width 8 height 8
click at [320, 46] on input "Round to nearest whole number" at bounding box center [319, 46] width 1 height 1
radio input "true"
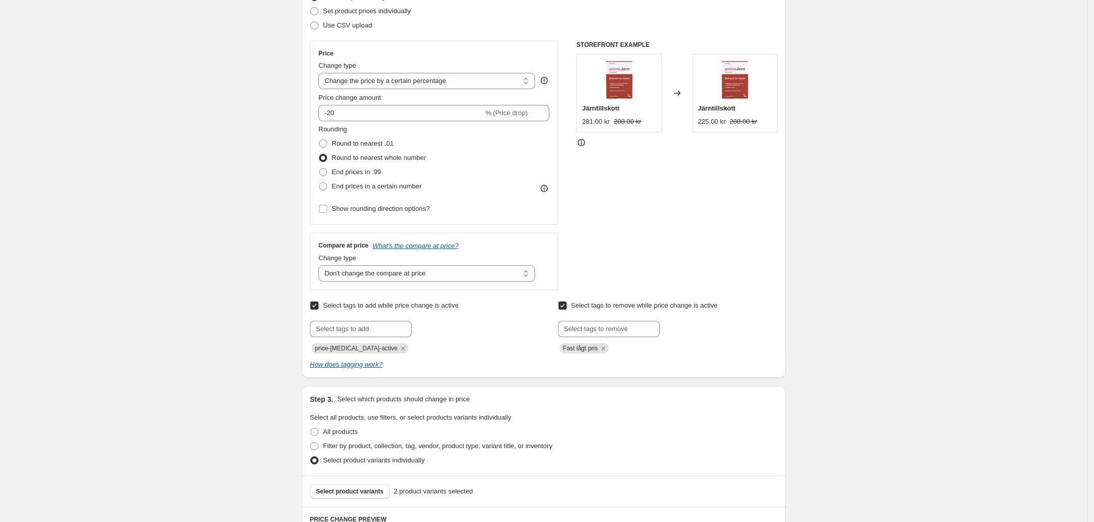
scroll to position [127, 0]
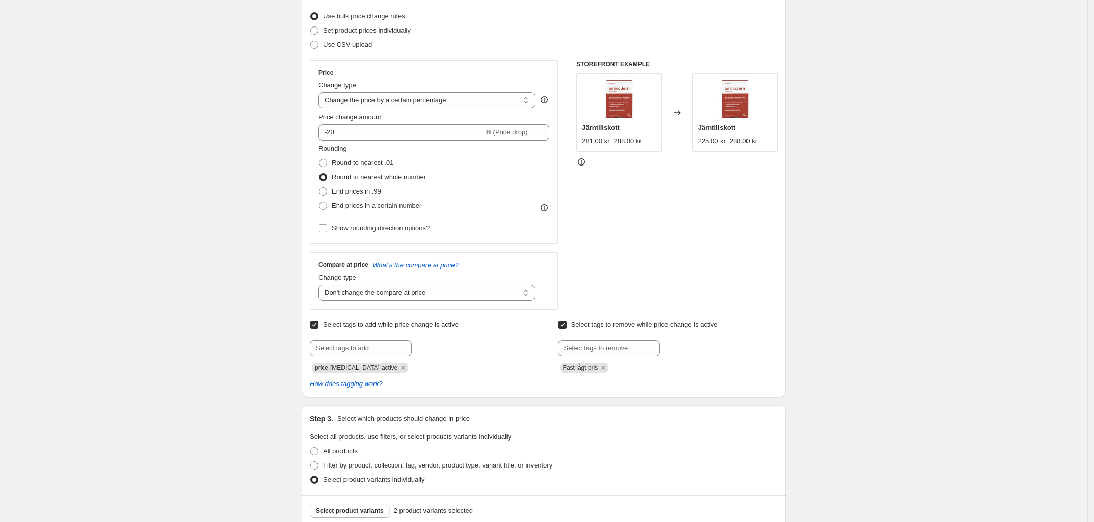
click at [662, 231] on div "STOREFRONT EXAMPLE Järntillskott 281.00 kr 288.00 kr Changed to Järntillskott 2…" at bounding box center [676, 185] width 201 height 250
click at [398, 296] on select "Change the compare at price to the current price (sale) Change the compare at p…" at bounding box center [426, 293] width 217 height 16
click at [269, 301] on div "Create new price change job. This page is ready Create new price change job Dra…" at bounding box center [543, 443] width 1087 height 1140
click at [386, 296] on select "Change the compare at price to the current price (sale) Change the compare at p…" at bounding box center [426, 293] width 217 height 16
click at [322, 285] on select "Change the compare at price to the current price (sale) Change the compare at p…" at bounding box center [426, 293] width 217 height 16
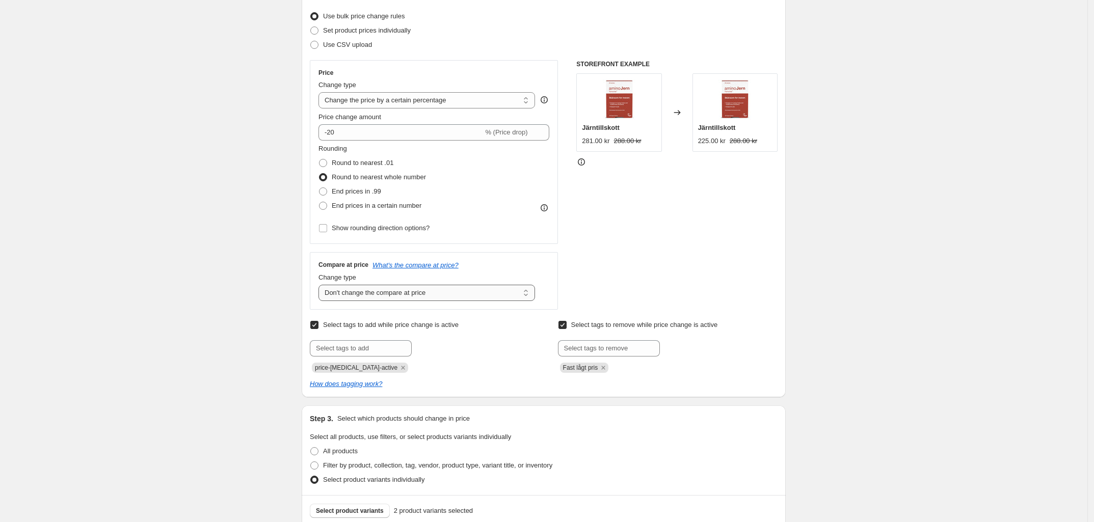
click at [373, 295] on select "Change the compare at price to the current price (sale) Change the compare at p…" at bounding box center [426, 293] width 217 height 16
click at [322, 285] on select "Change the compare at price to the current price (sale) Change the compare at p…" at bounding box center [426, 293] width 217 height 16
click at [381, 292] on select "Change the compare at price to the current price (sale) Change the compare at p…" at bounding box center [426, 293] width 217 height 16
select select "no_change"
click at [322, 285] on select "Change the compare at price to the current price (sale) Change the compare at p…" at bounding box center [426, 293] width 217 height 16
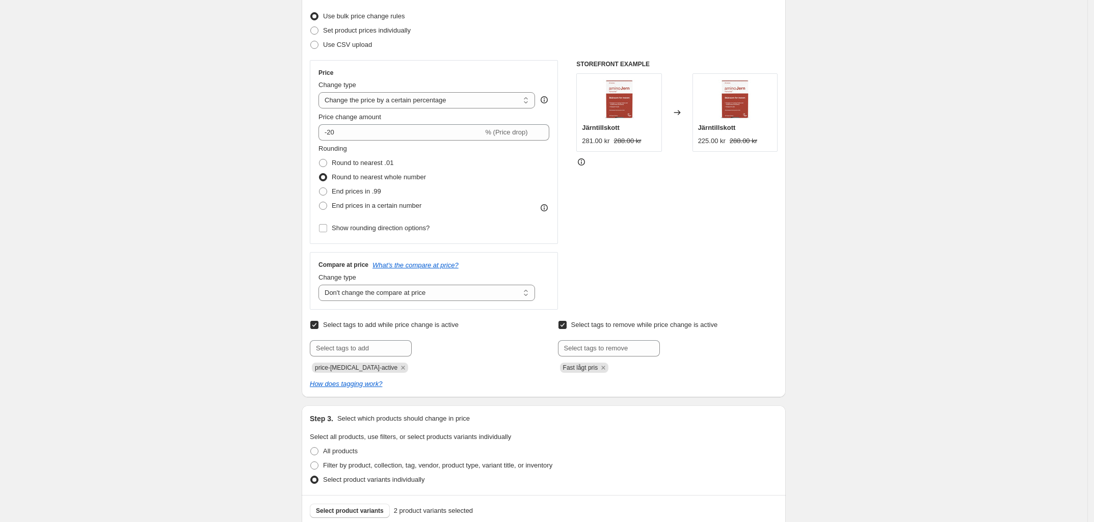
click at [286, 301] on div "Create new price change job. This page is ready Create new price change job Dra…" at bounding box center [543, 443] width 1087 height 1140
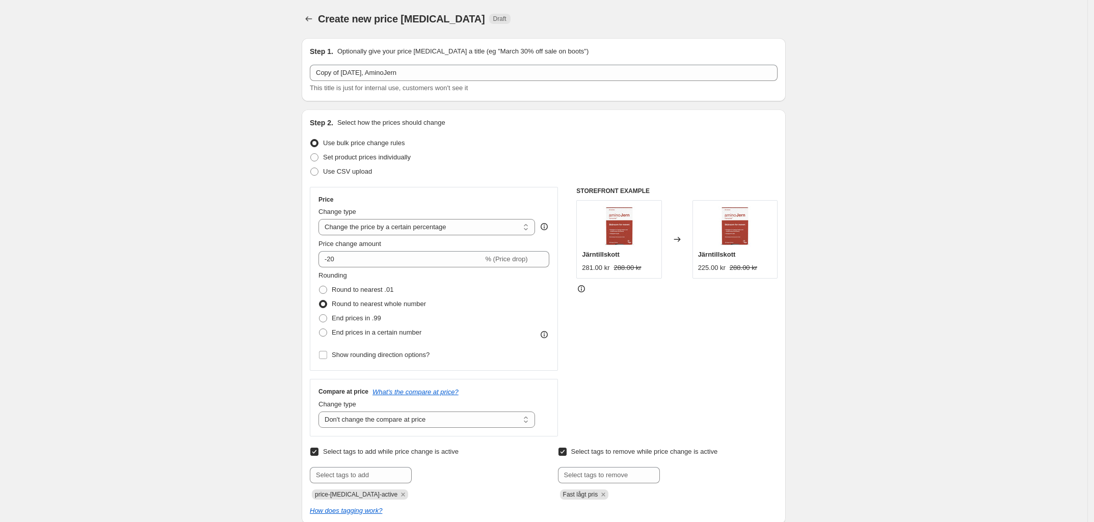
scroll to position [0, 0]
click at [673, 115] on div "Step 2. Select how the prices should change Use bulk price change rules Set pro…" at bounding box center [544, 317] width 484 height 415
click at [655, 137] on div "Use bulk price change rules" at bounding box center [544, 144] width 468 height 14
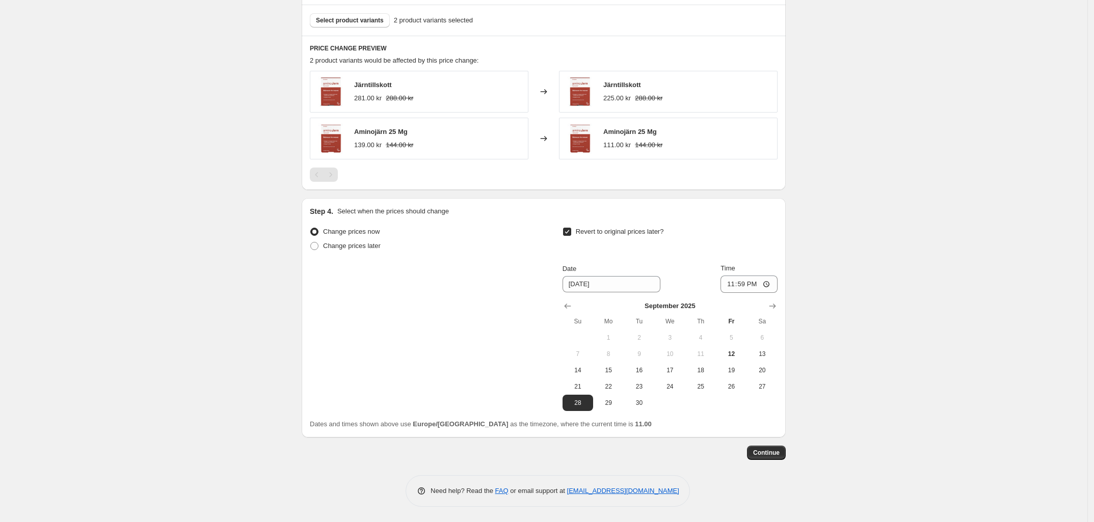
scroll to position [620, 0]
click at [777, 454] on span "Continue" at bounding box center [766, 453] width 26 height 8
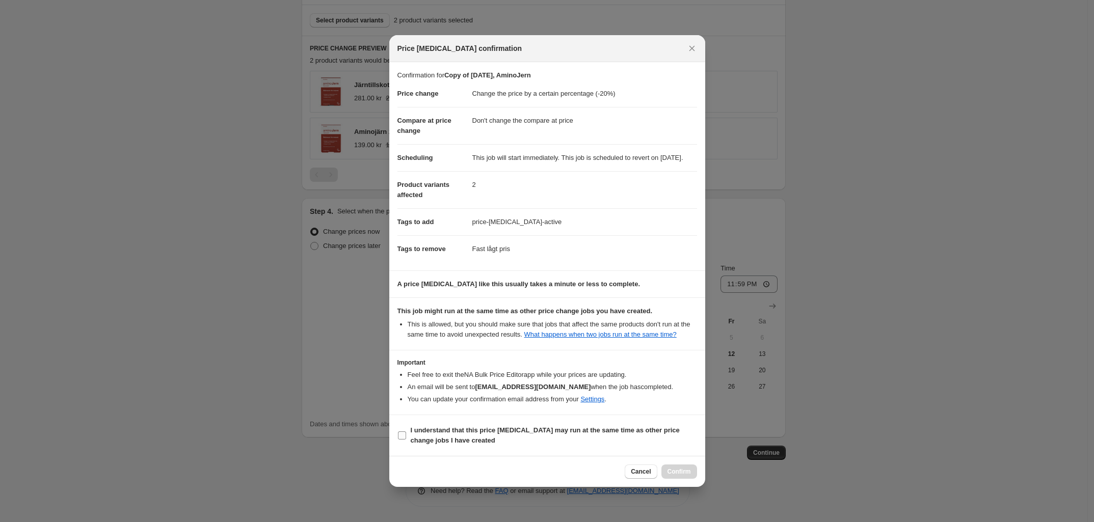
click at [401, 440] on input "I understand that this price change job may run at the same time as other price…" at bounding box center [402, 436] width 8 height 8
checkbox input "true"
click at [679, 476] on span "Confirm" at bounding box center [679, 472] width 23 height 8
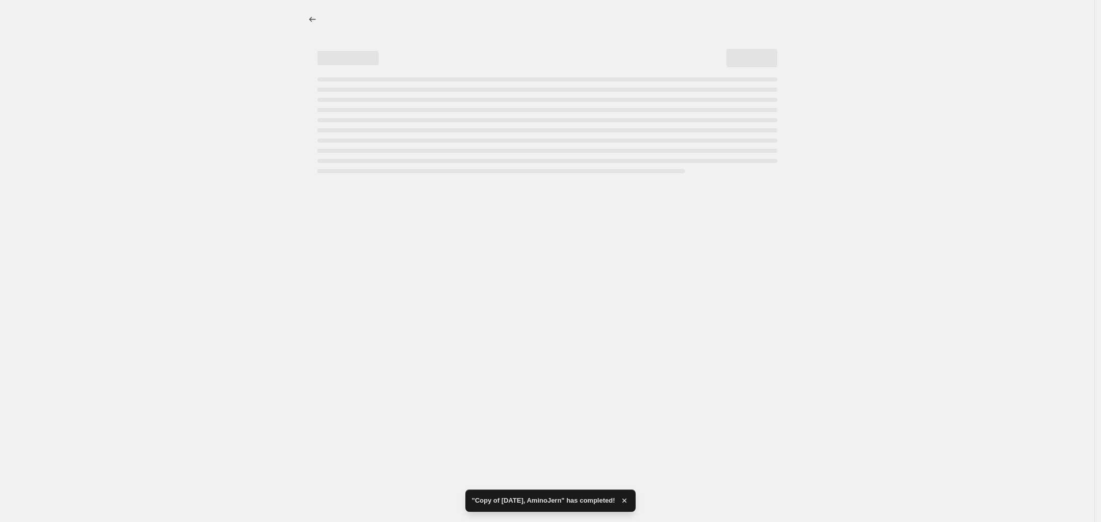
select select "percentage"
select select "no_change"
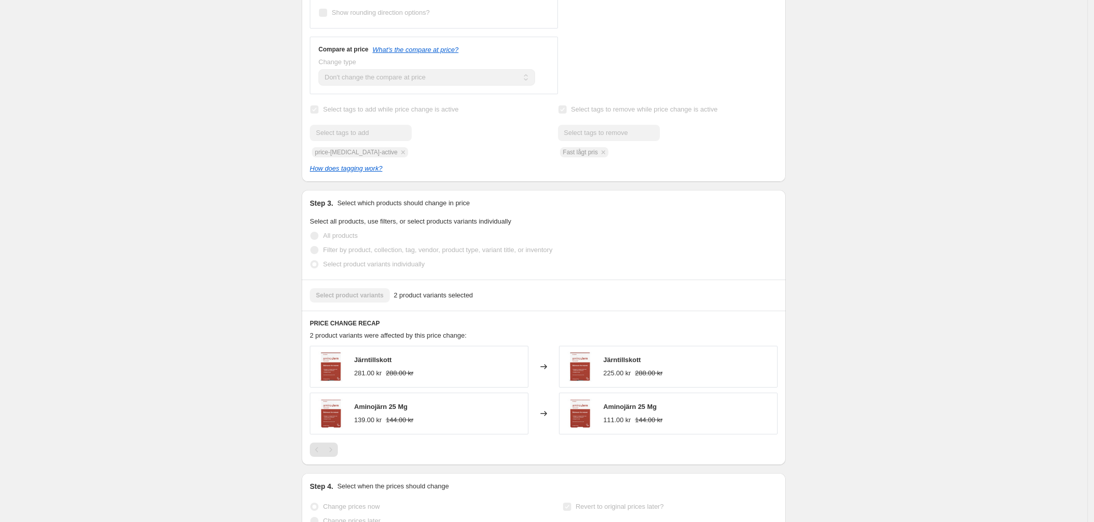
scroll to position [446, 0]
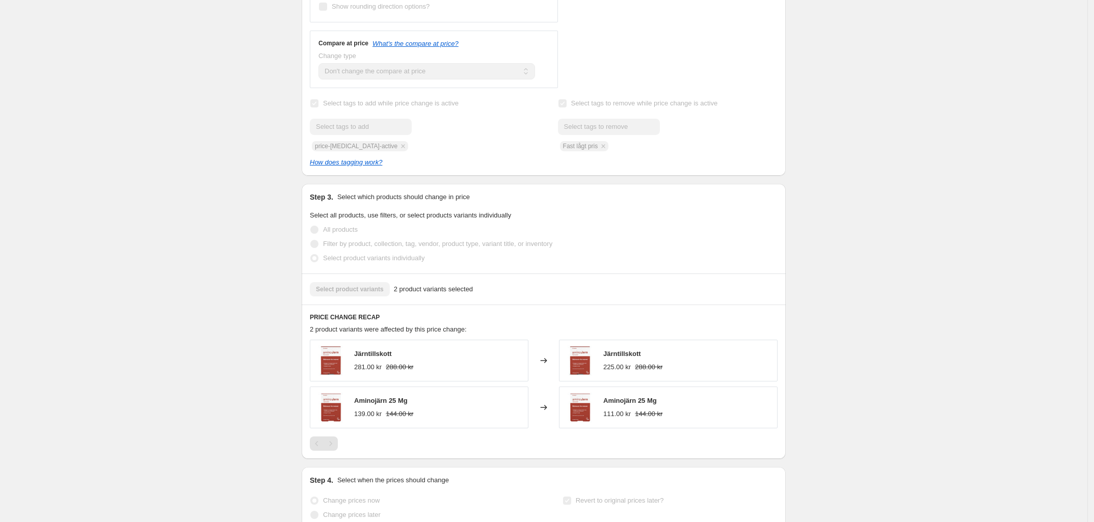
click at [213, 130] on div "Copy of 12. sep. 2025, AminoJern. This page is ready Copy of 12. sep. 2025, Ami…" at bounding box center [543, 161] width 1087 height 1215
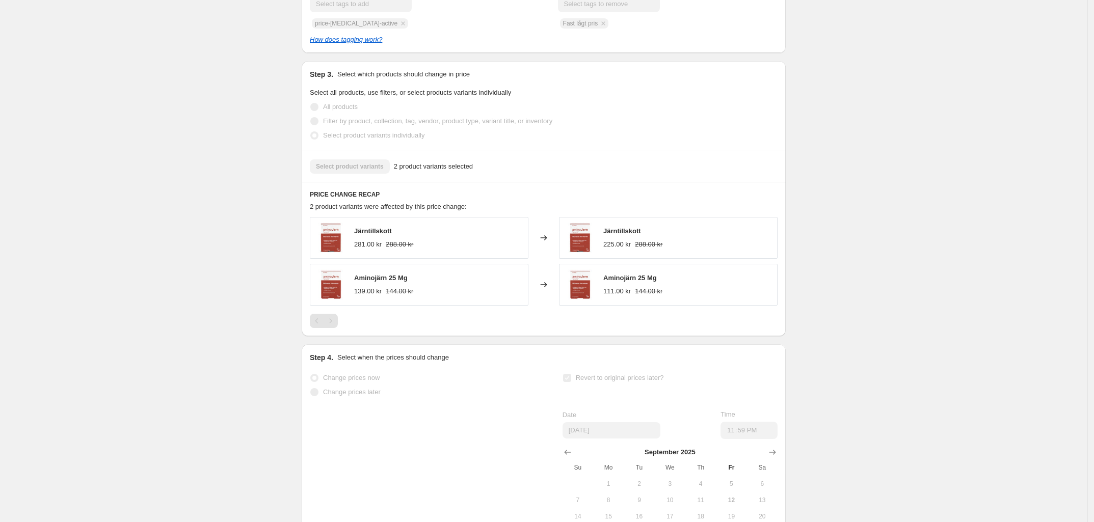
scroll to position [513, 0]
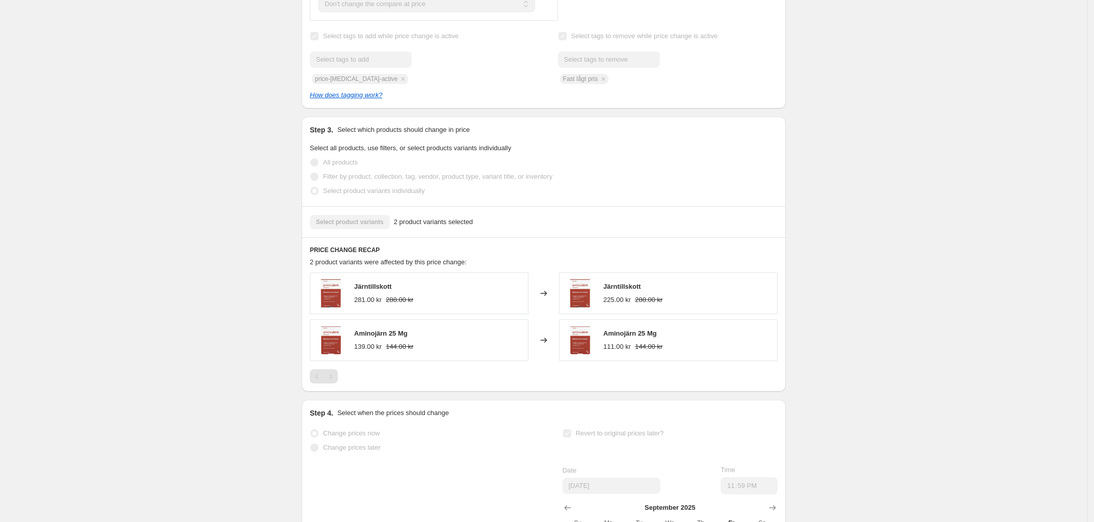
click at [265, 245] on div "Copy of 12. sep. 2025, AminoJern. This page is ready Copy of 12. sep. 2025, Ami…" at bounding box center [543, 94] width 1087 height 1215
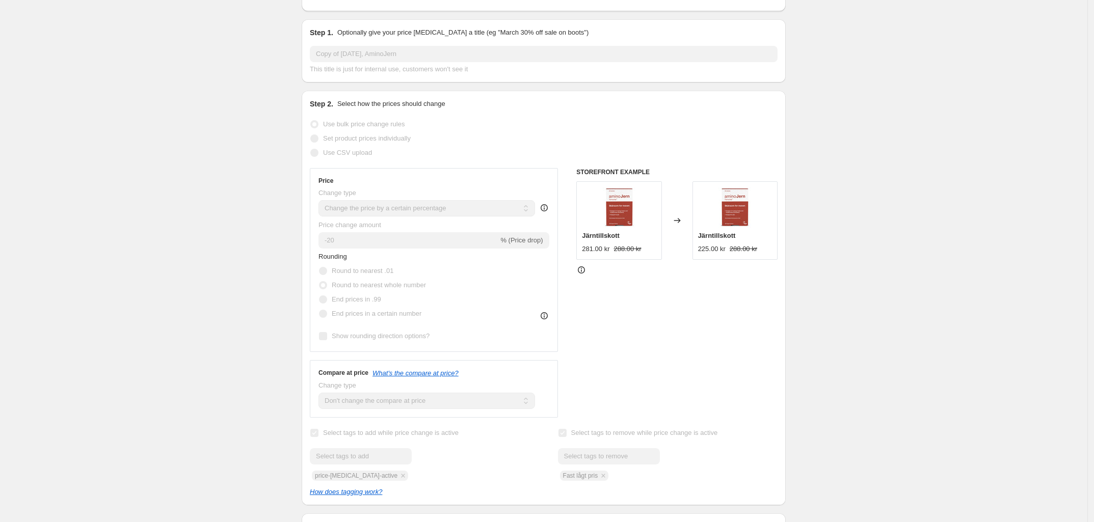
scroll to position [191, 0]
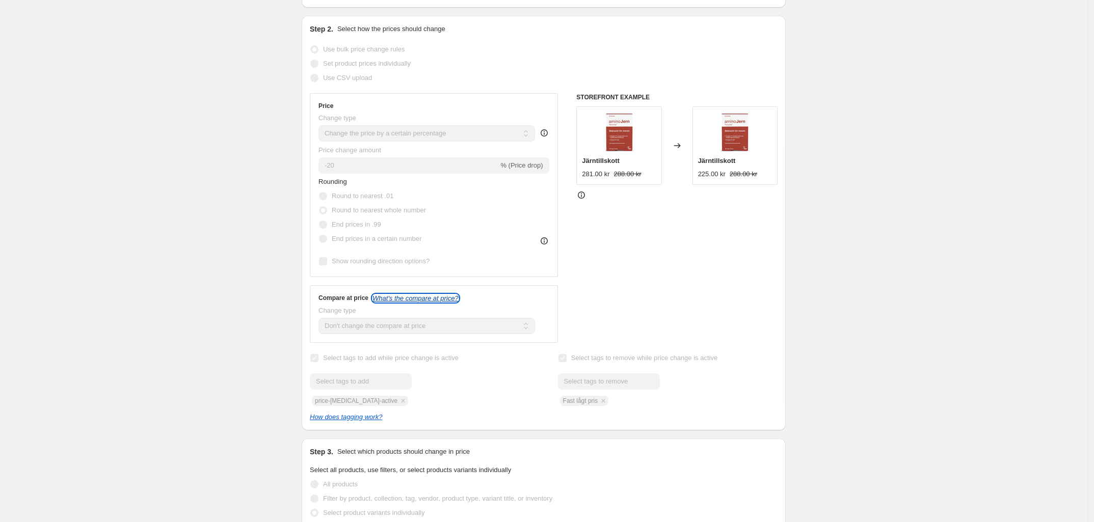
click at [406, 302] on icon "What's the compare at price?" at bounding box center [416, 299] width 86 height 8
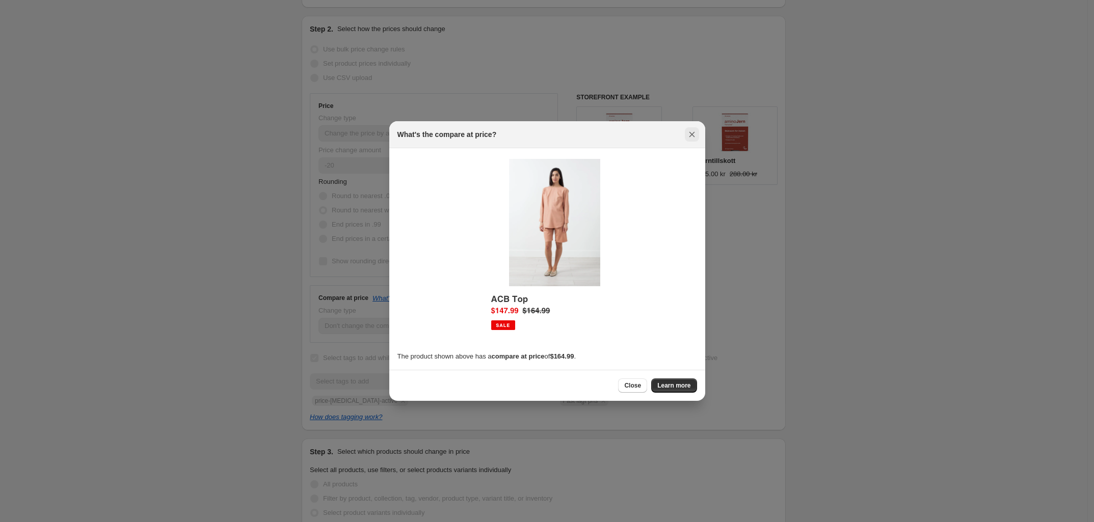
click at [696, 132] on icon "Close" at bounding box center [692, 134] width 10 height 10
